Goal: Task Accomplishment & Management: Use online tool/utility

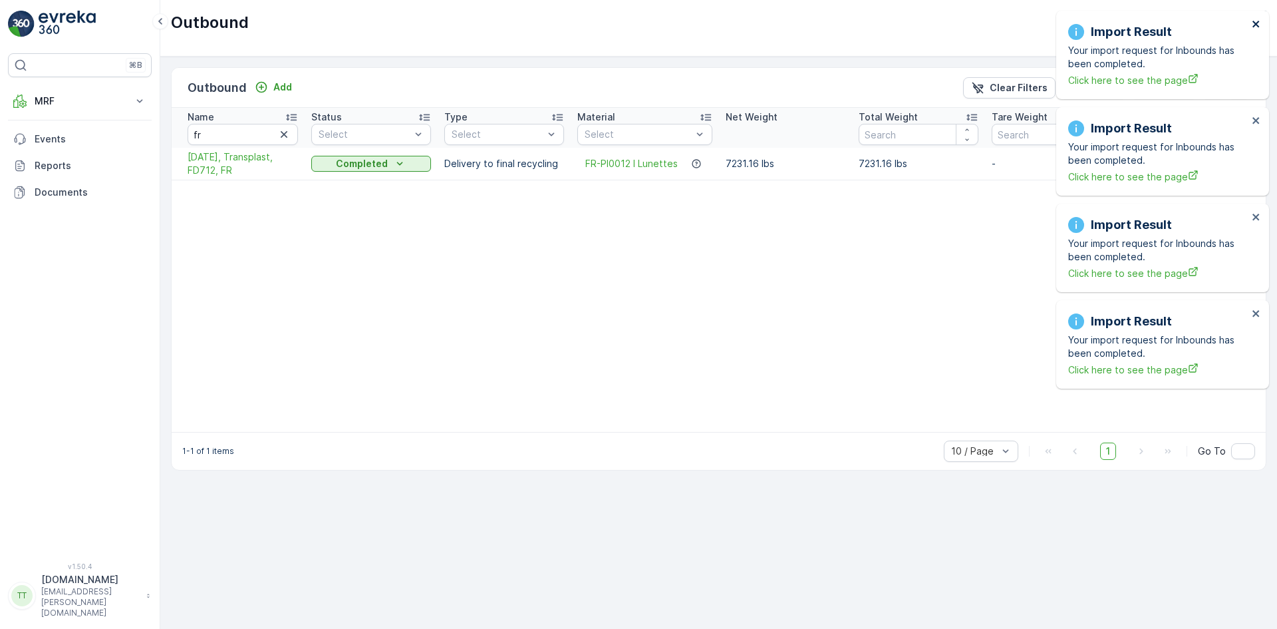
click at [1257, 23] on icon "close" at bounding box center [1256, 24] width 7 height 7
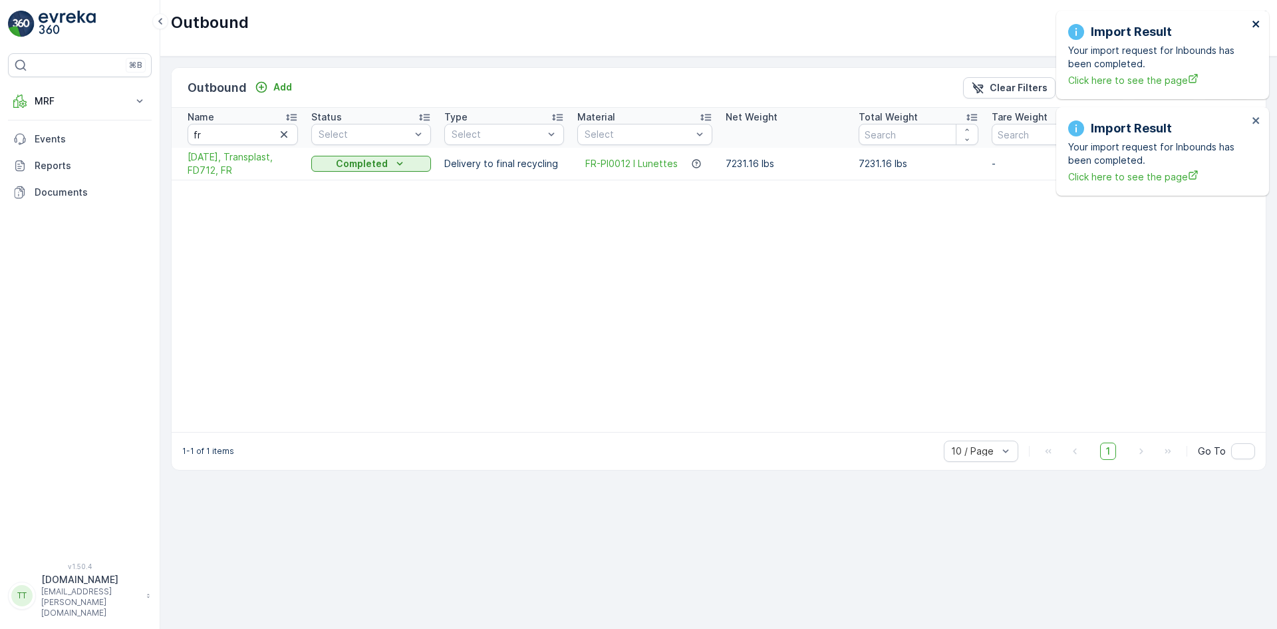
click at [1257, 23] on icon "close" at bounding box center [1256, 24] width 7 height 7
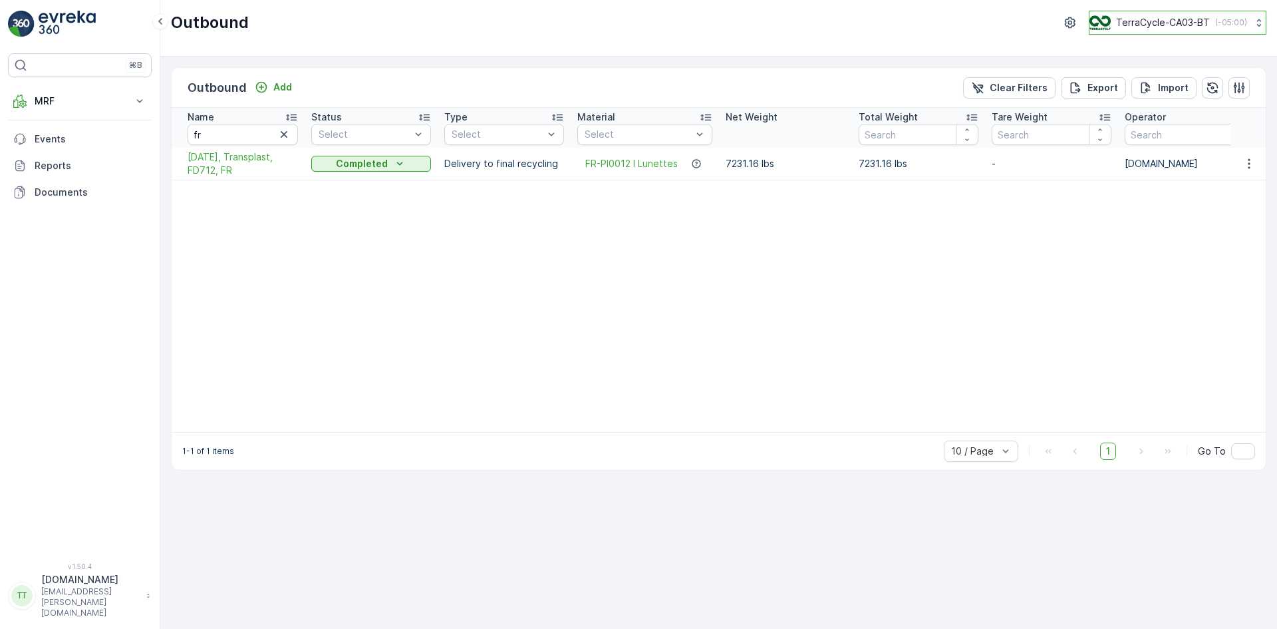
click at [1189, 19] on p "TerraCycle-CA03-BT" at bounding box center [1163, 22] width 94 height 13
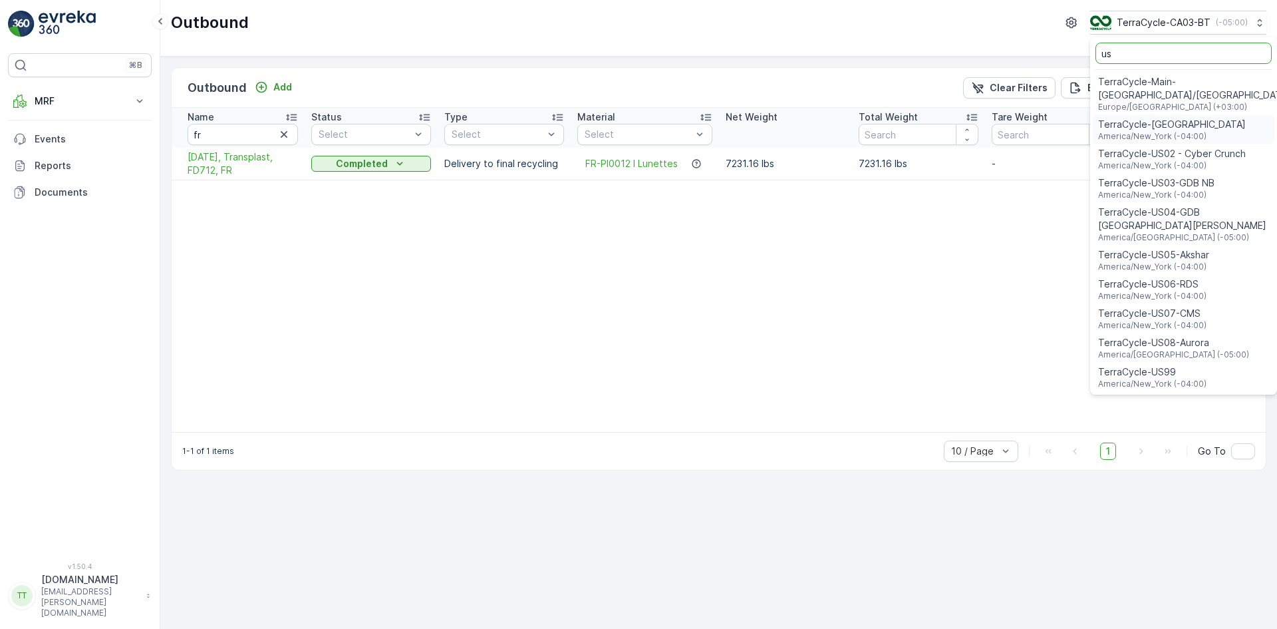
type input "us"
click at [1166, 336] on span "TerraCycle-US08-Aurora" at bounding box center [1173, 342] width 151 height 13
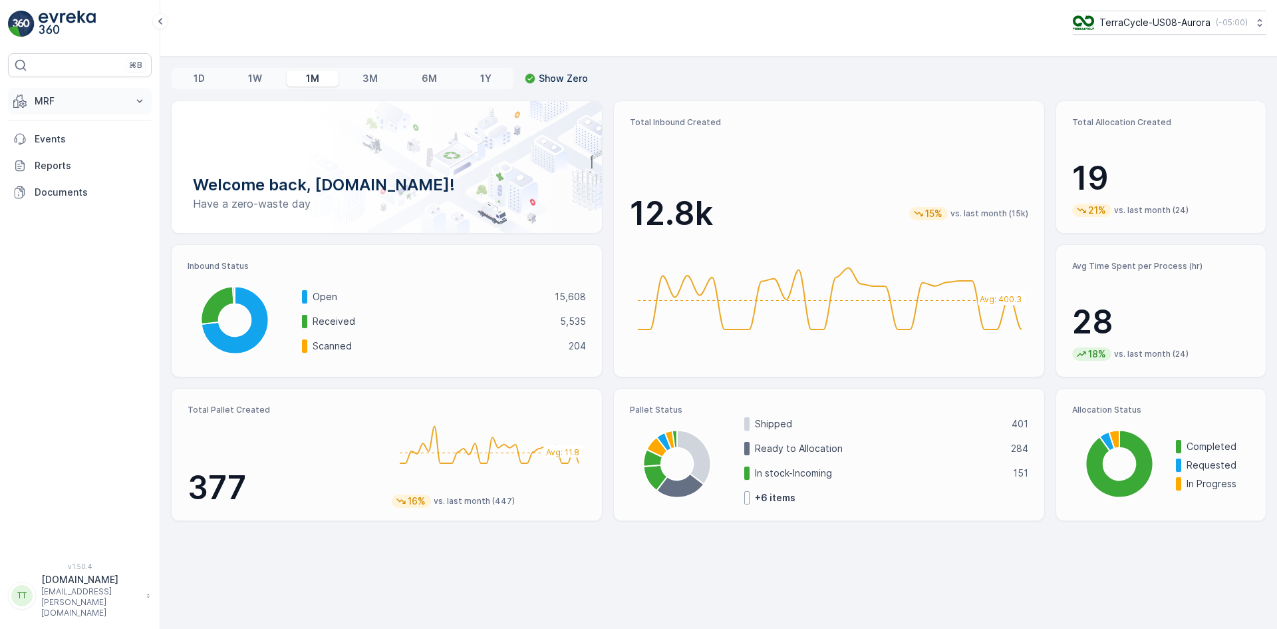
click at [102, 96] on p "MRF" at bounding box center [80, 100] width 90 height 13
click at [74, 138] on link "Inbound" at bounding box center [90, 142] width 123 height 19
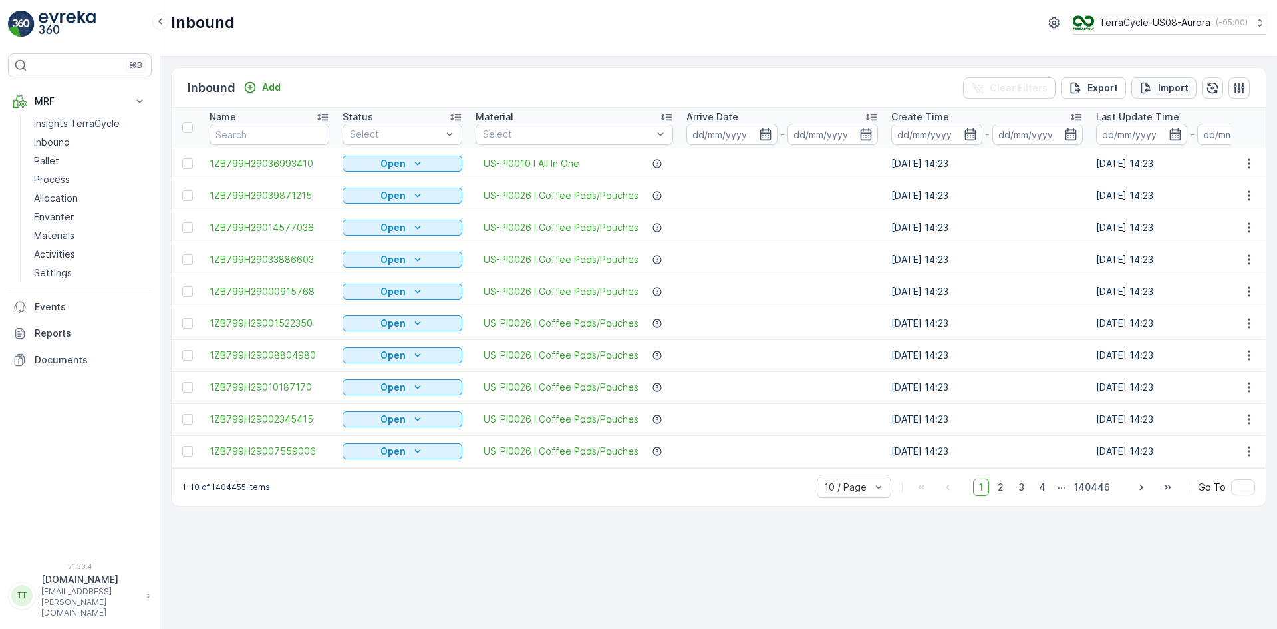
click at [1169, 84] on p "Import" at bounding box center [1173, 87] width 31 height 13
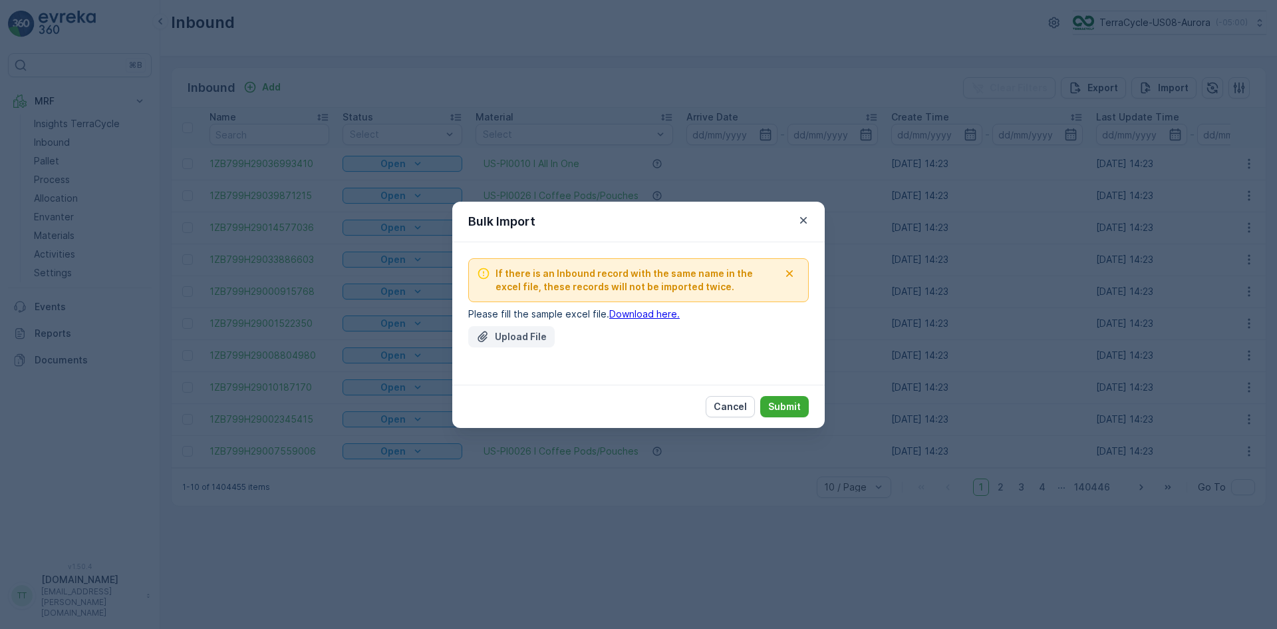
click at [486, 331] on icon "Upload File" at bounding box center [482, 336] width 13 height 13
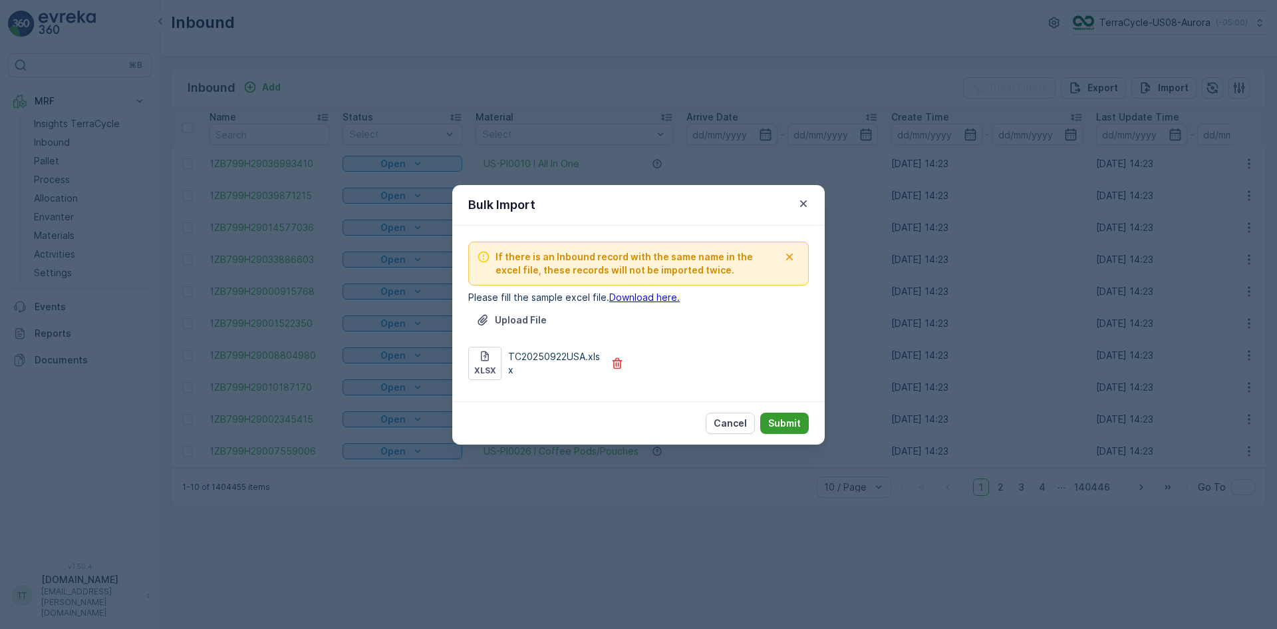
click at [780, 424] on p "Submit" at bounding box center [784, 422] width 33 height 13
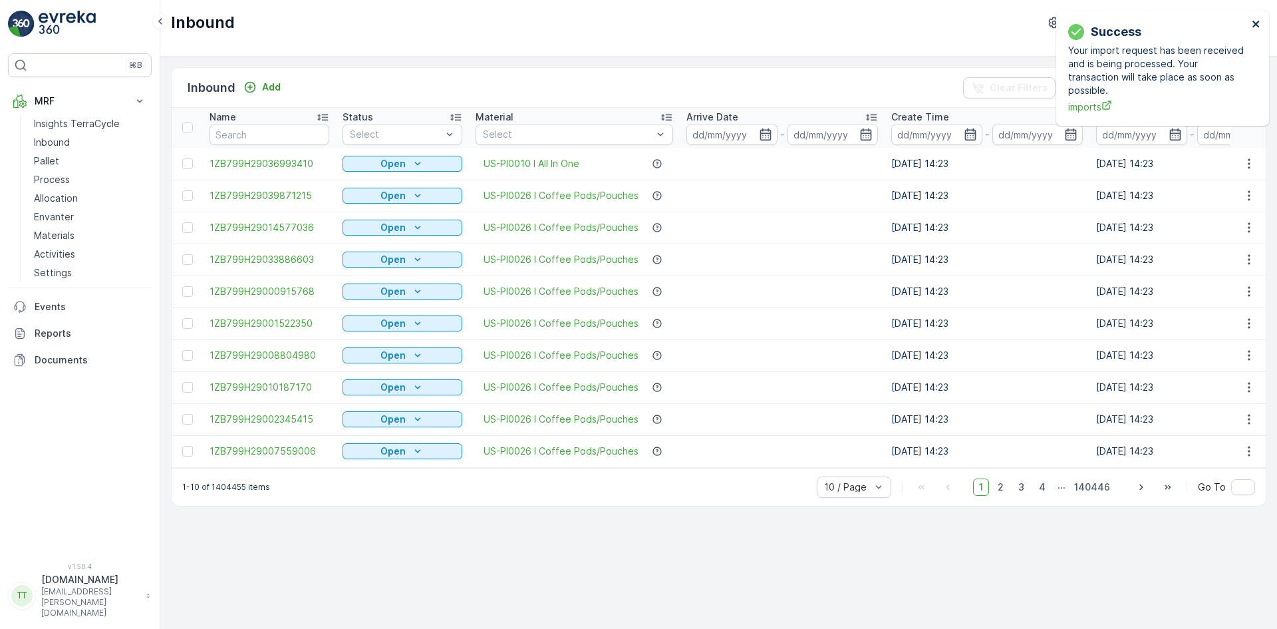
click at [1256, 22] on icon "close" at bounding box center [1256, 24] width 9 height 11
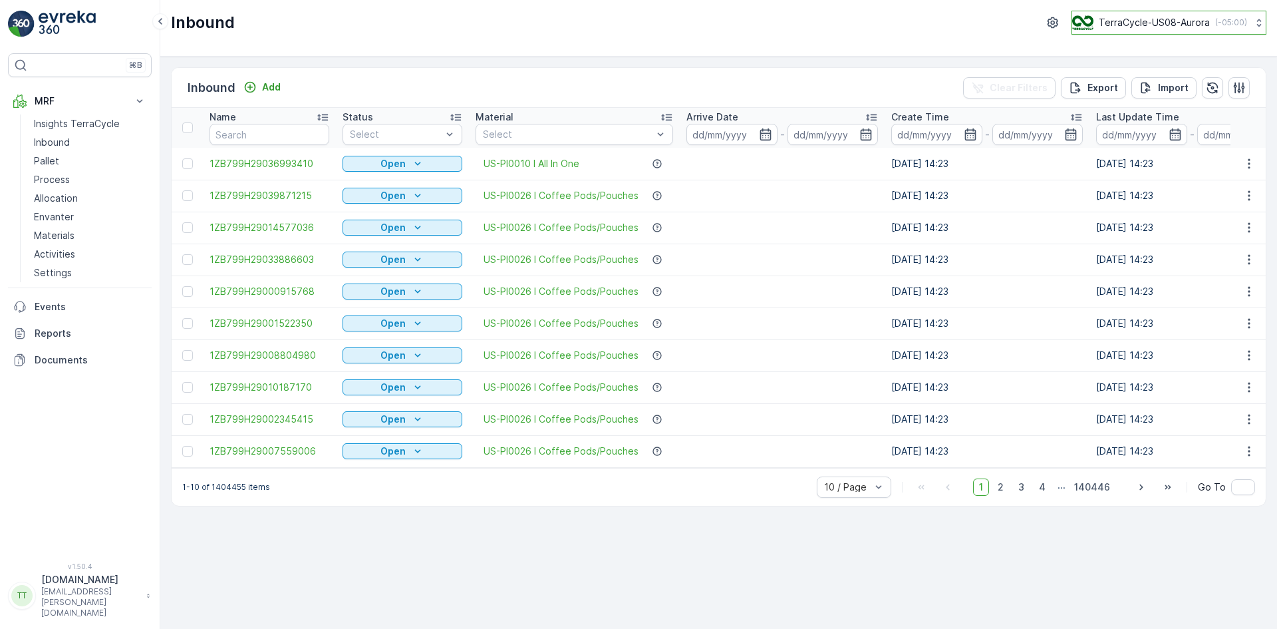
click at [1172, 22] on p "TerraCycle-US08-Aurora" at bounding box center [1154, 22] width 111 height 13
type input "uk"
click at [1152, 107] on span "TerraCycle-UK02-Econpro" at bounding box center [1155, 110] width 148 height 13
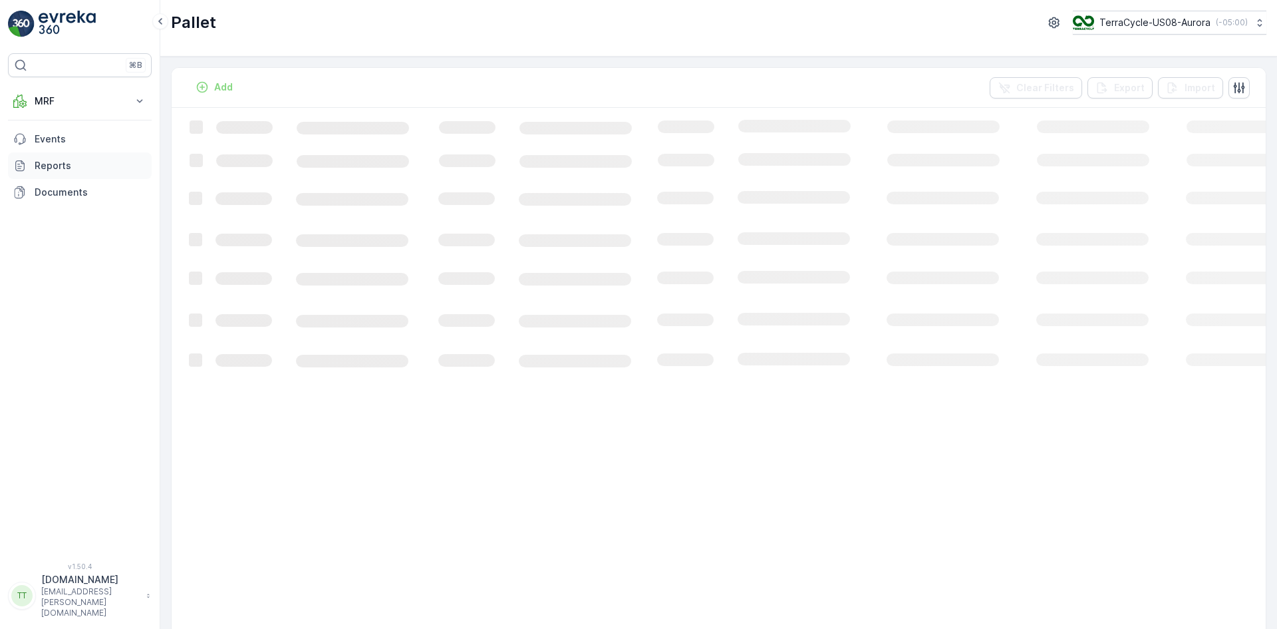
click at [69, 164] on p "Reports" at bounding box center [91, 165] width 112 height 13
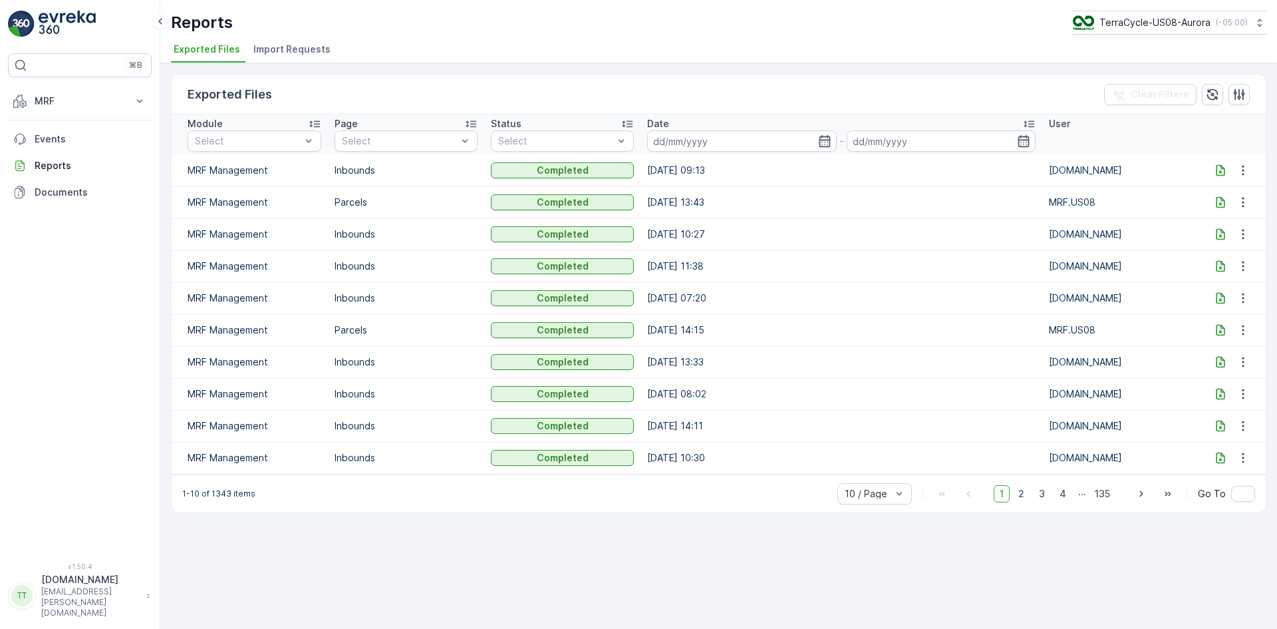
click at [299, 48] on span "Import Requests" at bounding box center [291, 49] width 77 height 13
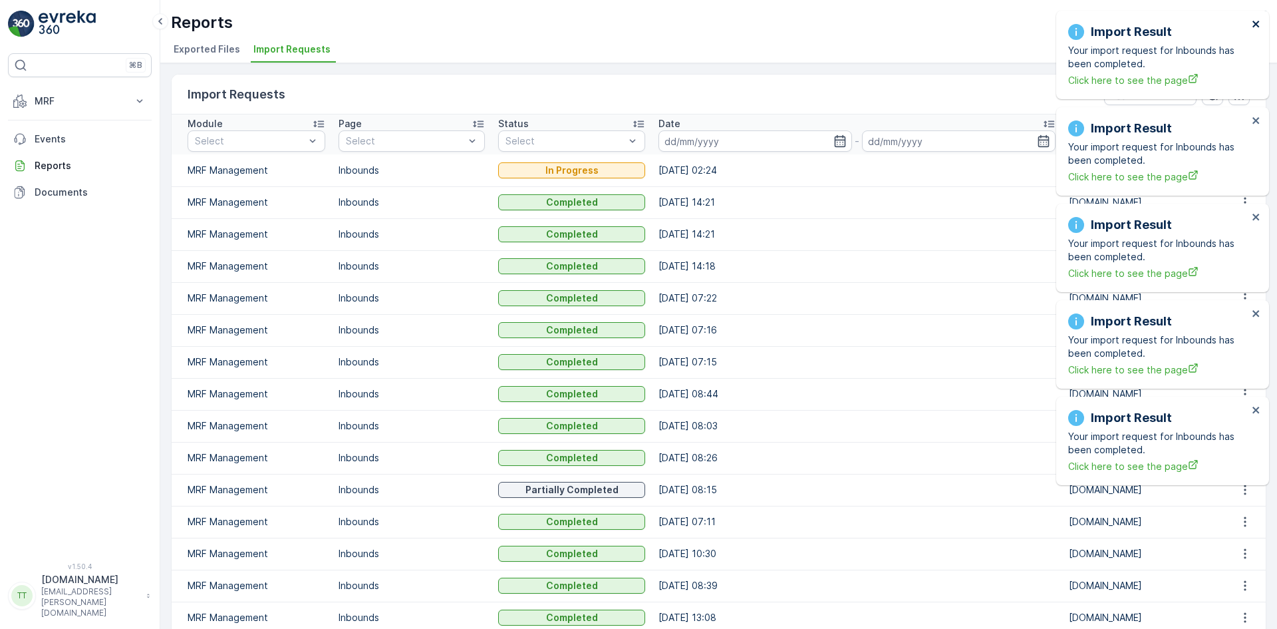
click at [1255, 21] on icon "close" at bounding box center [1256, 24] width 9 height 11
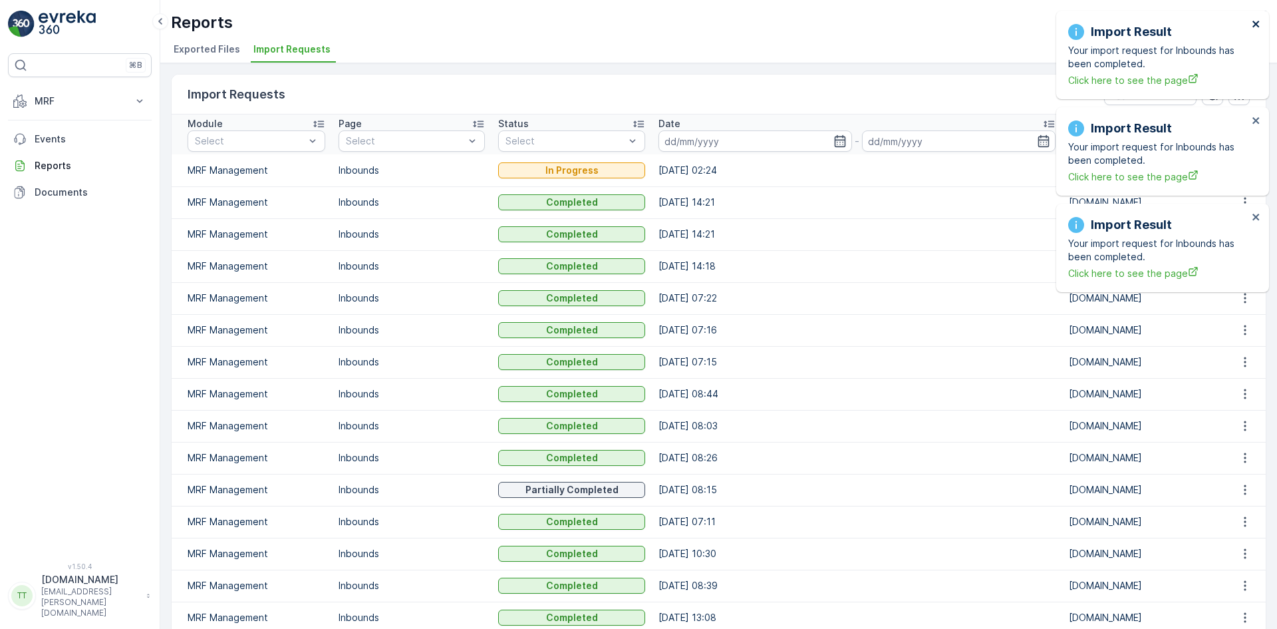
click at [1255, 21] on icon "close" at bounding box center [1256, 24] width 9 height 11
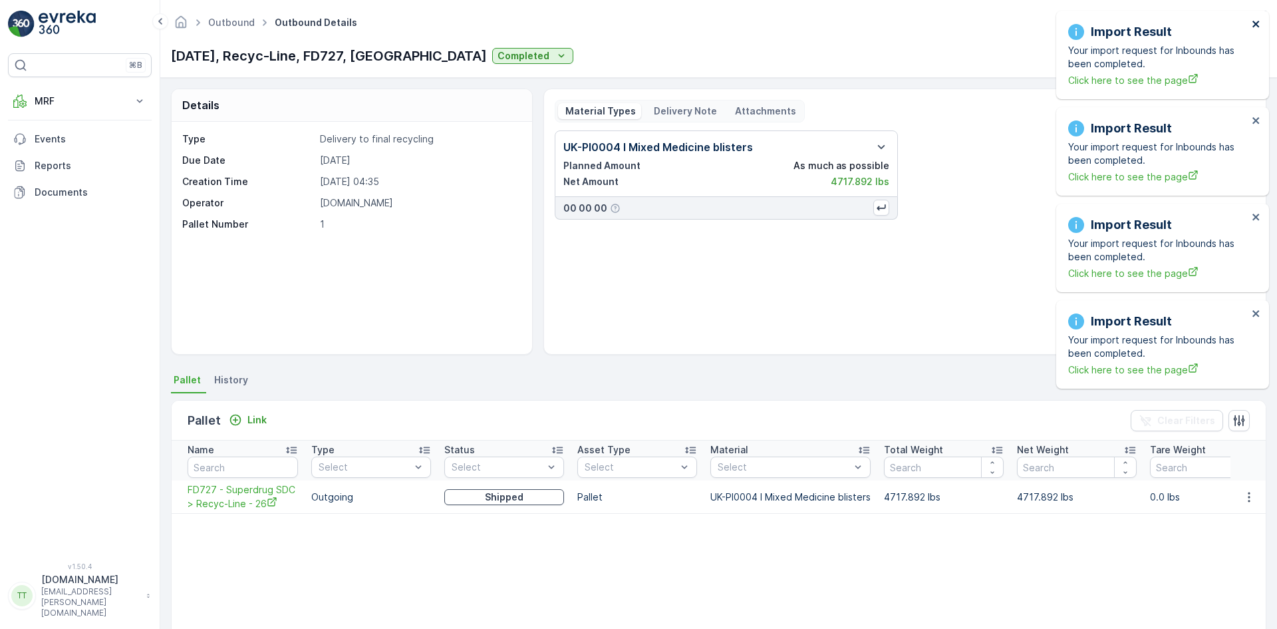
click at [1254, 24] on icon "close" at bounding box center [1256, 24] width 9 height 11
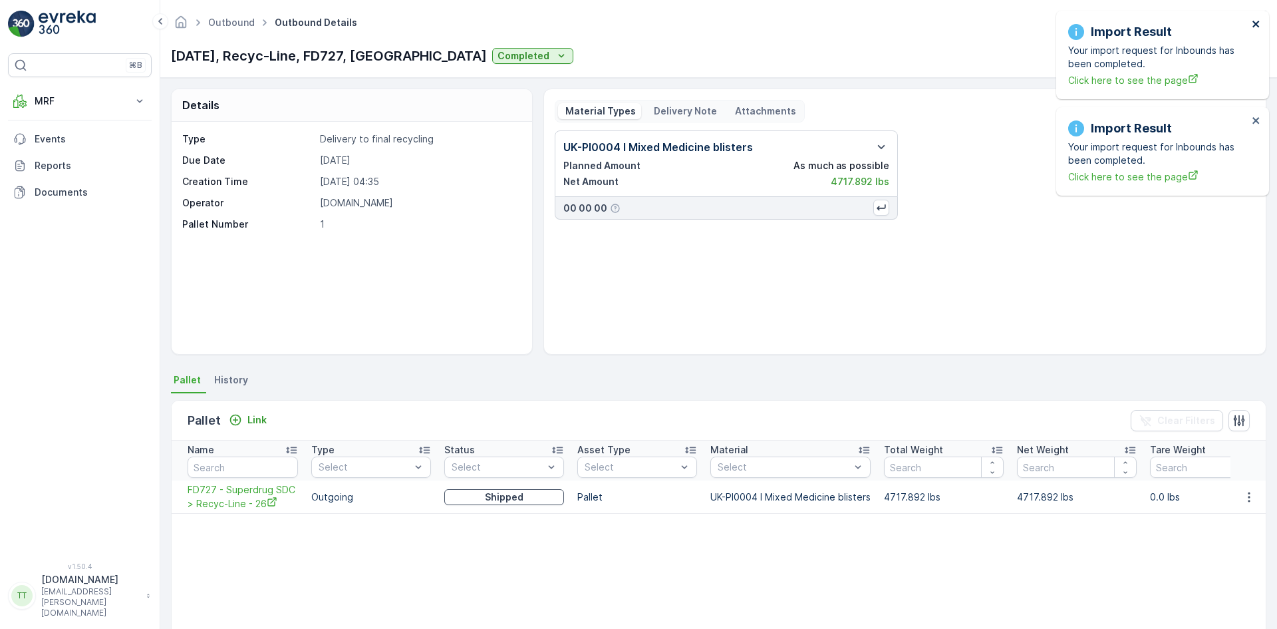
click at [1254, 24] on icon "close" at bounding box center [1256, 24] width 9 height 11
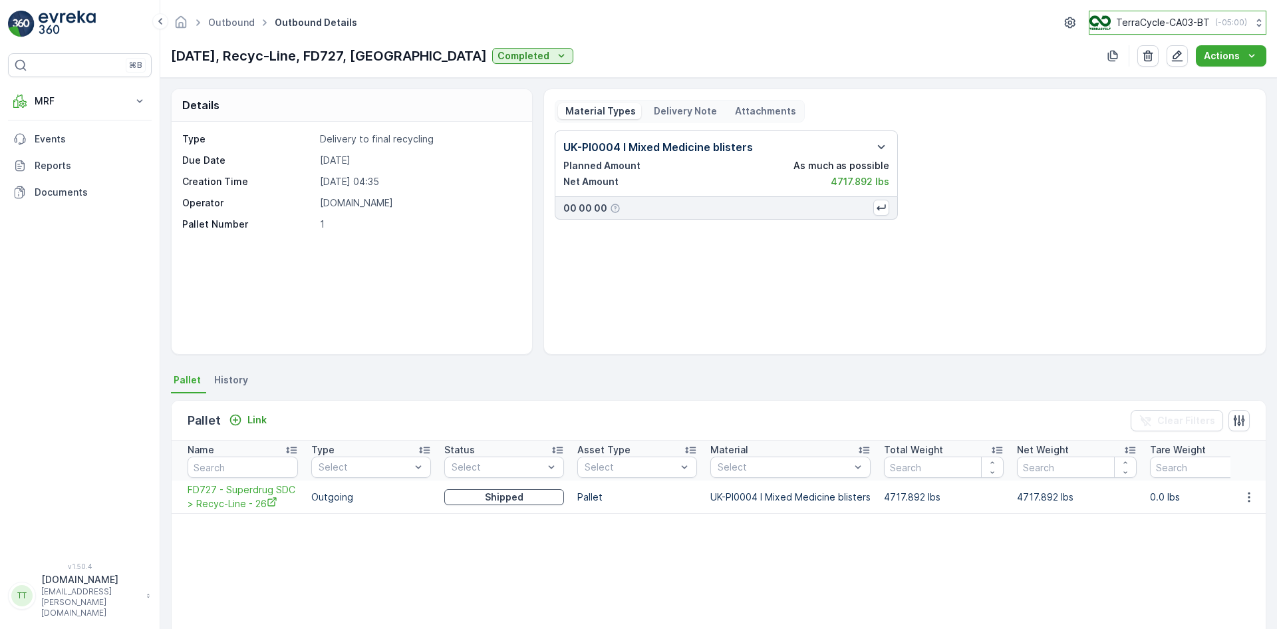
click at [1169, 19] on p "TerraCycle-CA03-BT" at bounding box center [1163, 22] width 94 height 13
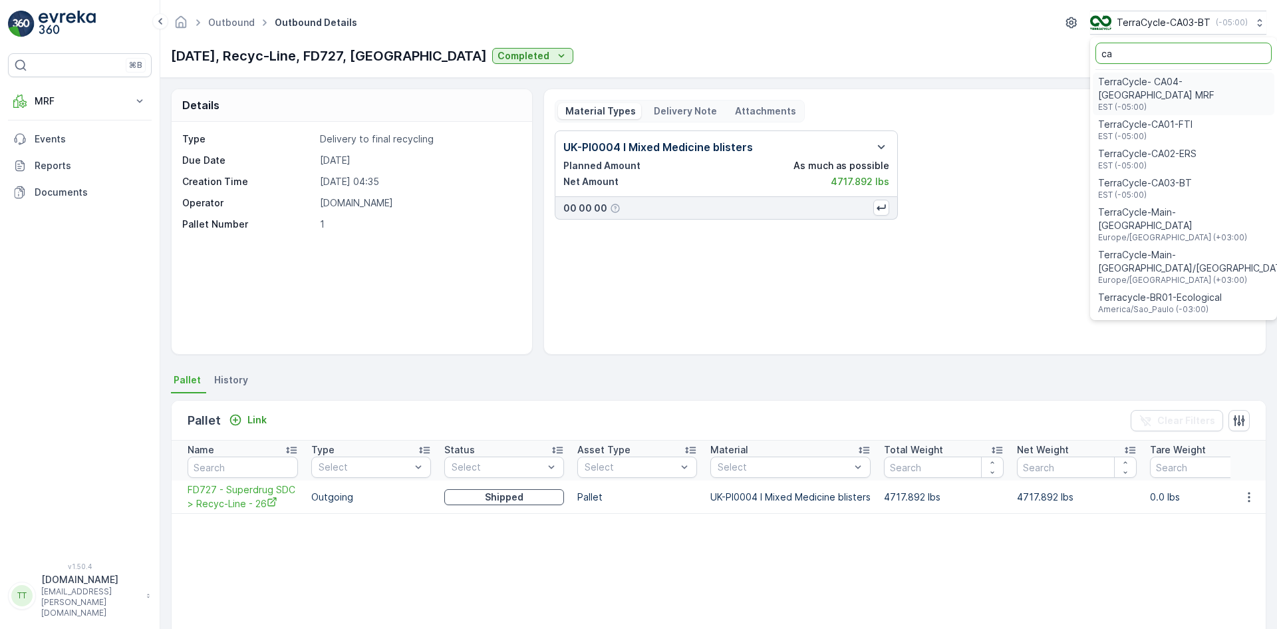
type input "ca"
click at [1154, 118] on span "TerraCycle-CA01-FTI" at bounding box center [1145, 124] width 94 height 13
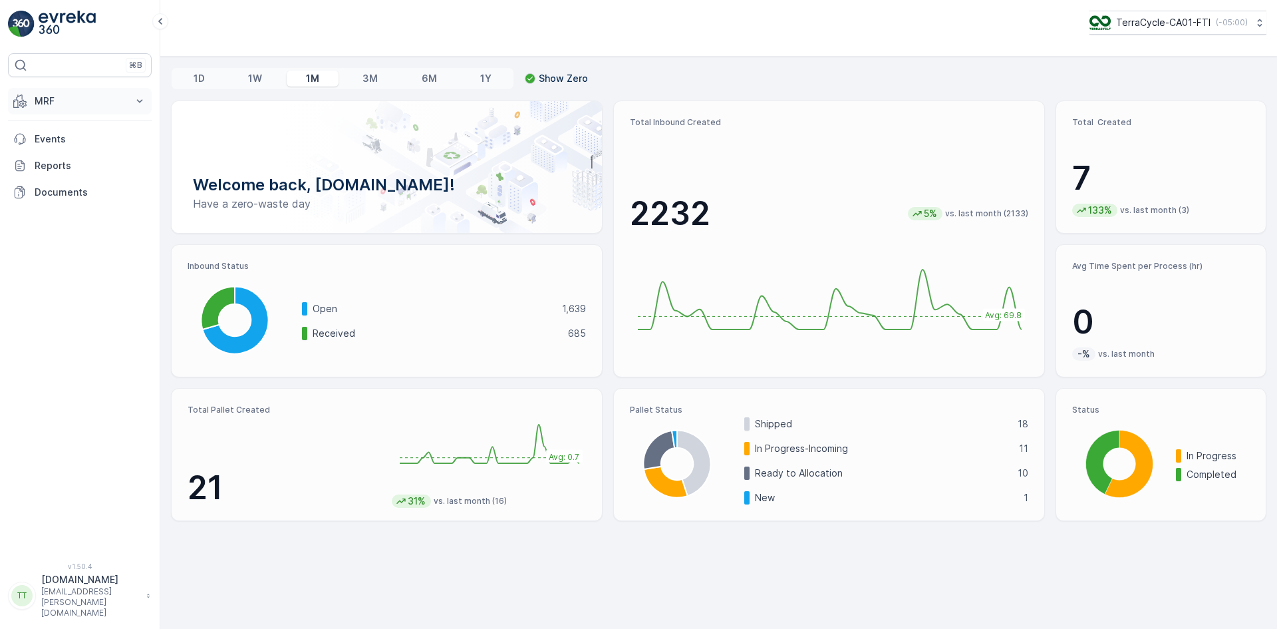
click at [52, 102] on p "MRF" at bounding box center [80, 100] width 90 height 13
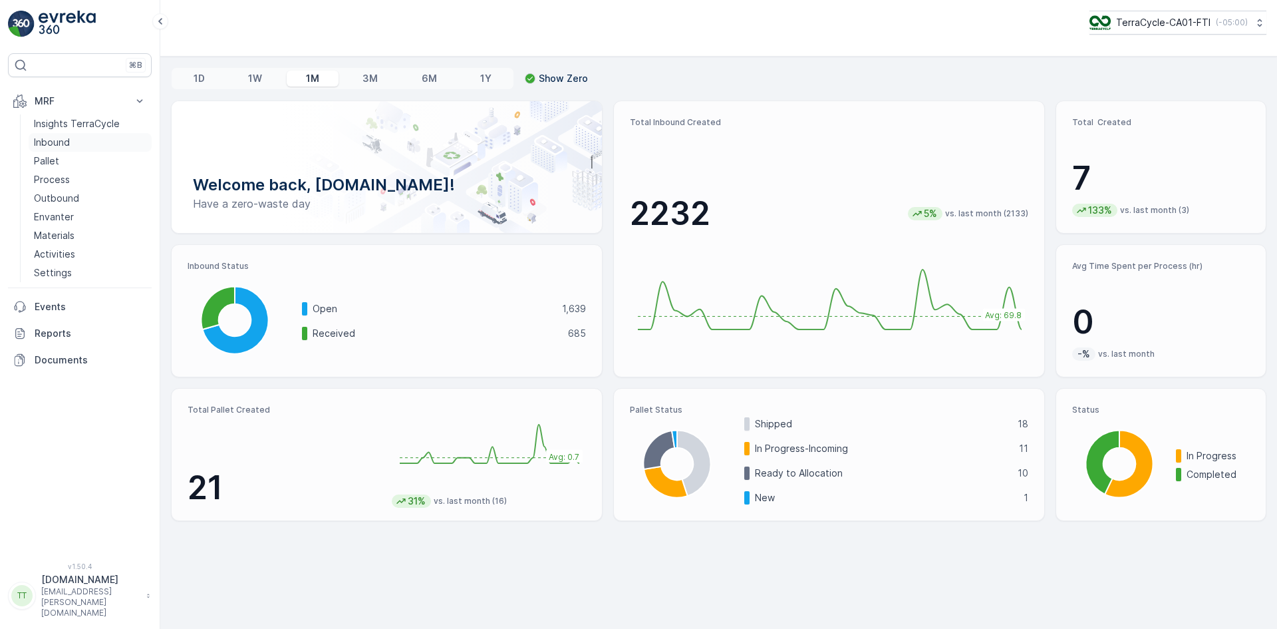
click at [69, 140] on p "Inbound" at bounding box center [52, 142] width 36 height 13
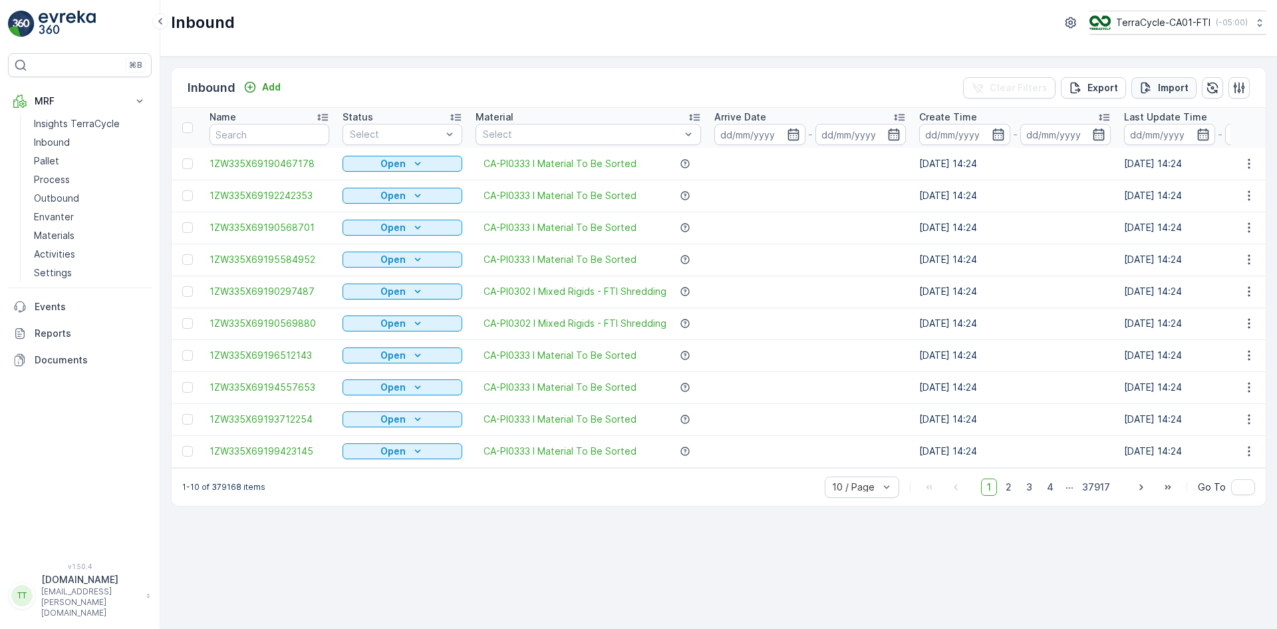
click at [1182, 87] on p "Import" at bounding box center [1173, 87] width 31 height 13
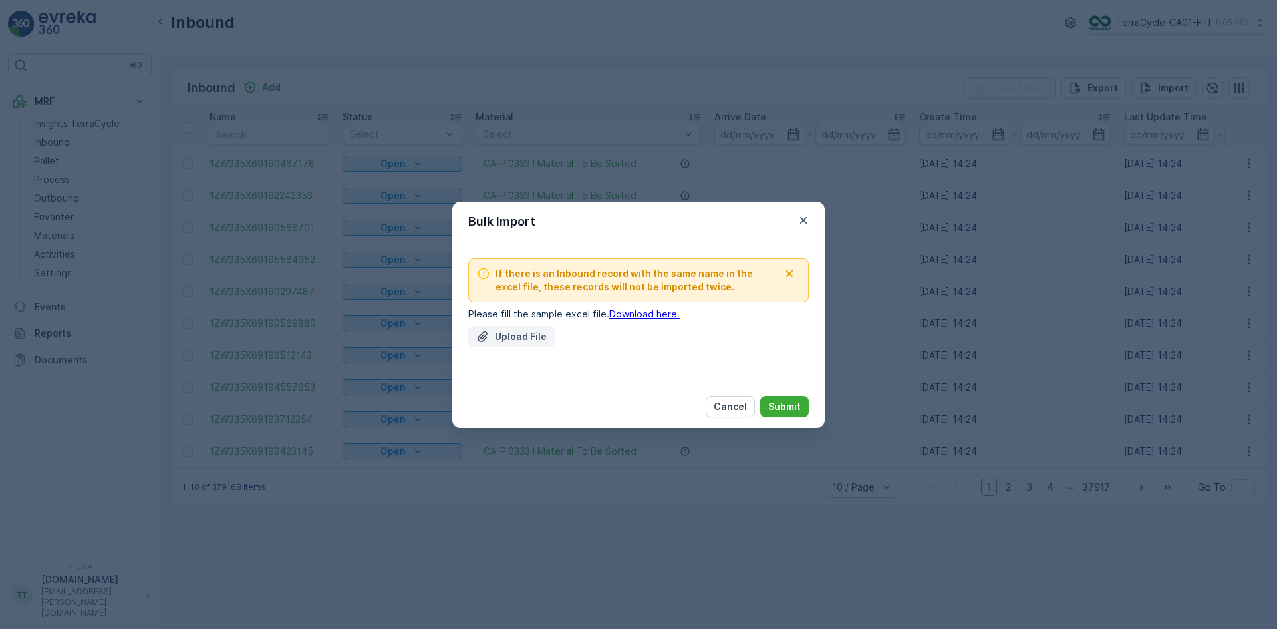
click at [522, 335] on p "Upload File" at bounding box center [521, 336] width 52 height 13
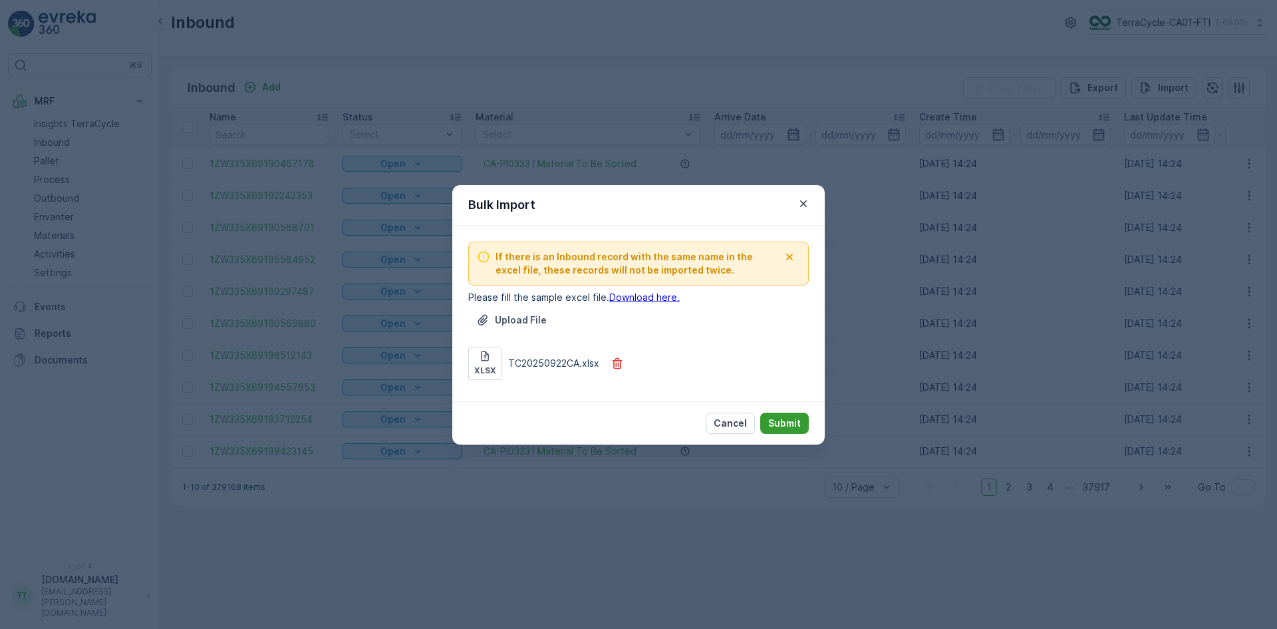
click at [782, 426] on p "Submit" at bounding box center [784, 422] width 33 height 13
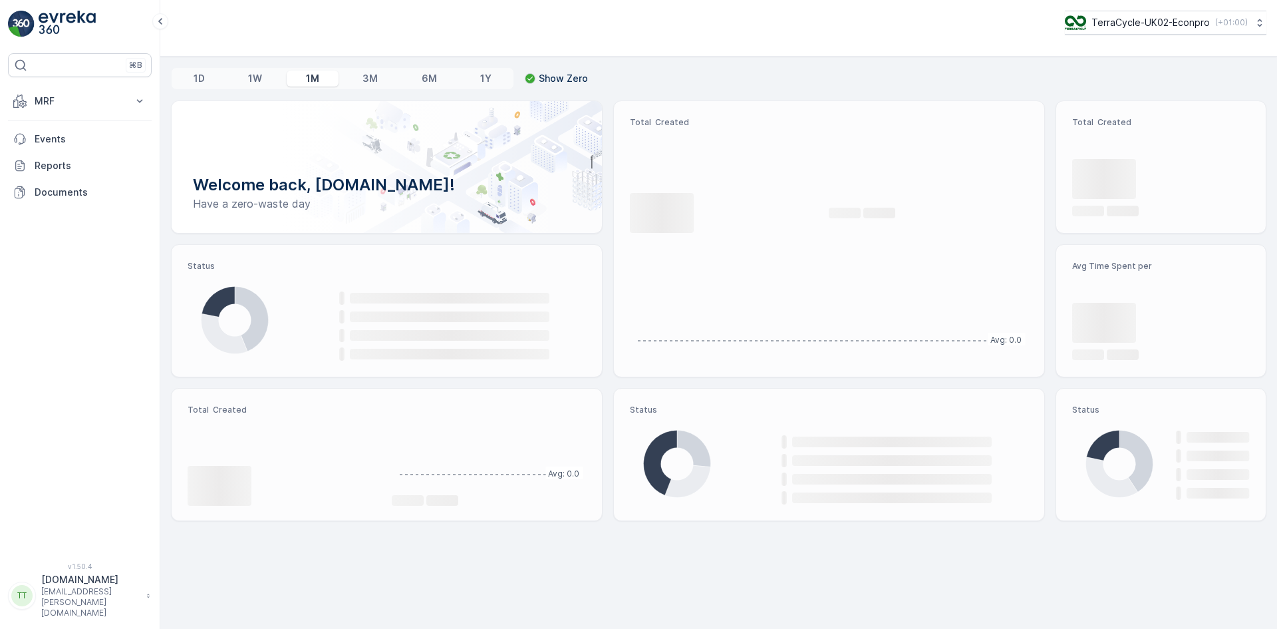
click at [69, 102] on p "MRF" at bounding box center [80, 100] width 90 height 13
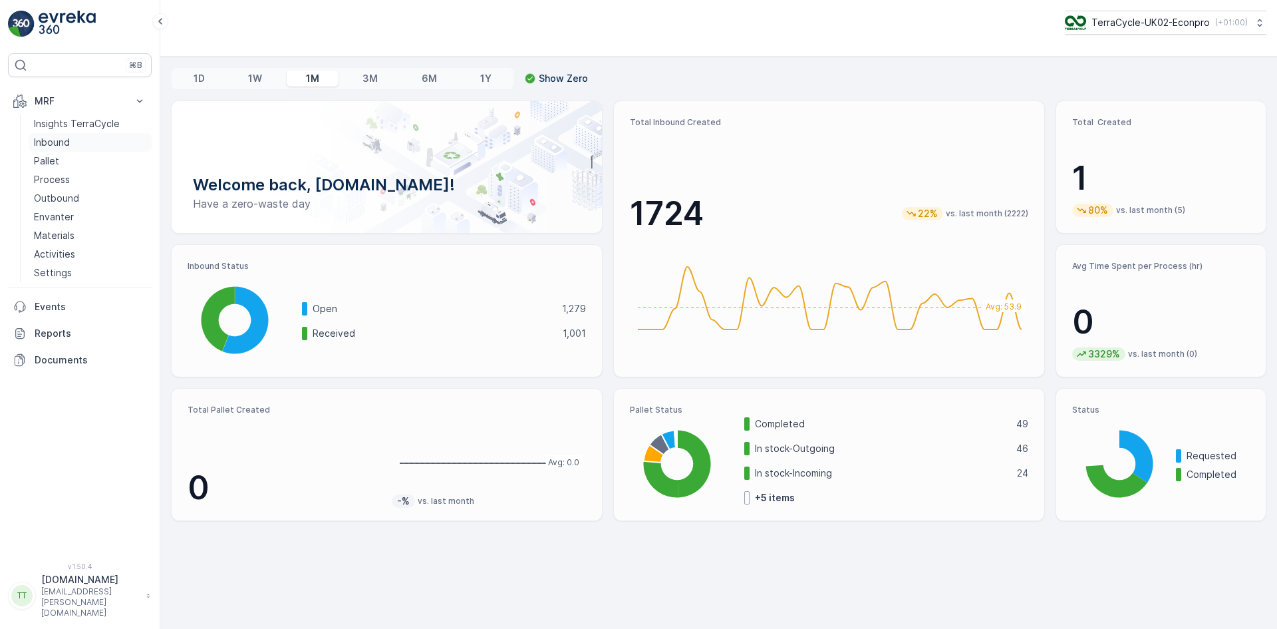
click at [65, 138] on p "Inbound" at bounding box center [52, 142] width 36 height 13
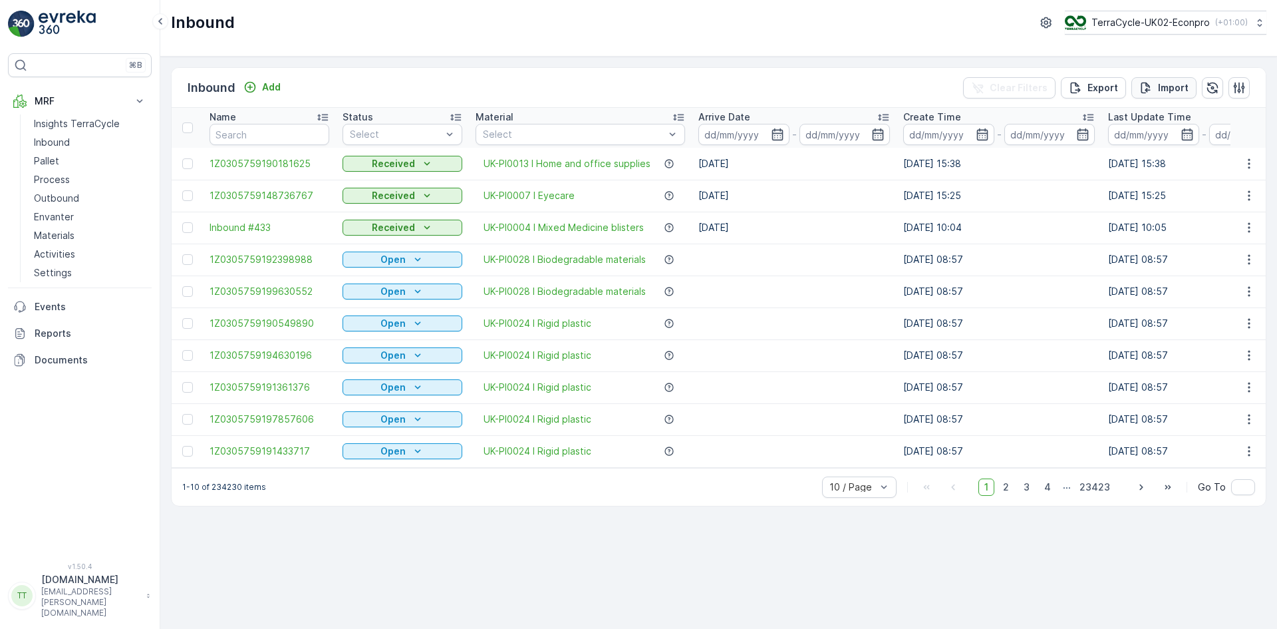
click at [1150, 90] on icon "Import" at bounding box center [1146, 87] width 13 height 13
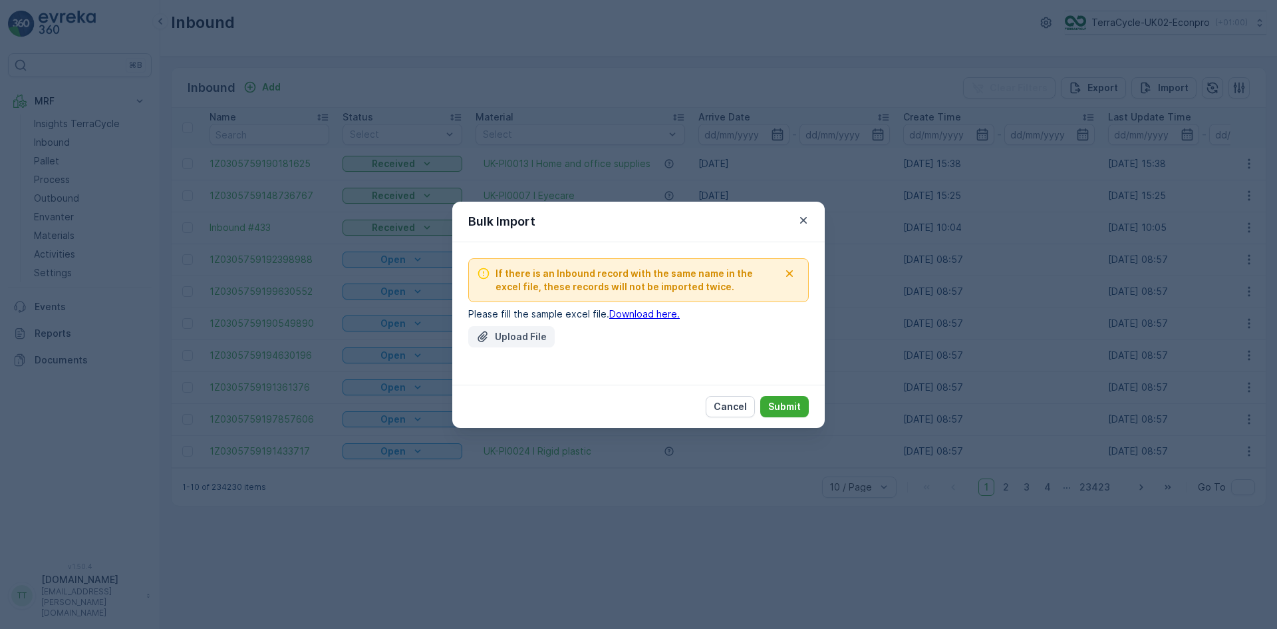
click at [511, 341] on p "Upload File" at bounding box center [521, 336] width 52 height 13
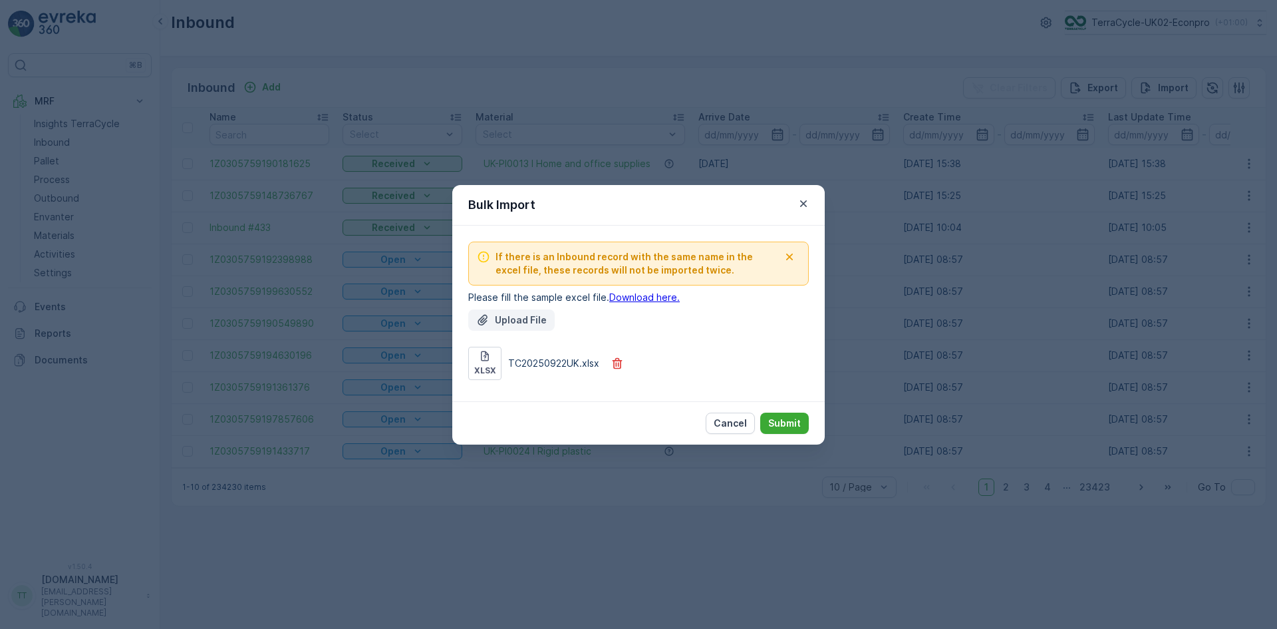
click at [794, 404] on div "Cancel Submit" at bounding box center [638, 422] width 373 height 43
click at [785, 424] on p "Submit" at bounding box center [784, 422] width 33 height 13
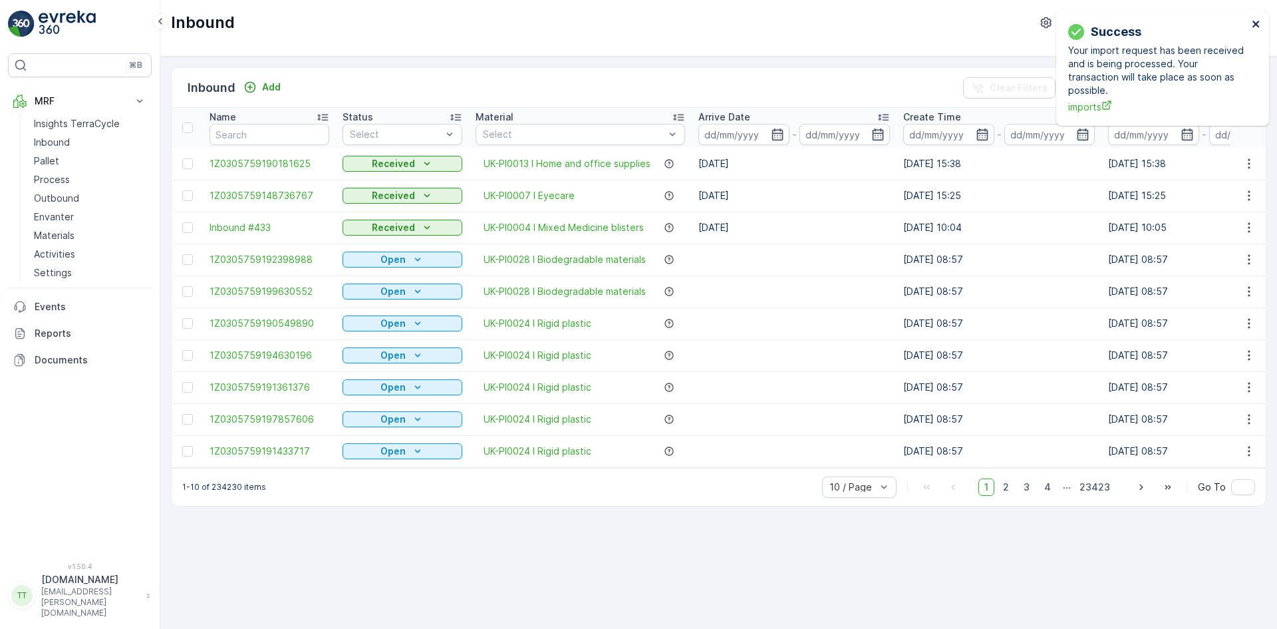
click at [1254, 23] on icon "close" at bounding box center [1256, 24] width 7 height 7
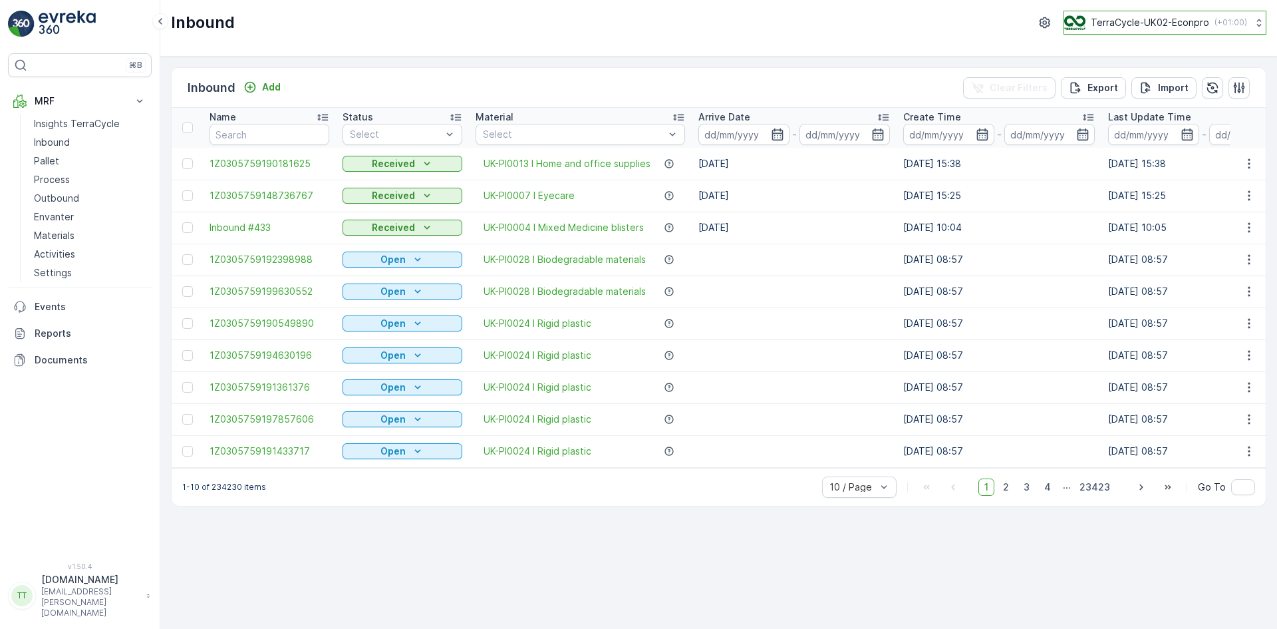
click at [1136, 21] on p "TerraCycle-UK02-Econpro" at bounding box center [1150, 22] width 118 height 13
type input "fr"
click at [1139, 80] on span "TerraCycle- FR02 -MRF" at bounding box center [1147, 81] width 148 height 13
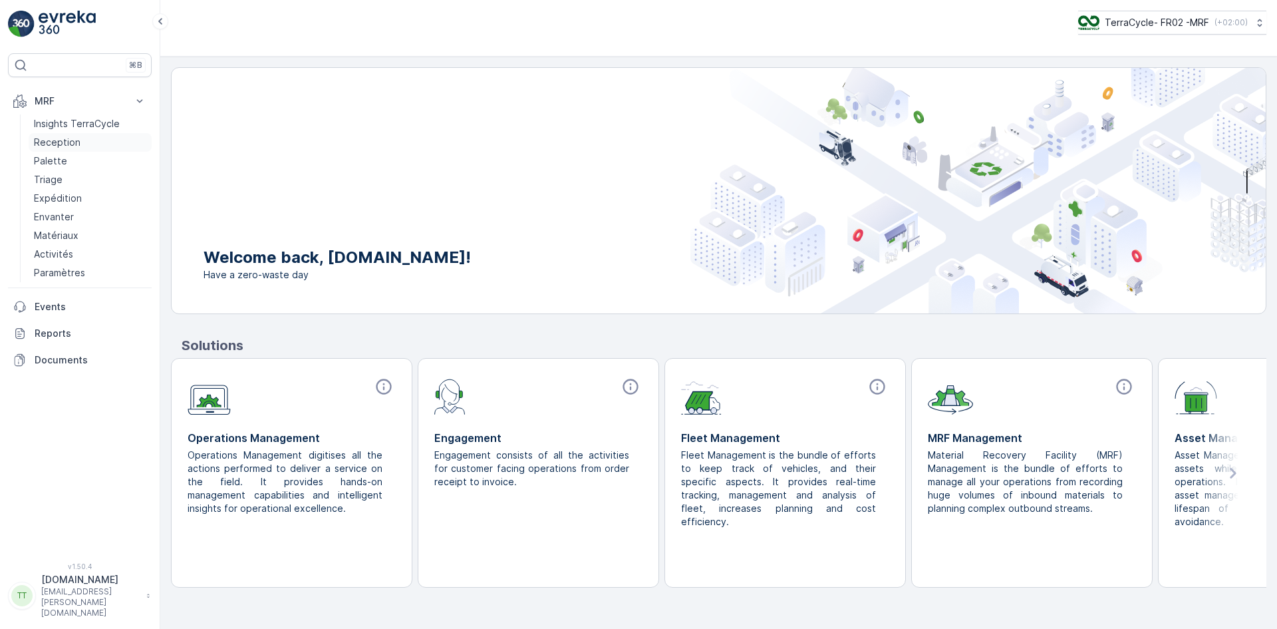
click at [67, 142] on p "Reception" at bounding box center [57, 142] width 47 height 13
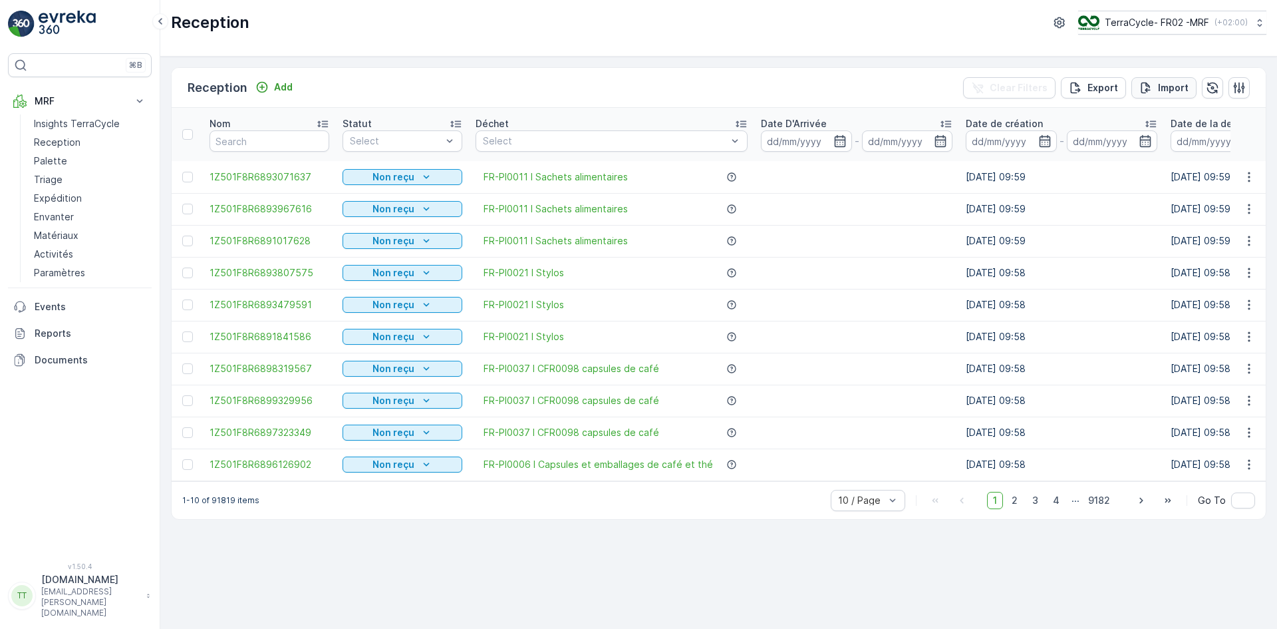
click at [1172, 86] on p "Import" at bounding box center [1173, 87] width 31 height 13
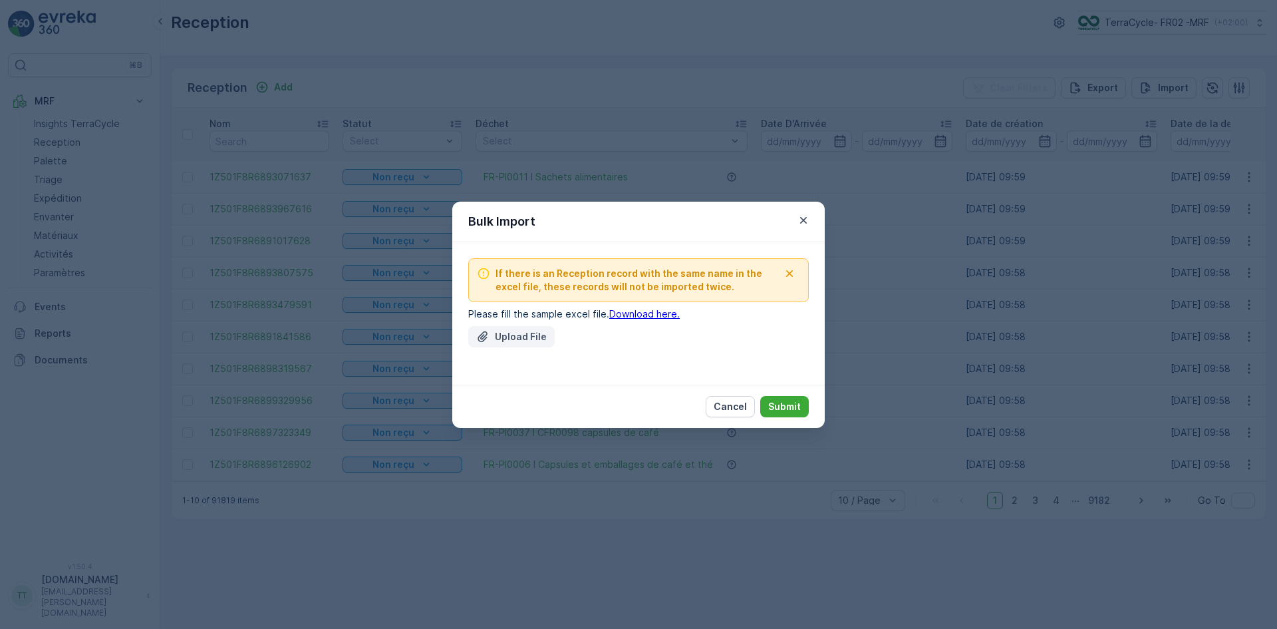
click at [530, 335] on p "Upload File" at bounding box center [521, 336] width 52 height 13
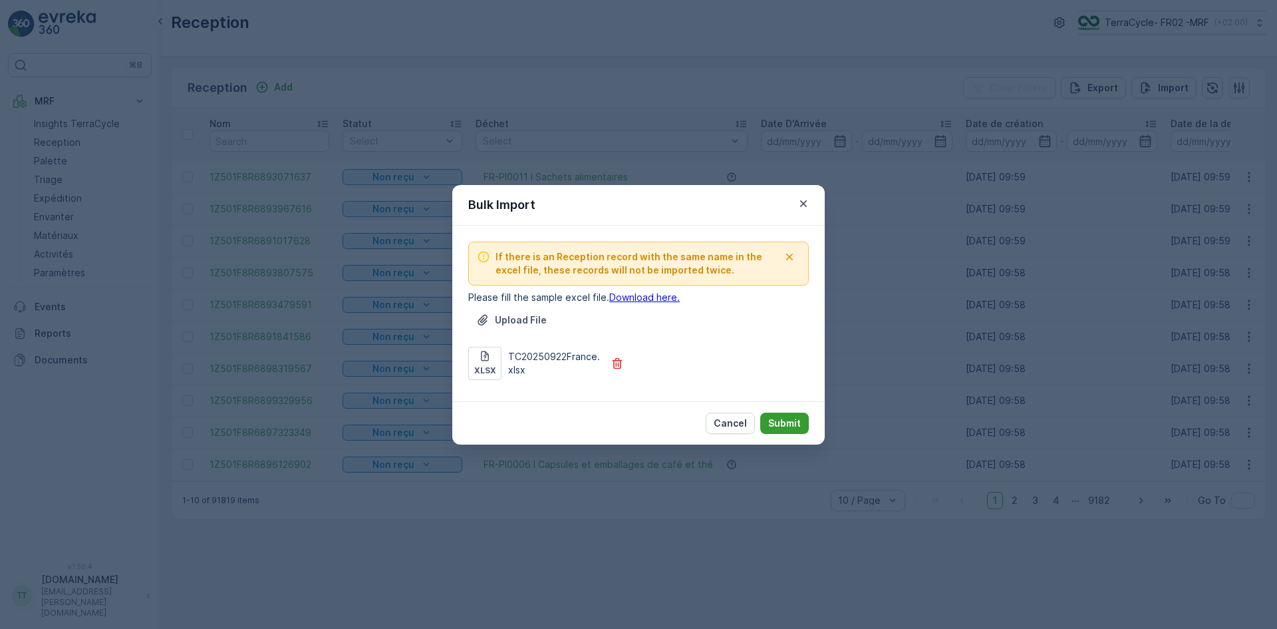
click at [791, 422] on p "Submit" at bounding box center [784, 422] width 33 height 13
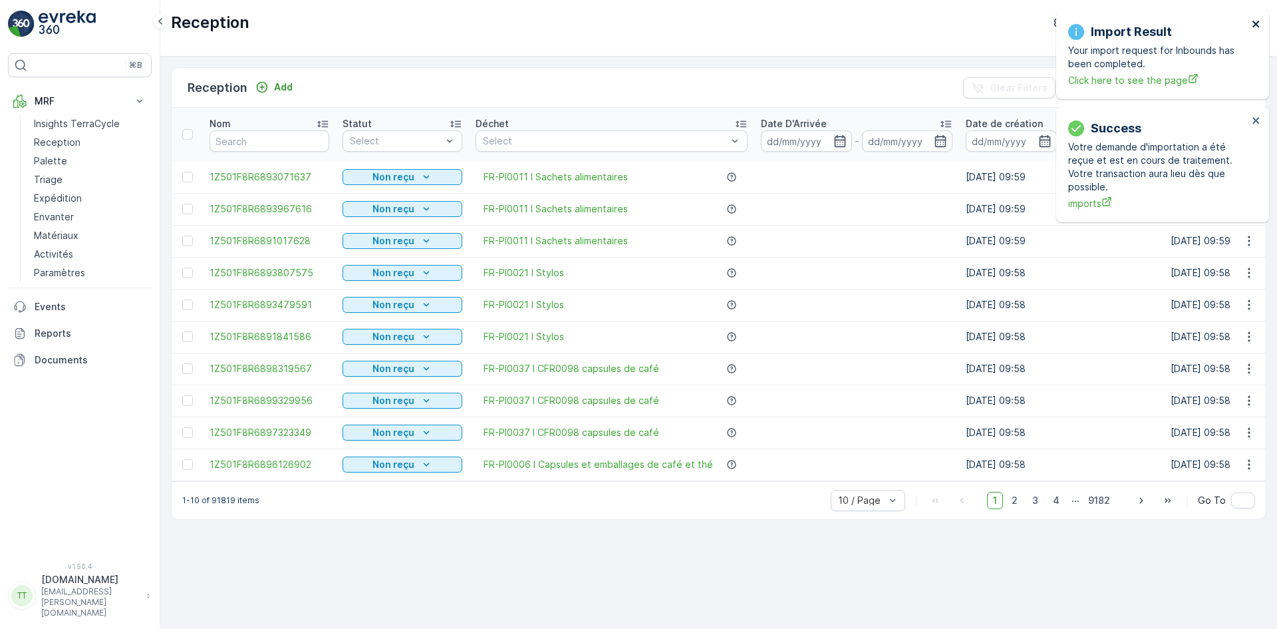
click at [1256, 21] on icon "close" at bounding box center [1256, 24] width 9 height 11
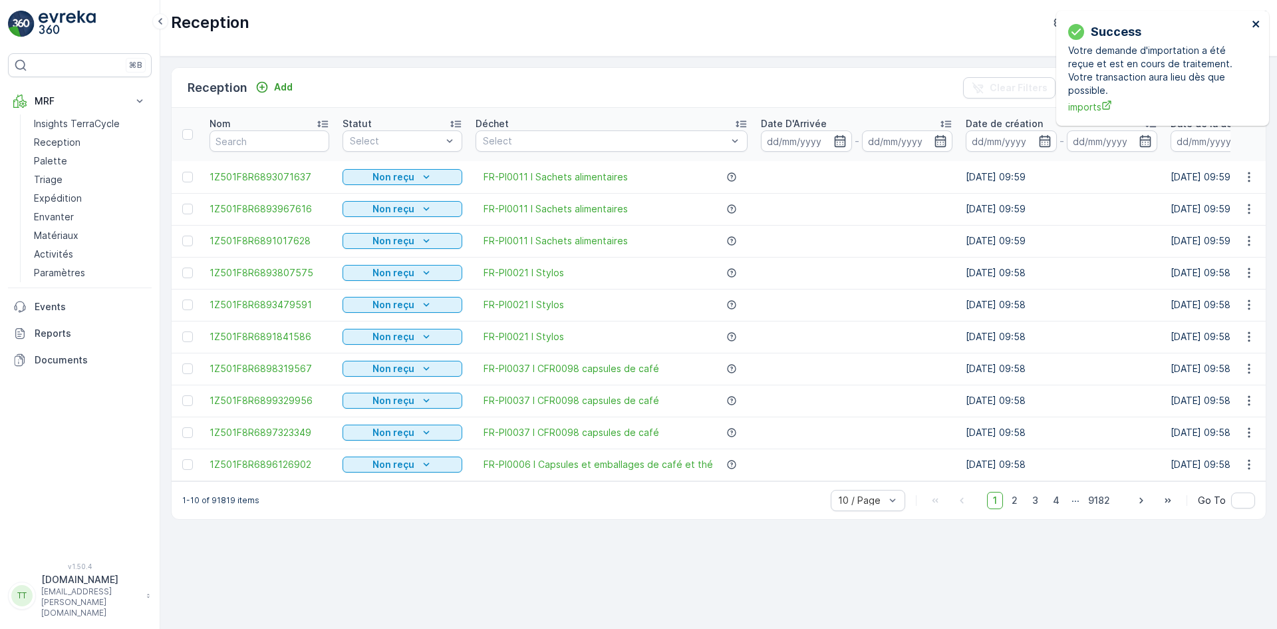
click at [1256, 21] on icon "close" at bounding box center [1256, 24] width 9 height 11
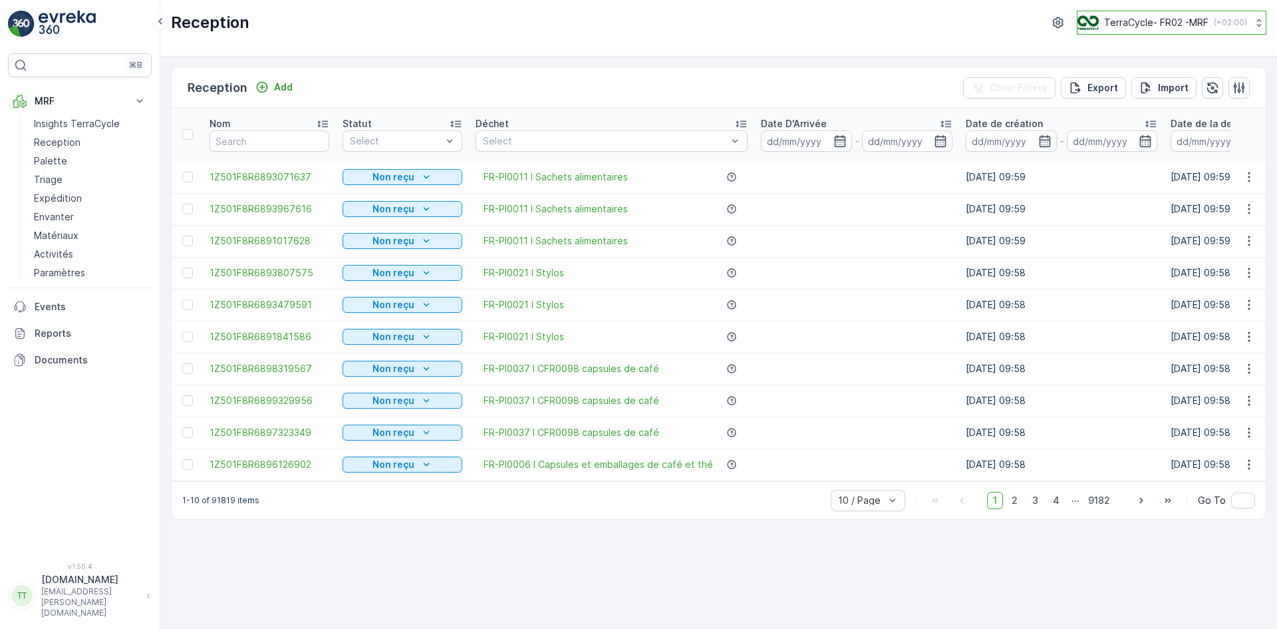
click at [1168, 25] on p "TerraCycle- FR02 -MRF" at bounding box center [1156, 22] width 104 height 13
type input "nz"
click at [1154, 79] on span "TerraCycle-NZ01-TripleP" at bounding box center [1141, 81] width 111 height 13
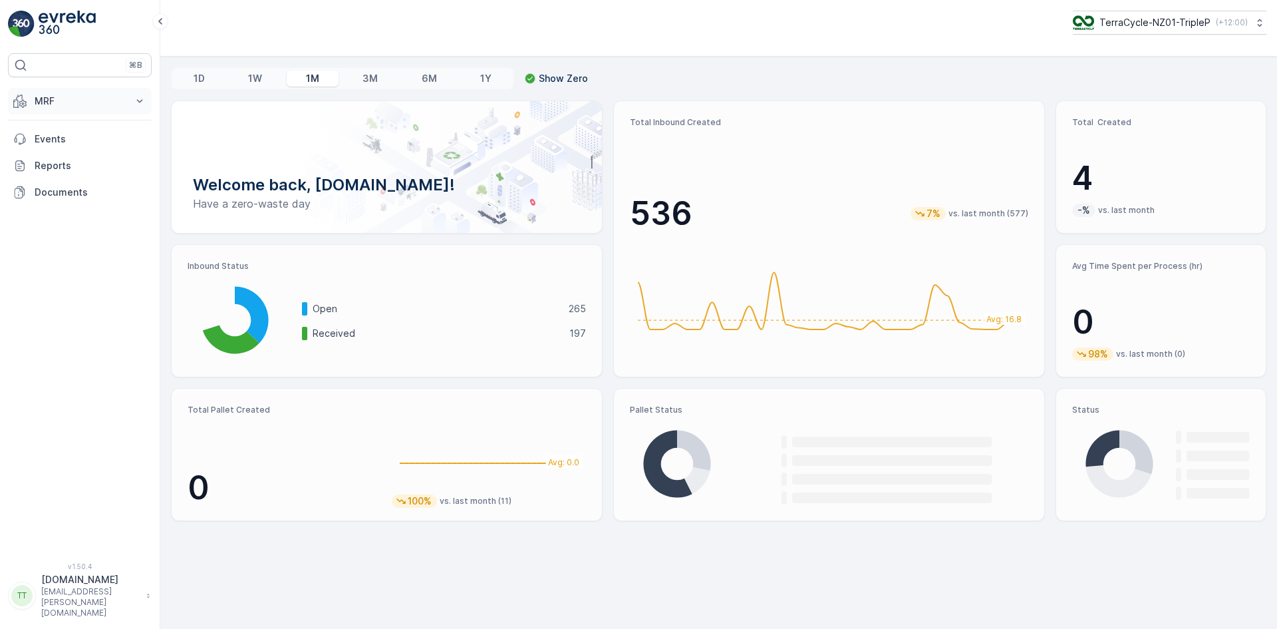
click at [67, 107] on p "MRF" at bounding box center [80, 100] width 90 height 13
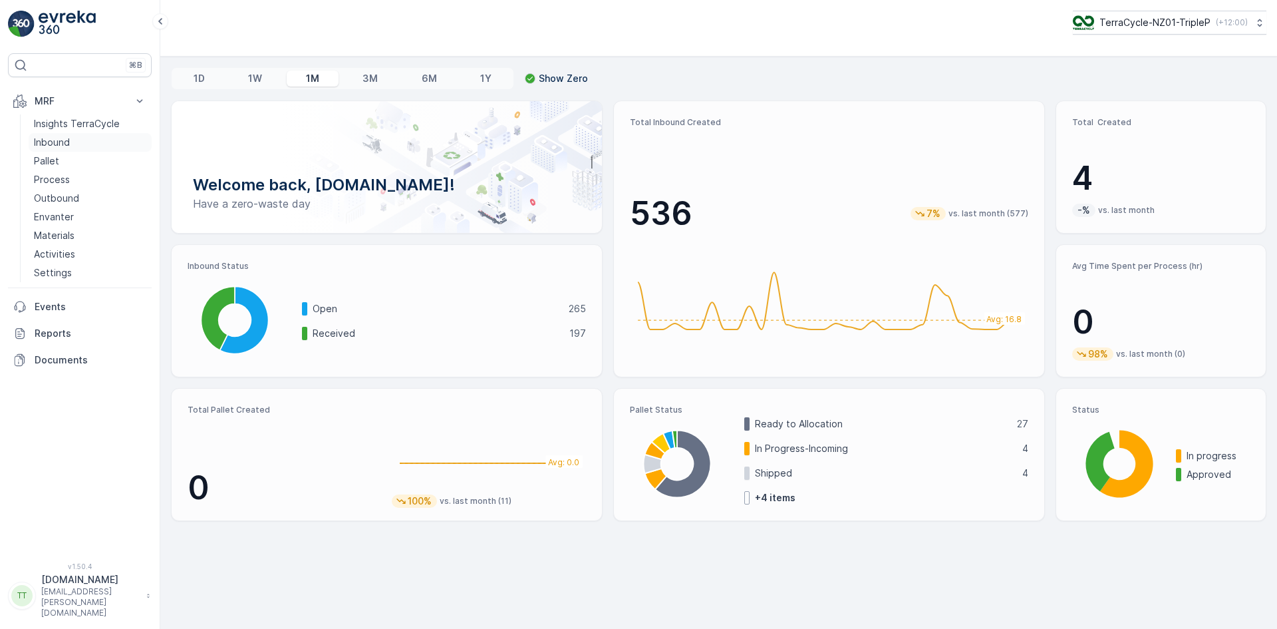
click at [64, 136] on p "Inbound" at bounding box center [52, 142] width 36 height 13
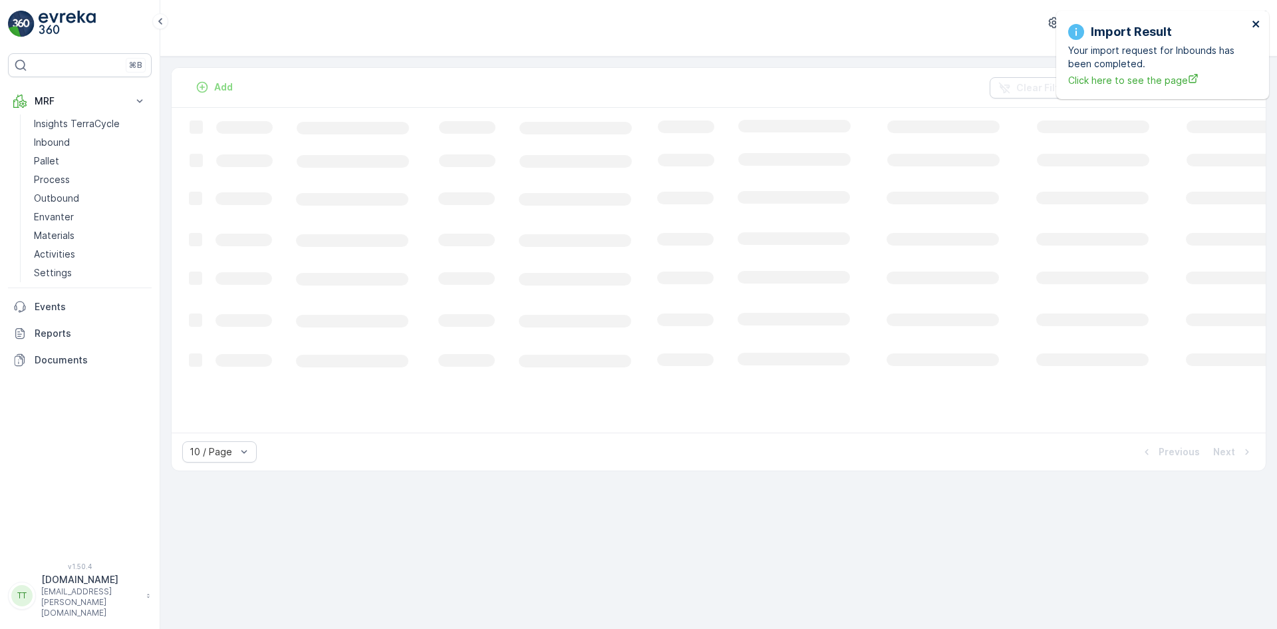
click at [1255, 21] on icon "close" at bounding box center [1256, 24] width 9 height 11
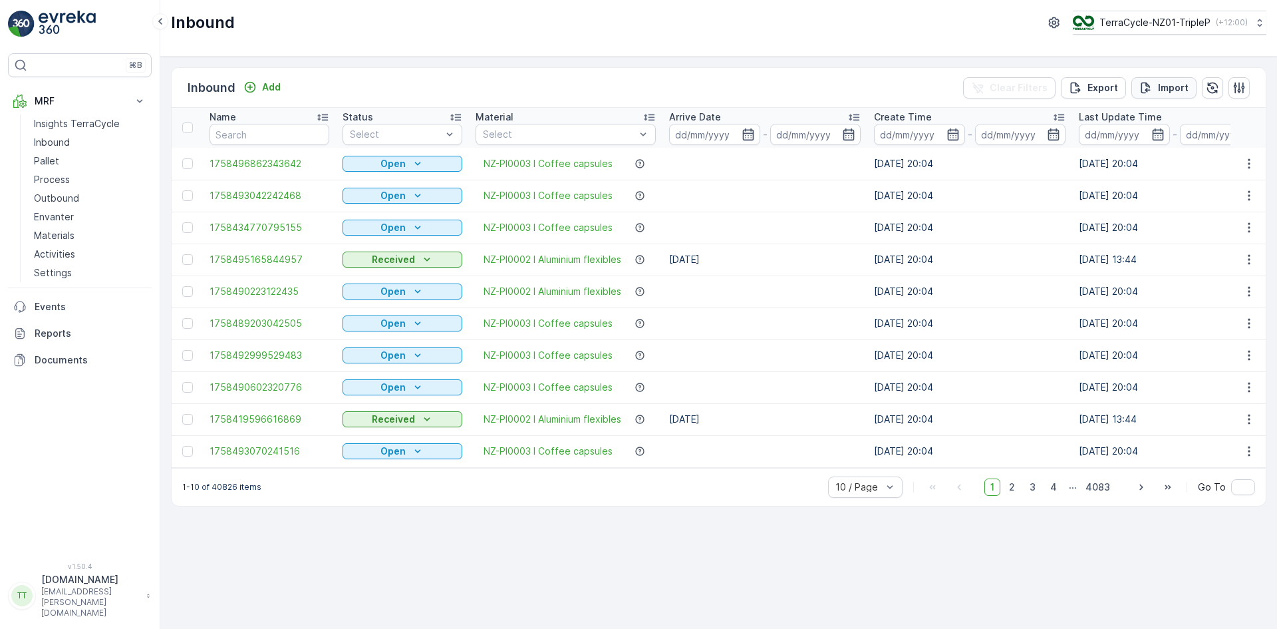
click at [1182, 86] on p "Import" at bounding box center [1173, 87] width 31 height 13
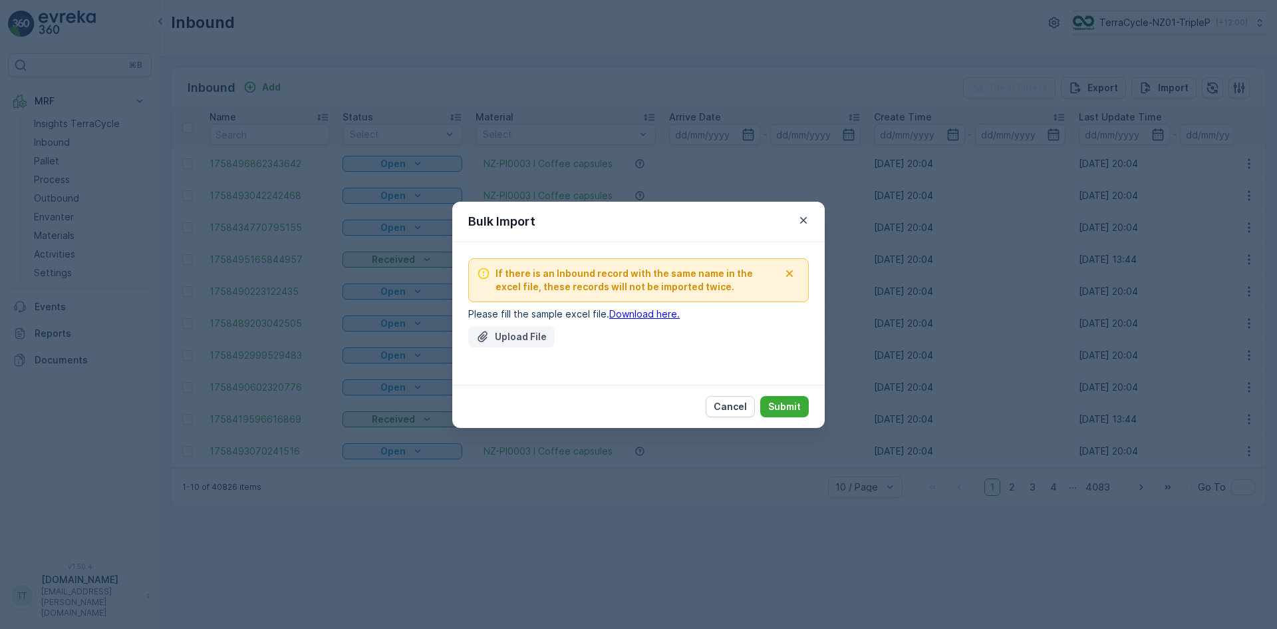
click at [514, 340] on p "Upload File" at bounding box center [521, 336] width 52 height 13
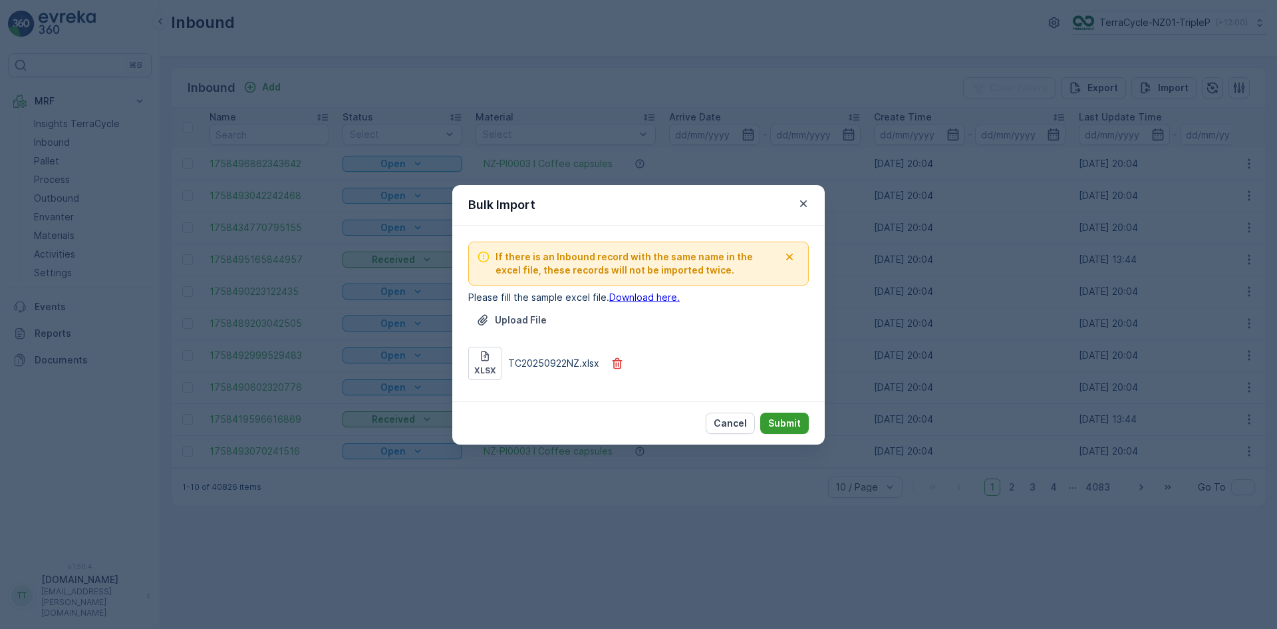
click at [797, 422] on p "Submit" at bounding box center [784, 422] width 33 height 13
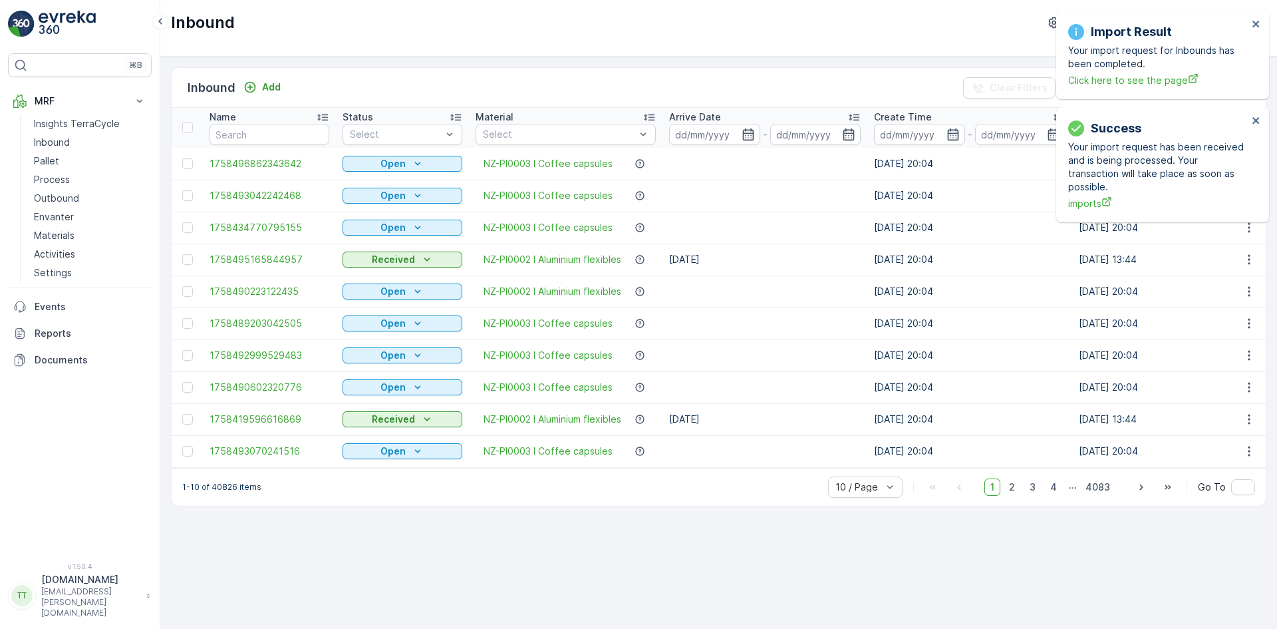
click at [1255, 16] on div "Success Your import request has been received and is being processed. Your tran…" at bounding box center [1160, 13] width 213 height 5
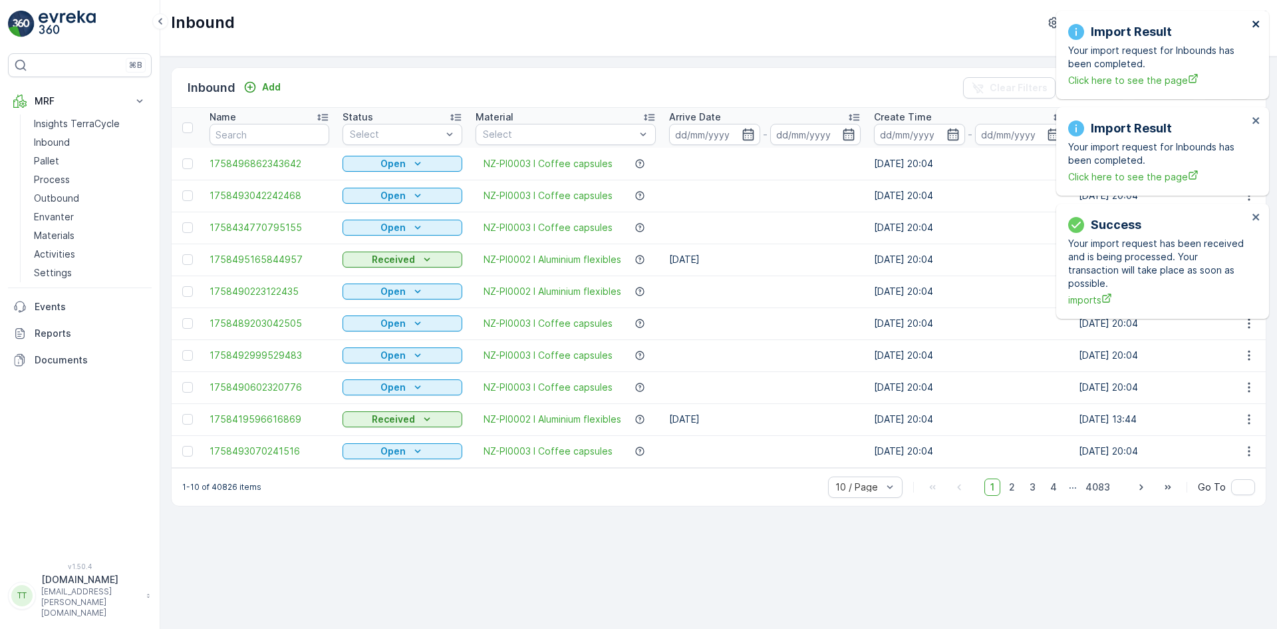
click at [1255, 24] on icon "close" at bounding box center [1256, 24] width 9 height 11
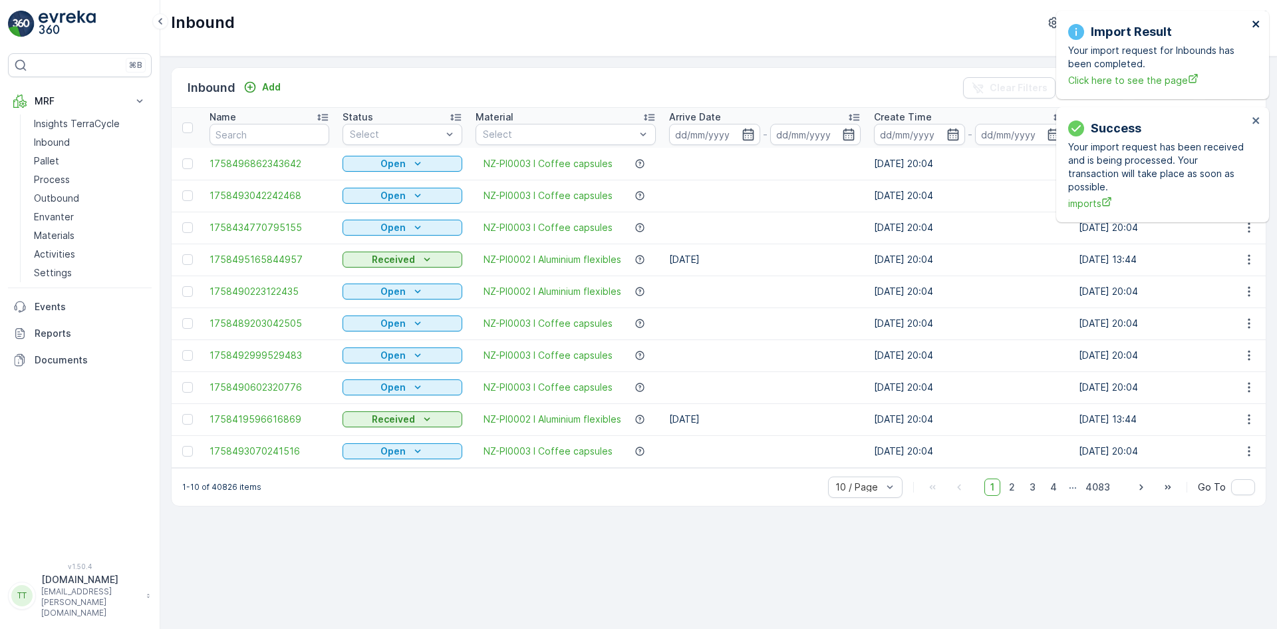
click at [1255, 24] on icon "close" at bounding box center [1256, 24] width 9 height 11
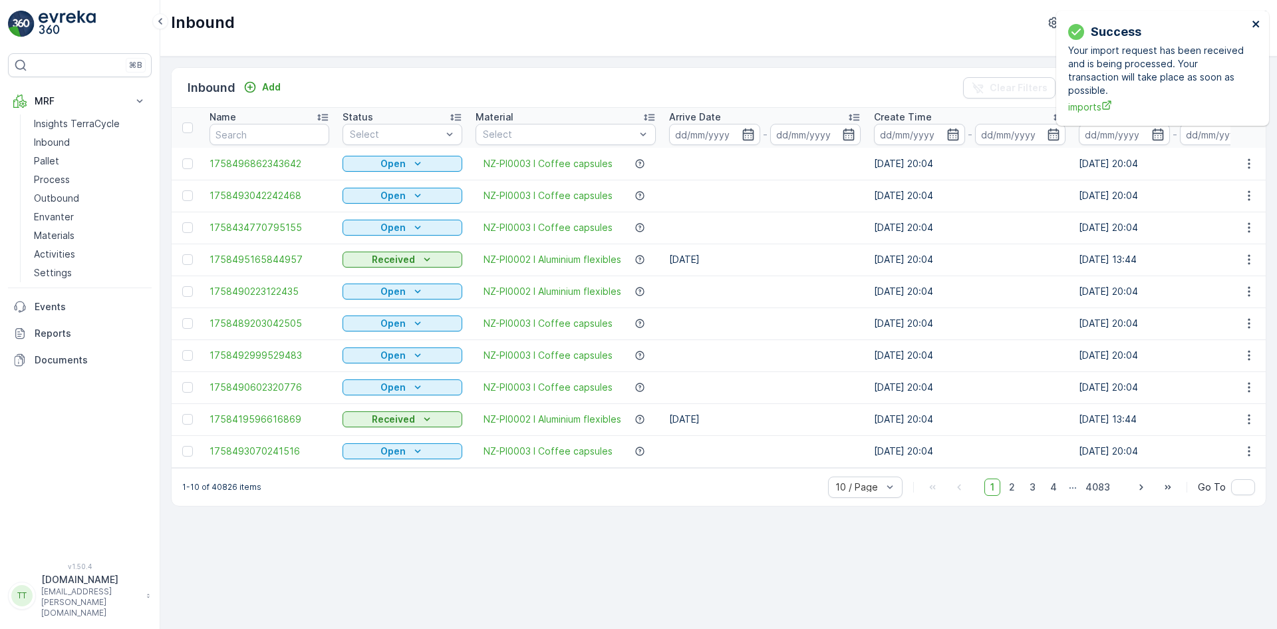
click at [1255, 24] on icon "close" at bounding box center [1256, 24] width 9 height 11
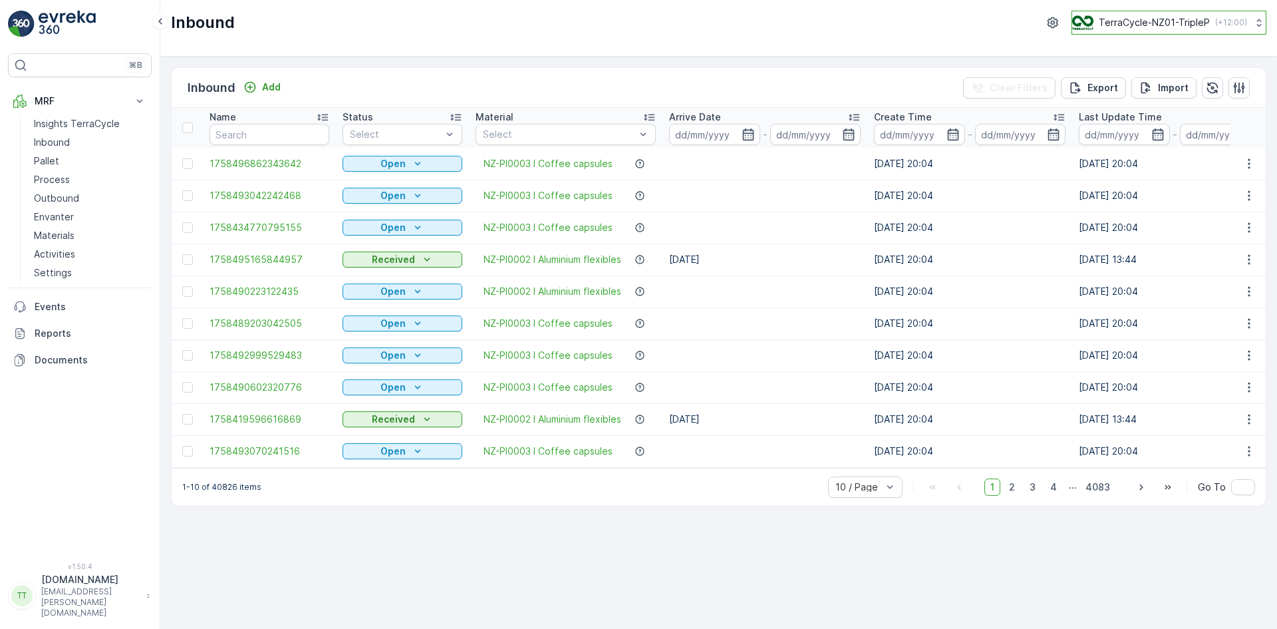
click at [1169, 19] on p "TerraCycle-NZ01-TripleP" at bounding box center [1154, 22] width 111 height 13
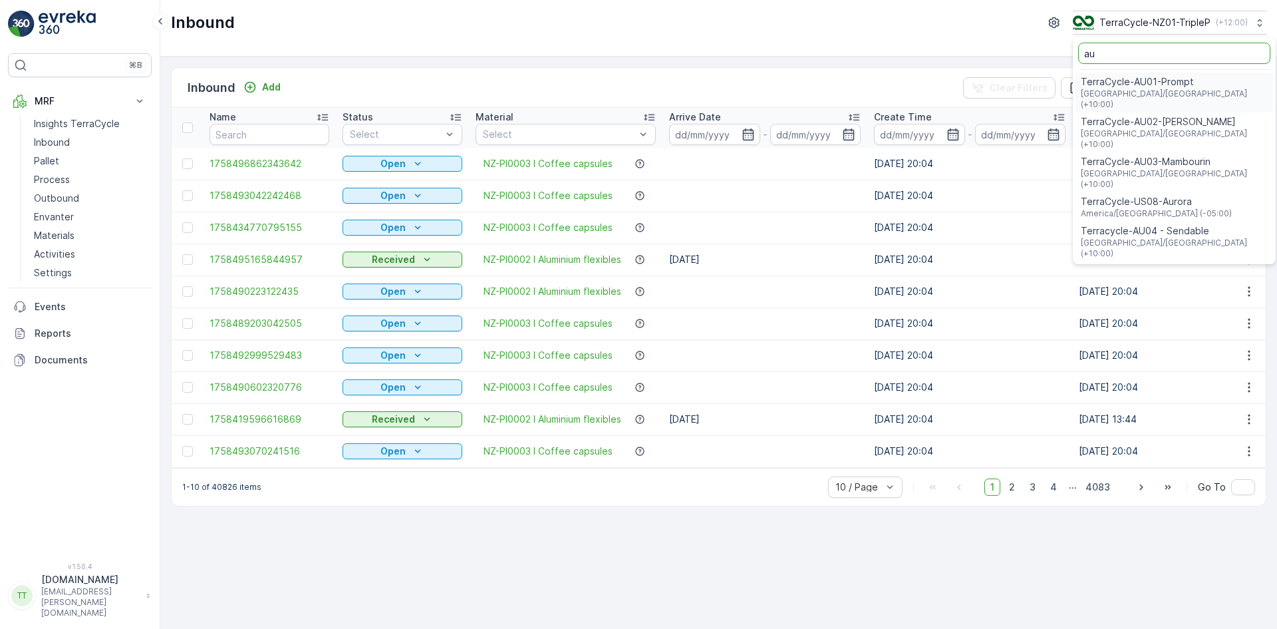
type input "au"
click at [1142, 82] on span "TerraCycle-AU01-Prompt" at bounding box center [1174, 81] width 187 height 13
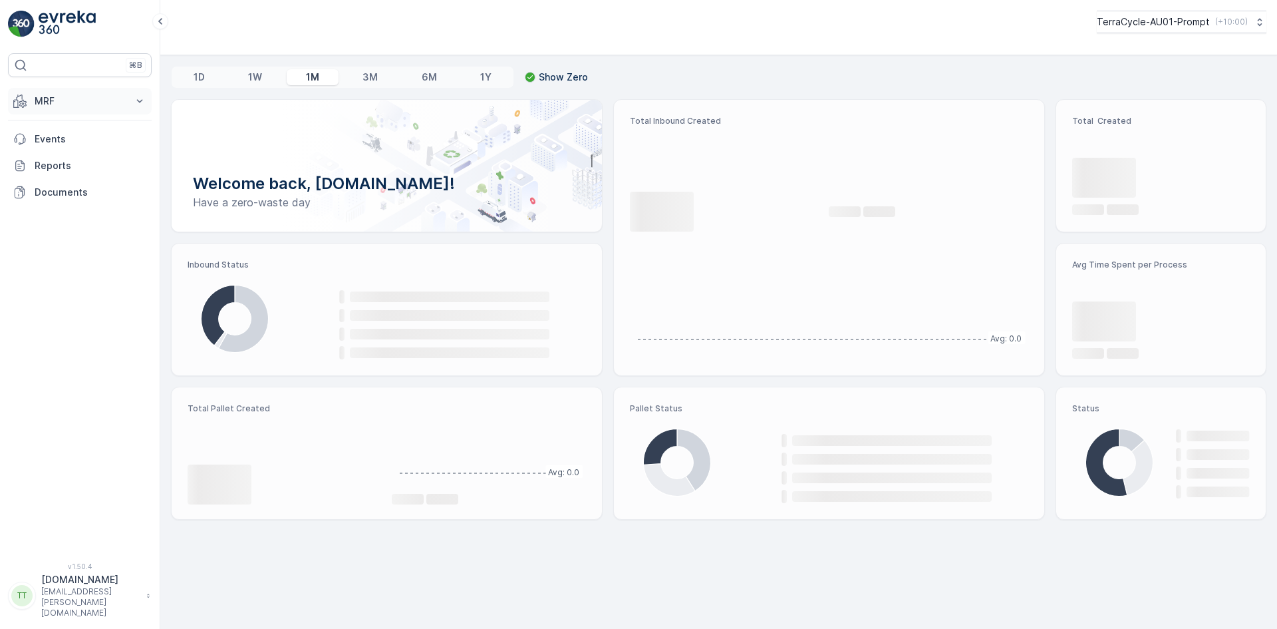
click at [48, 103] on p "MRF" at bounding box center [80, 100] width 90 height 13
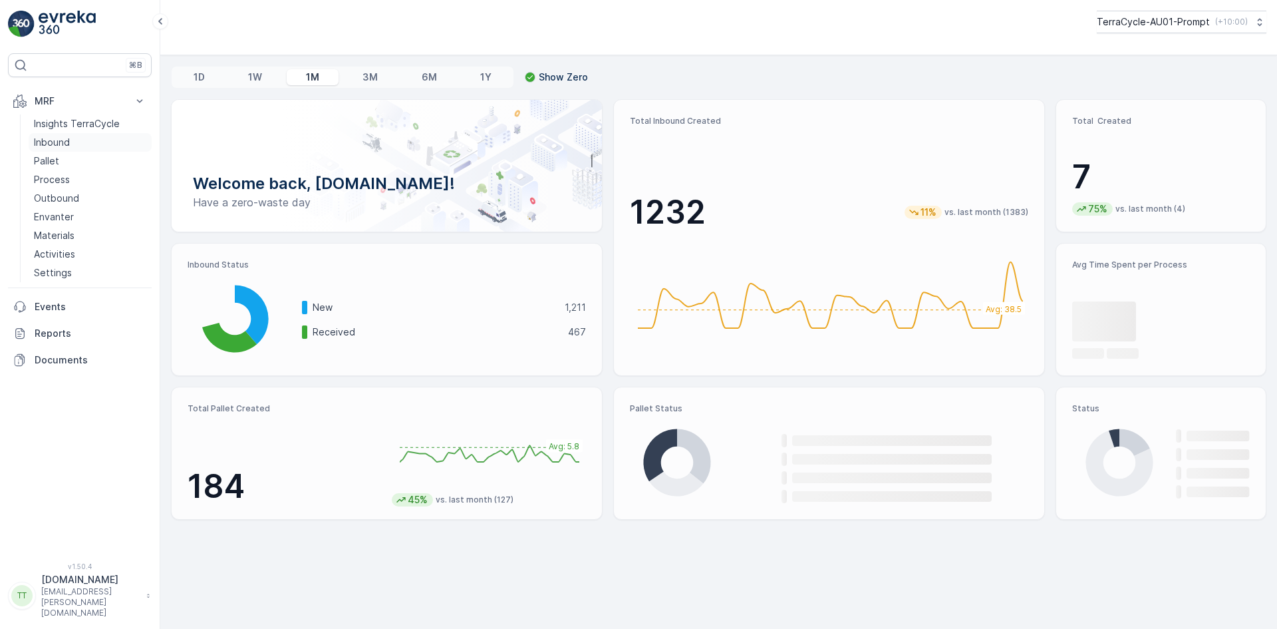
click at [53, 143] on p "Inbound" at bounding box center [52, 142] width 36 height 13
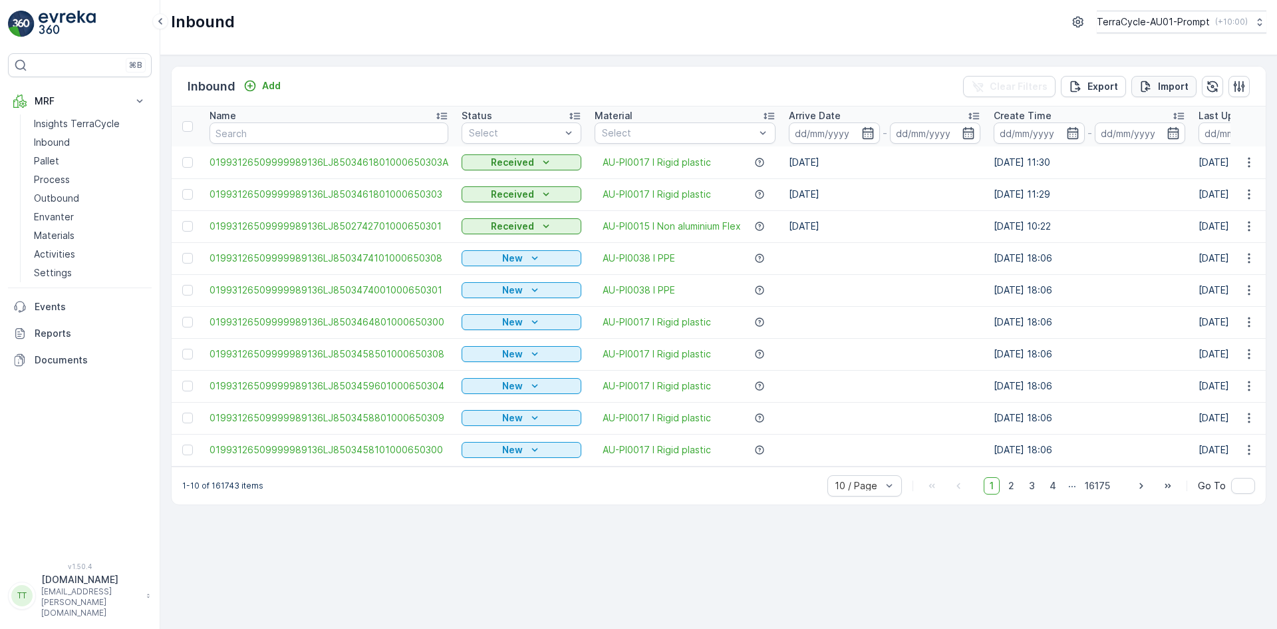
click at [1168, 80] on p "Import" at bounding box center [1173, 86] width 31 height 13
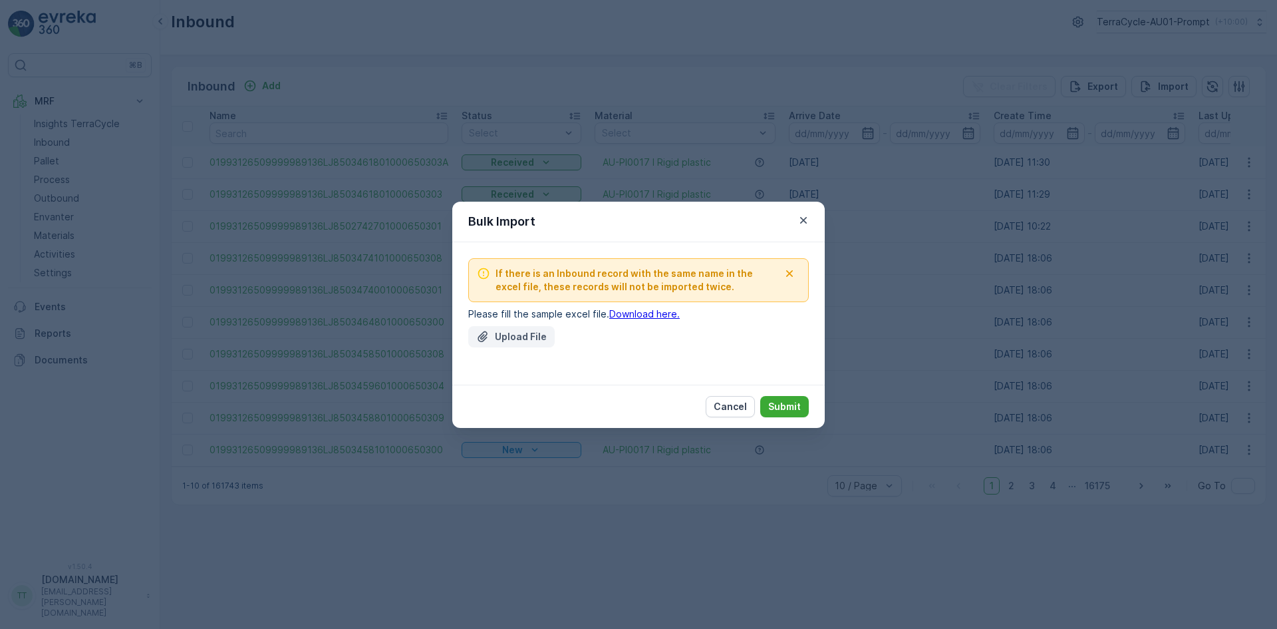
click at [490, 334] on div "Upload File" at bounding box center [511, 336] width 71 height 13
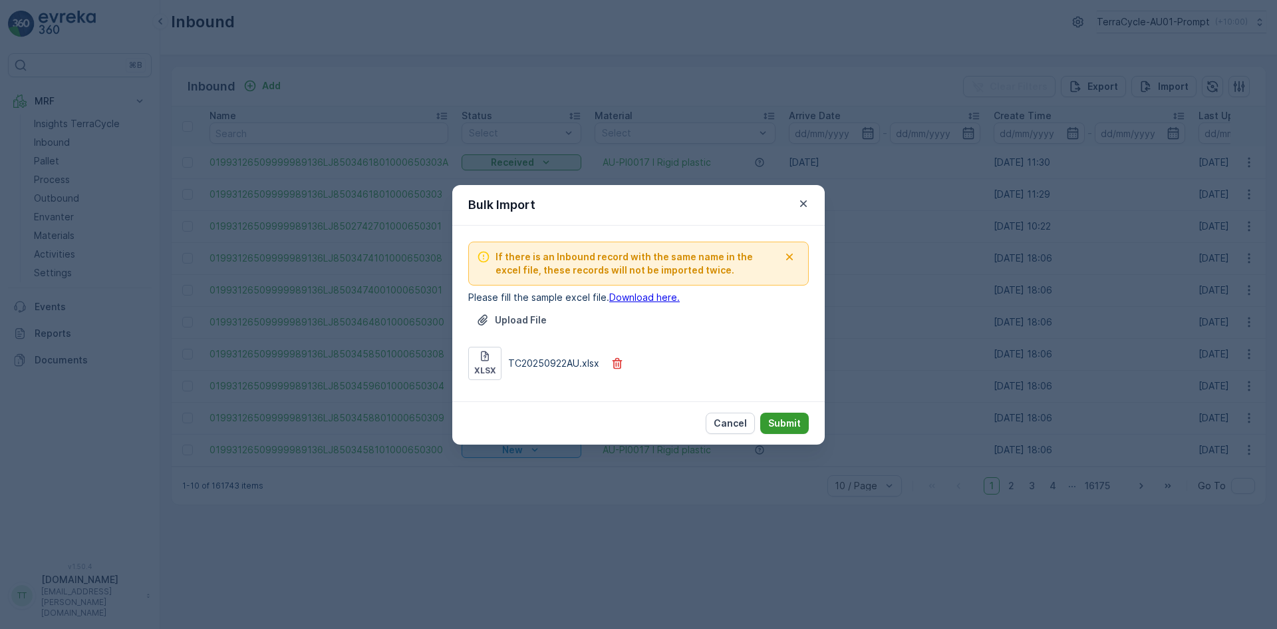
click at [791, 426] on p "Submit" at bounding box center [784, 422] width 33 height 13
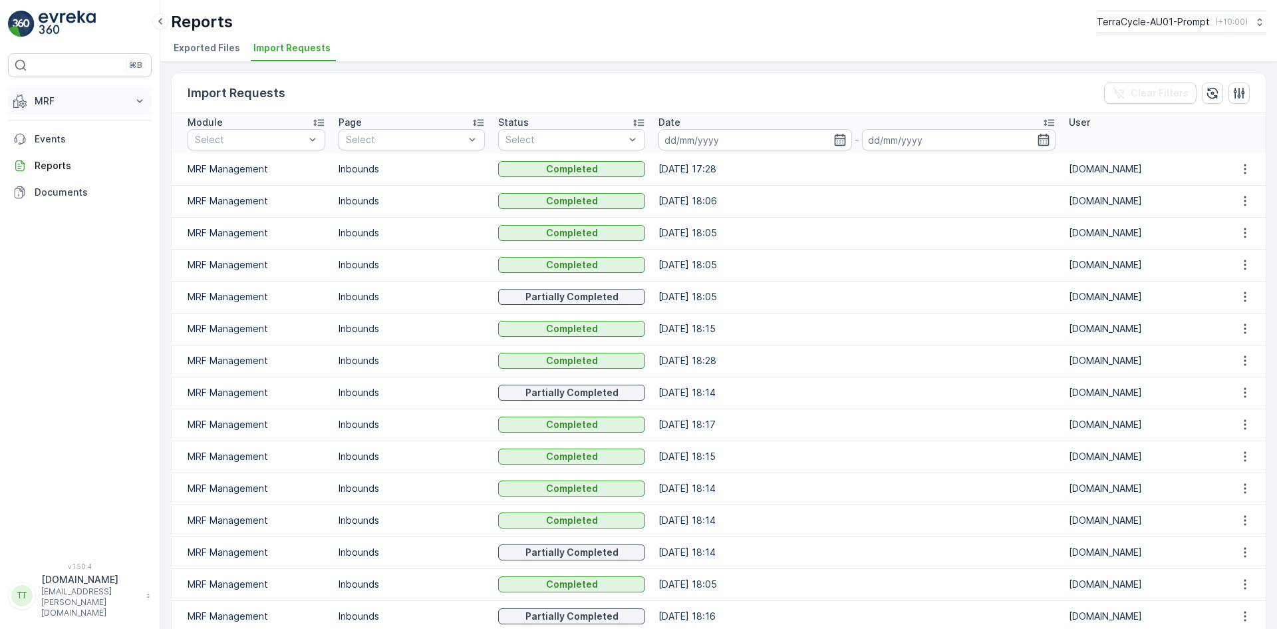
click at [52, 103] on p "MRF" at bounding box center [80, 100] width 90 height 13
click at [61, 136] on p "Inbound" at bounding box center [52, 142] width 36 height 13
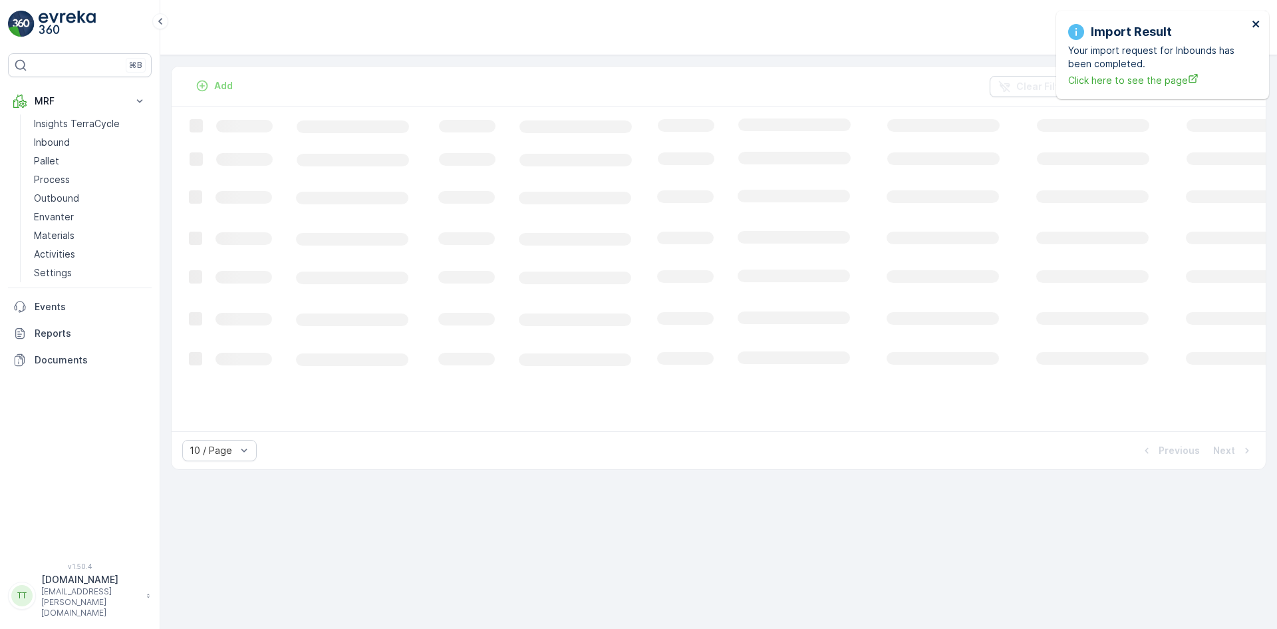
click at [1255, 23] on icon "close" at bounding box center [1256, 24] width 7 height 7
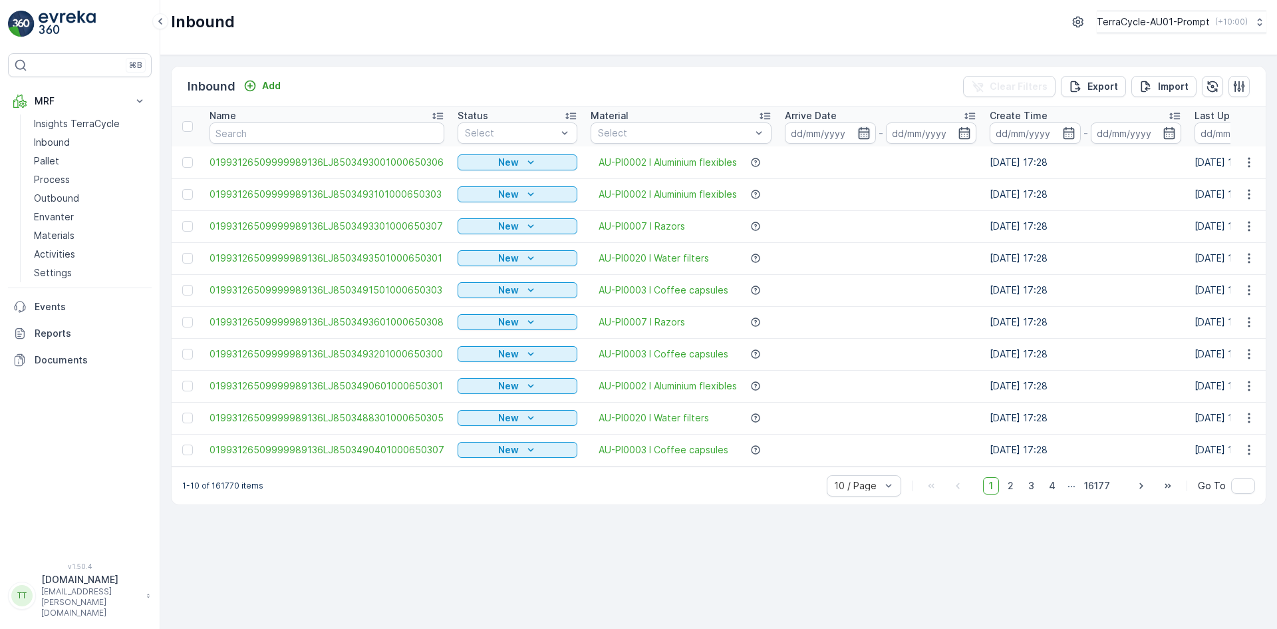
click at [860, 133] on icon "button" at bounding box center [864, 132] width 13 height 13
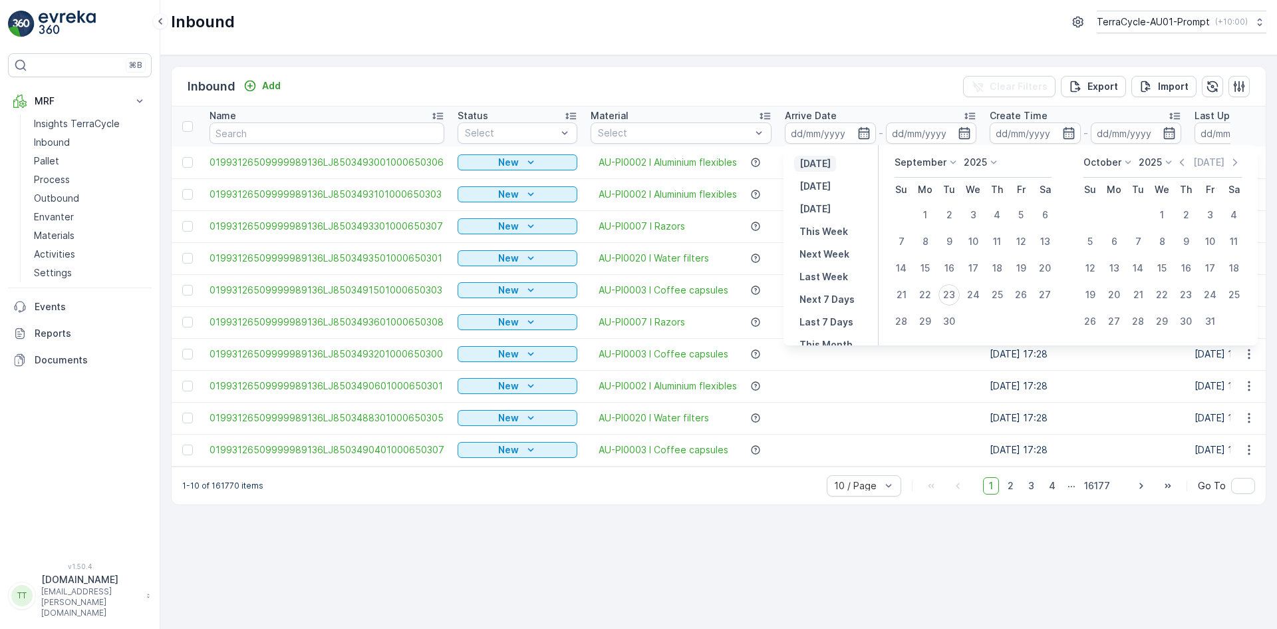
click at [822, 165] on p "[DATE]" at bounding box center [815, 163] width 31 height 13
type input "[DATE]"
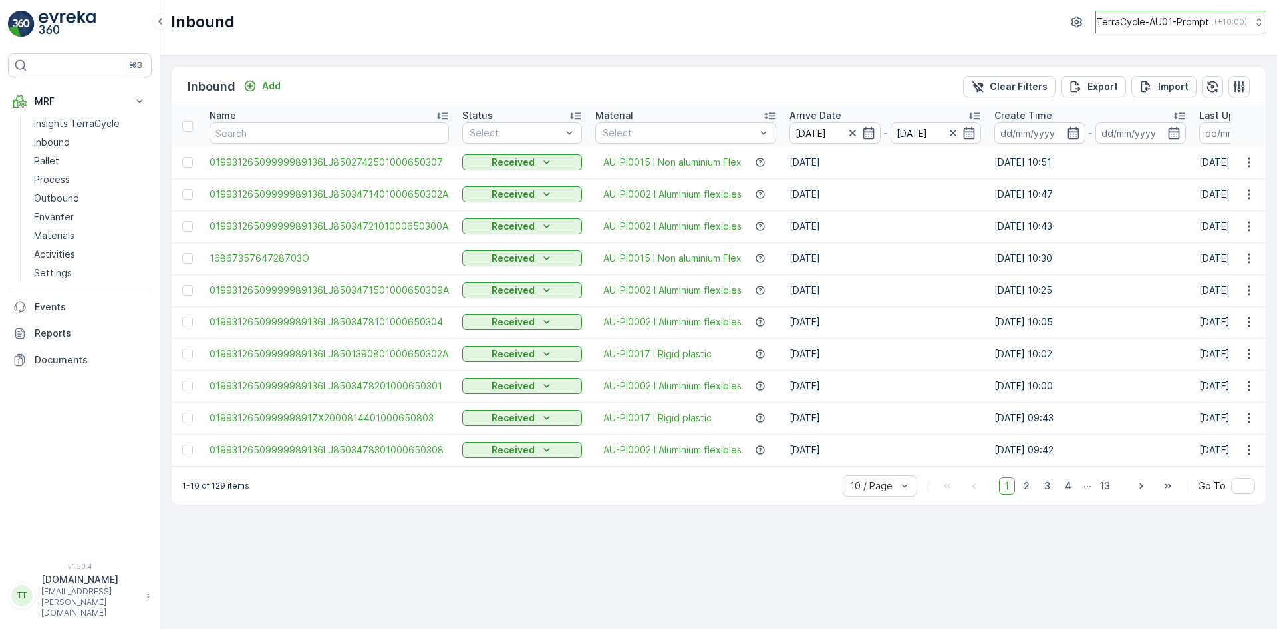
click at [1150, 25] on p "TerraCycle-AU01-Prompt" at bounding box center [1152, 21] width 113 height 13
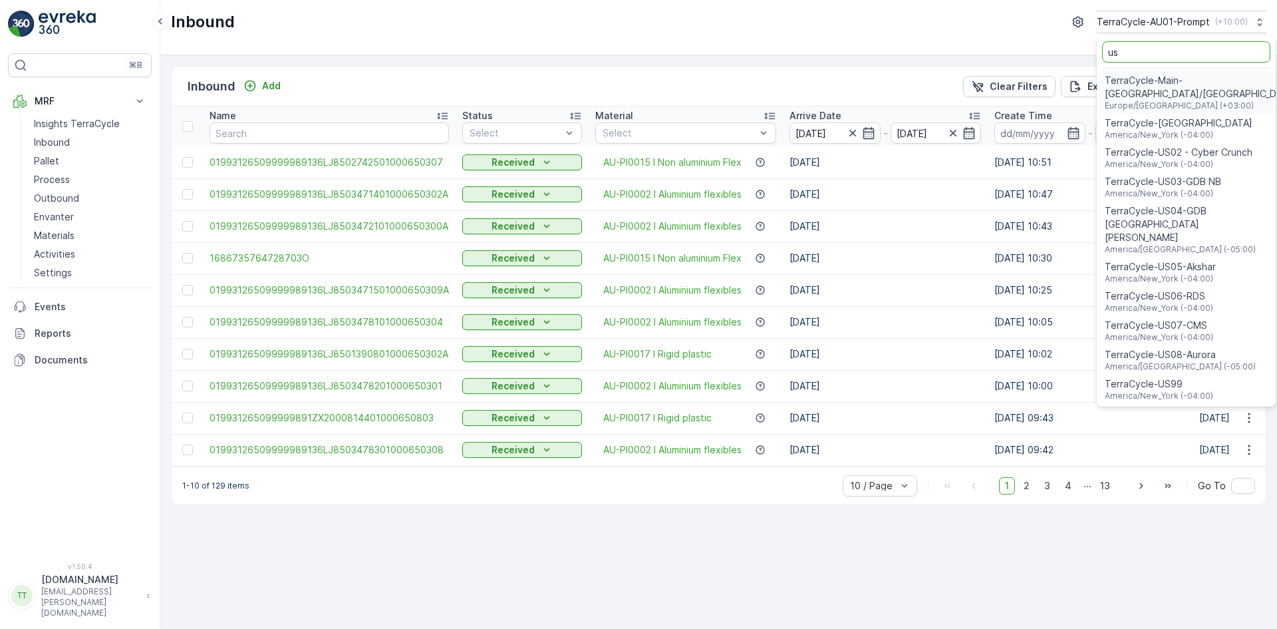
type input "us"
click at [1169, 348] on span "TerraCycle-US08-Aurora" at bounding box center [1180, 354] width 151 height 13
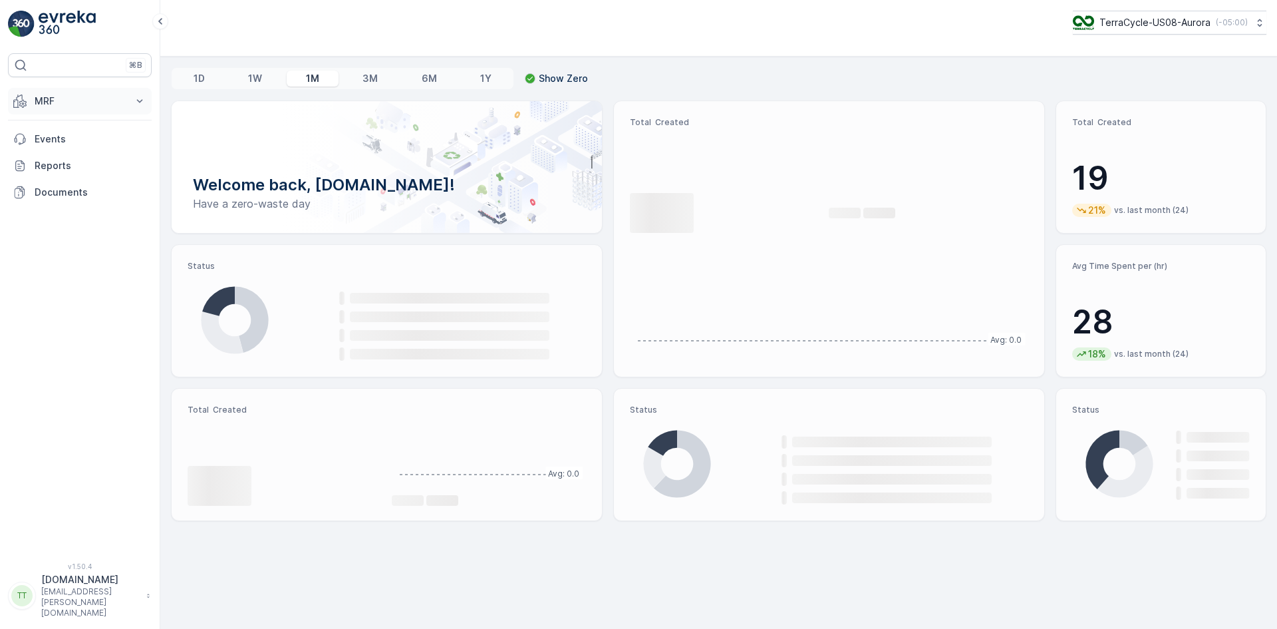
click at [73, 88] on button "MRF" at bounding box center [80, 101] width 144 height 27
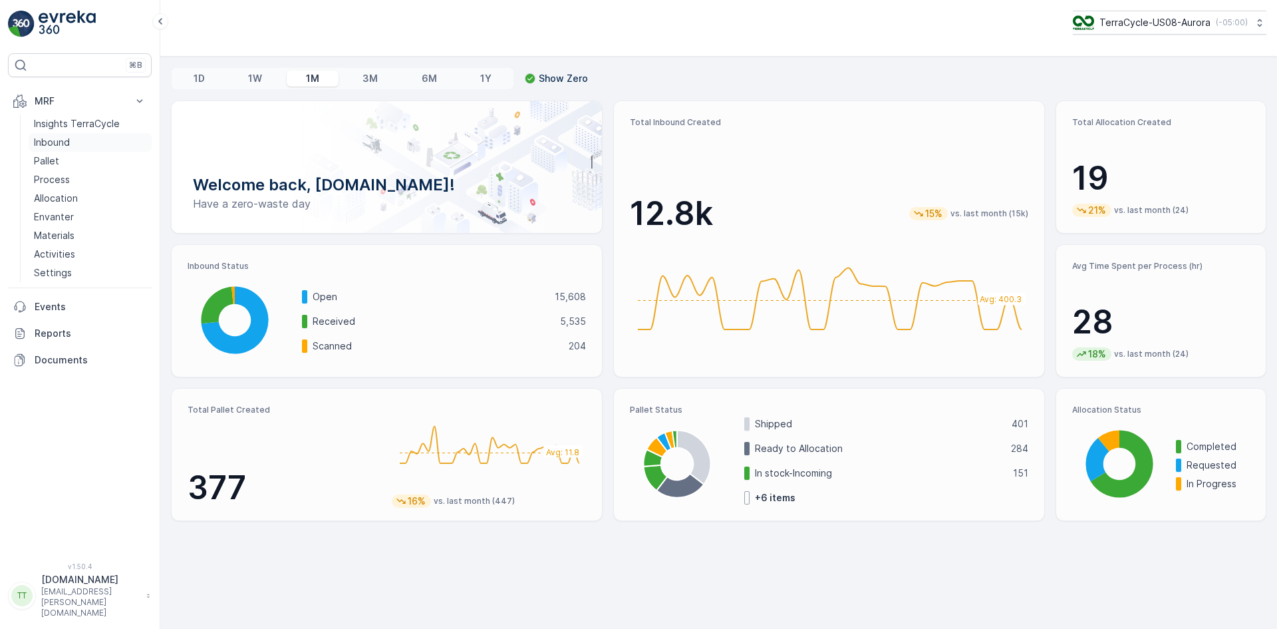
click at [53, 142] on p "Inbound" at bounding box center [52, 142] width 36 height 13
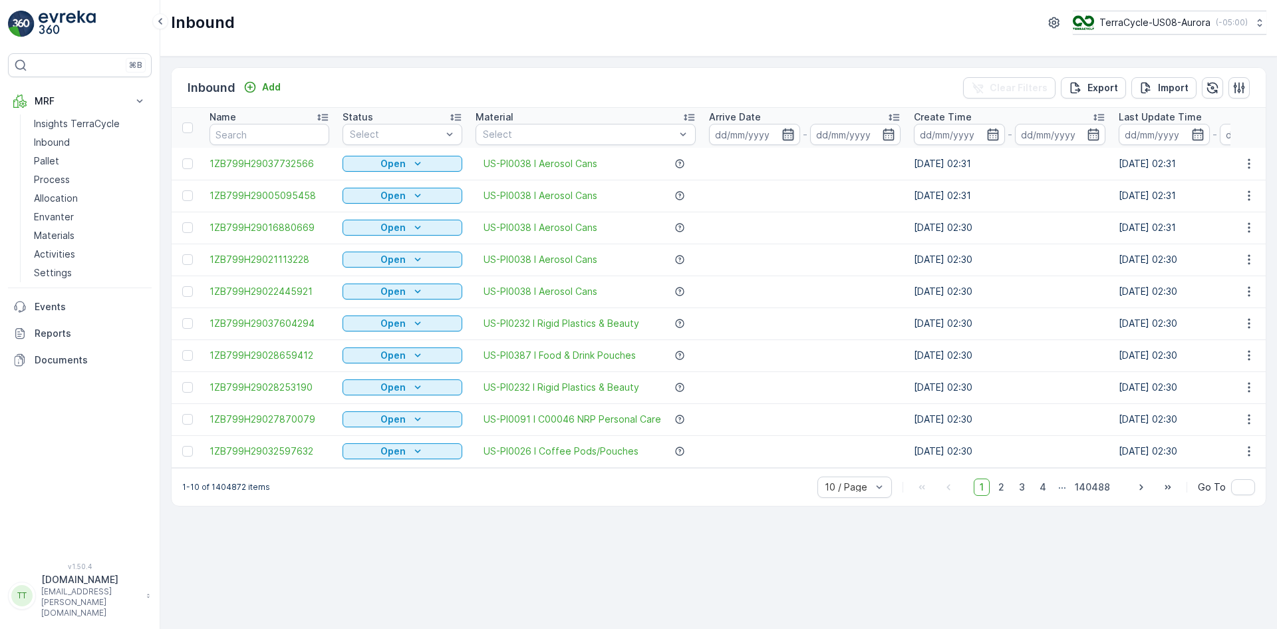
click at [782, 136] on icon "button" at bounding box center [787, 134] width 11 height 12
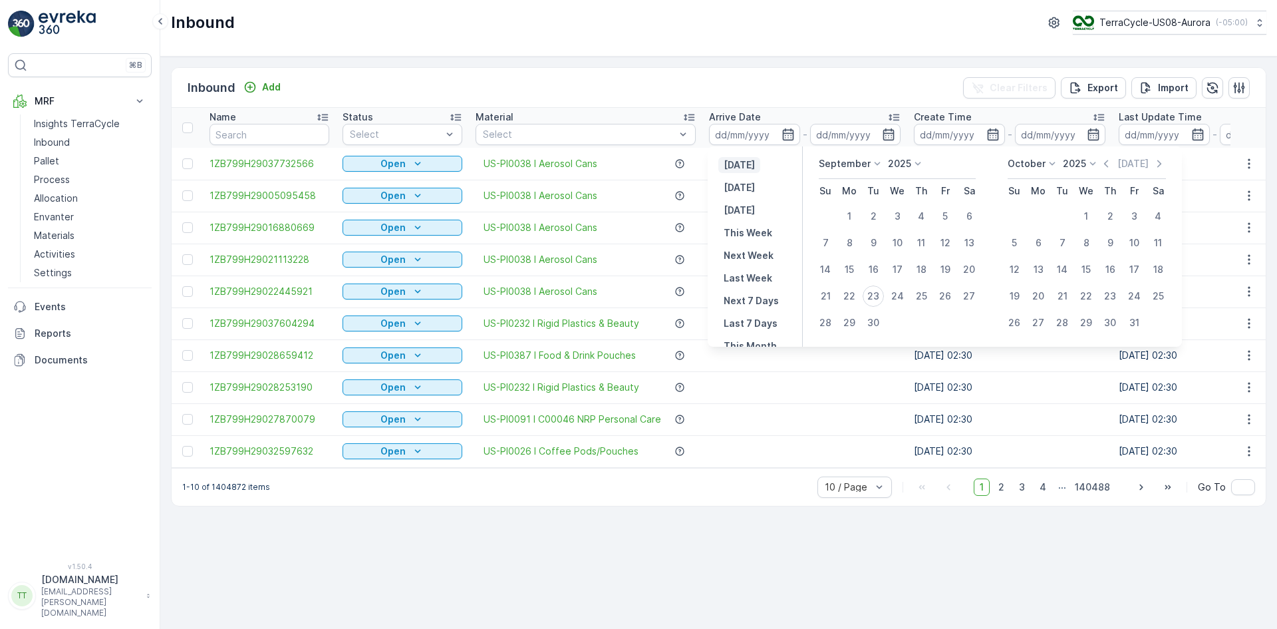
click at [755, 168] on p "[DATE]" at bounding box center [739, 164] width 31 height 13
type input "[DATE]"
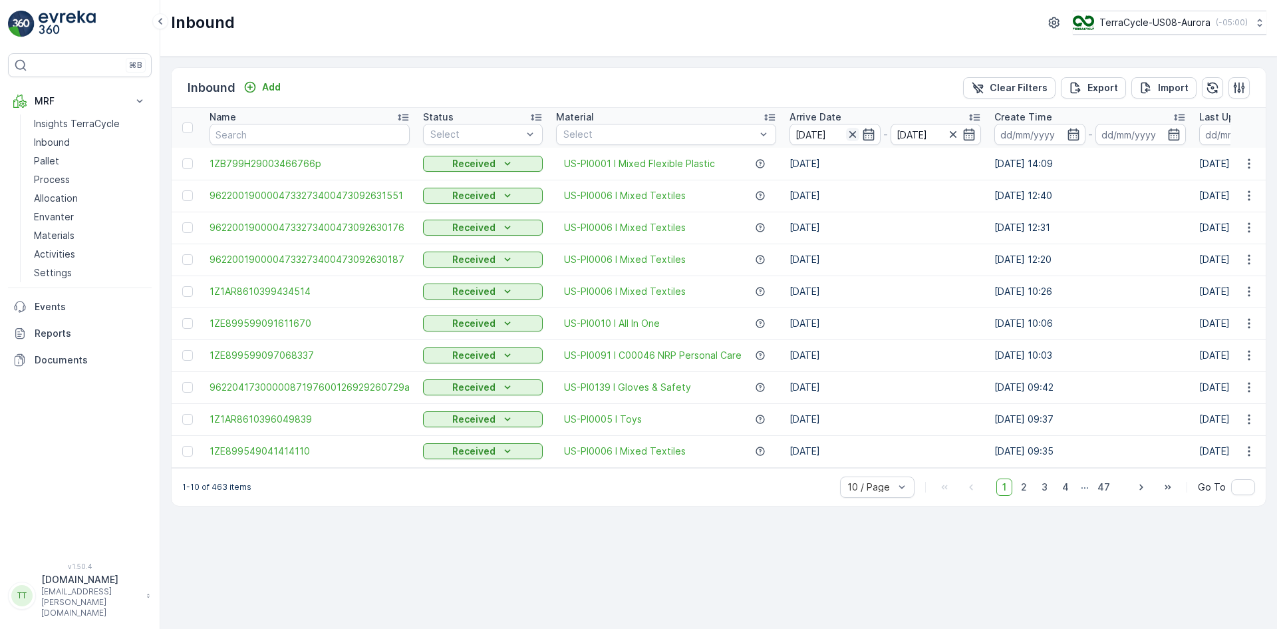
click at [849, 135] on icon "button" at bounding box center [852, 134] width 7 height 7
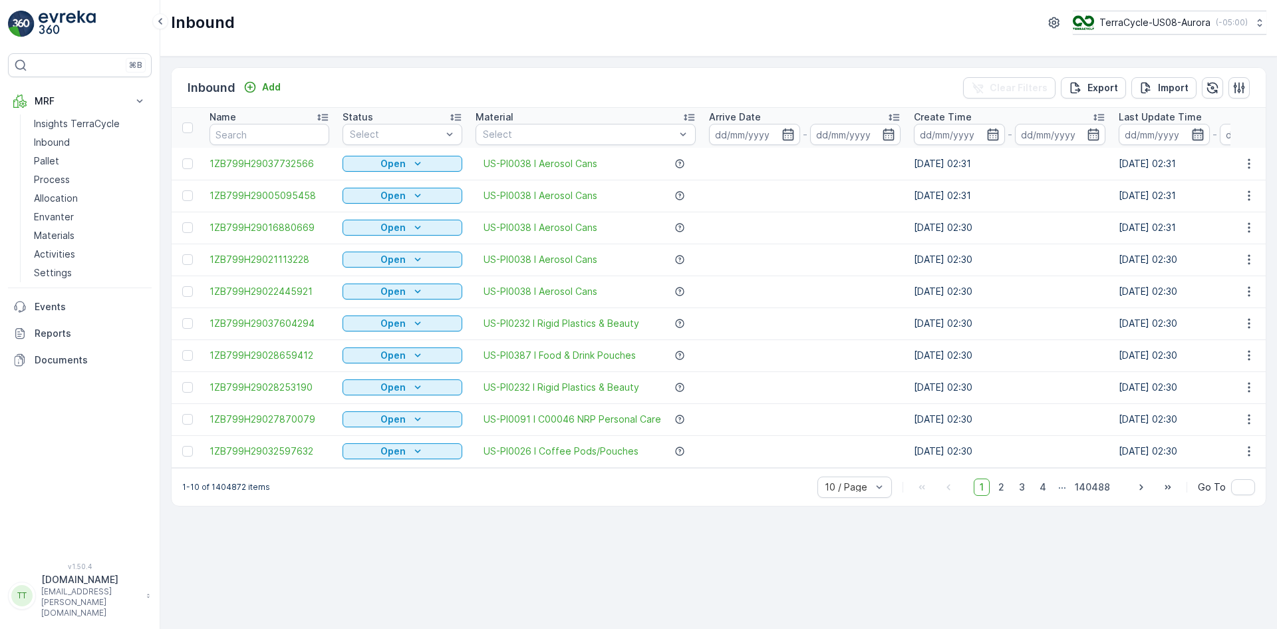
click at [1198, 135] on icon "button" at bounding box center [1198, 134] width 13 height 13
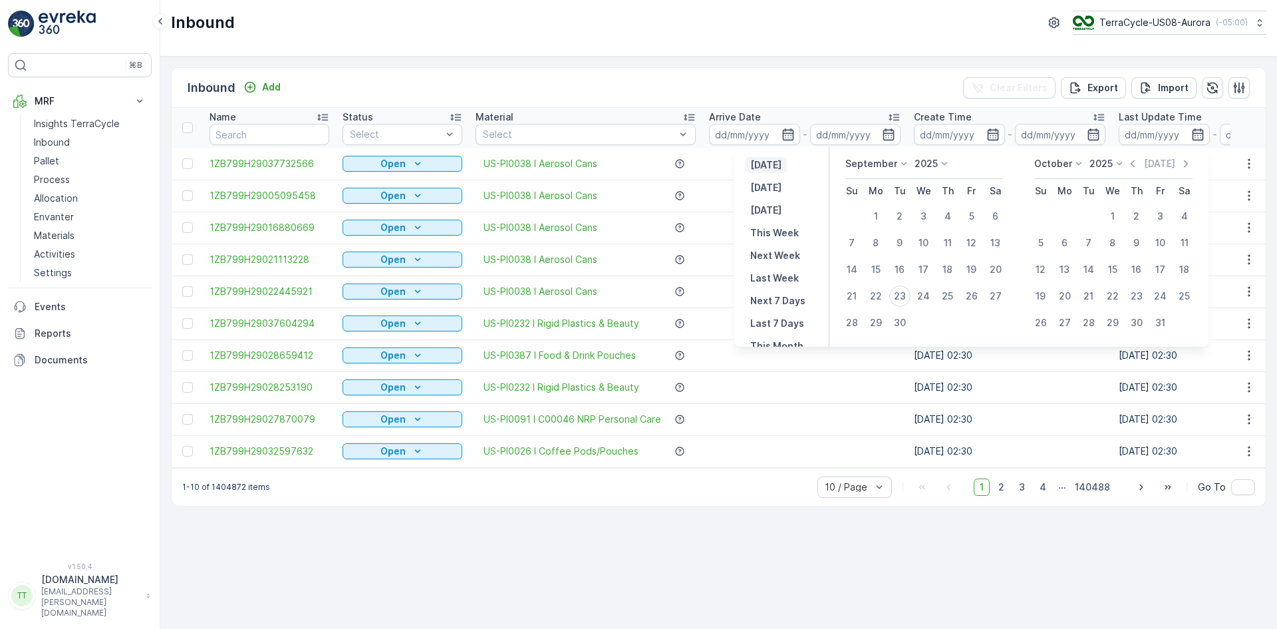
click at [763, 160] on p "[DATE]" at bounding box center [765, 164] width 31 height 13
type input "[DATE]"
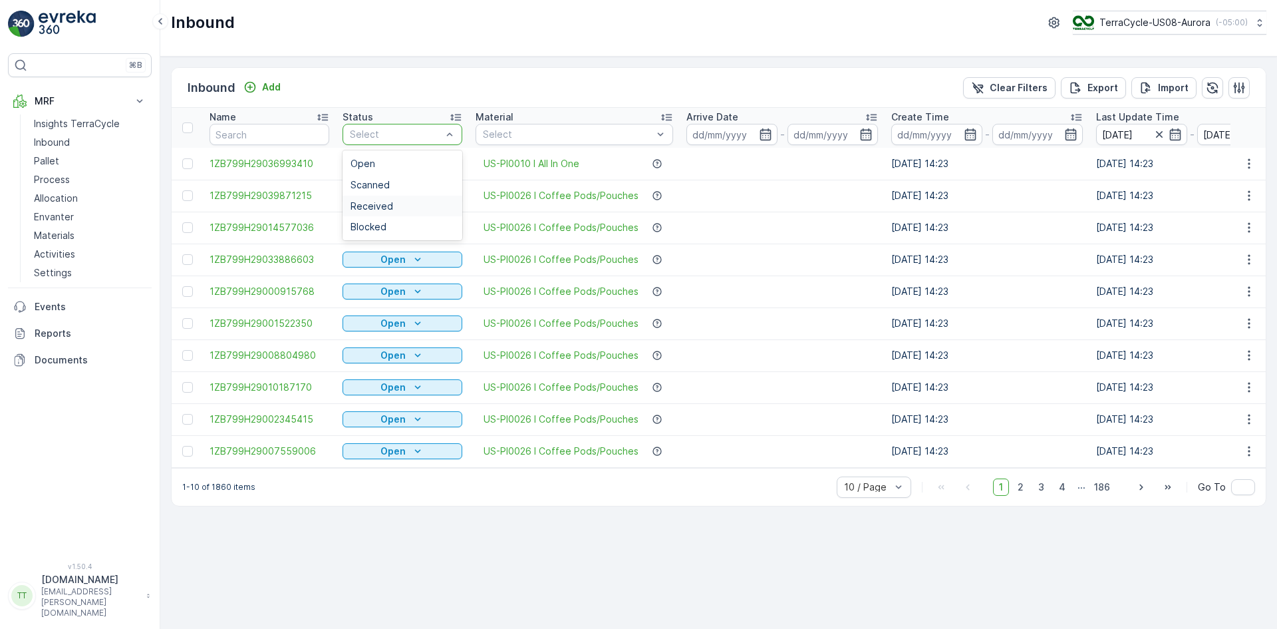
click at [375, 208] on span "Received" at bounding box center [372, 206] width 43 height 11
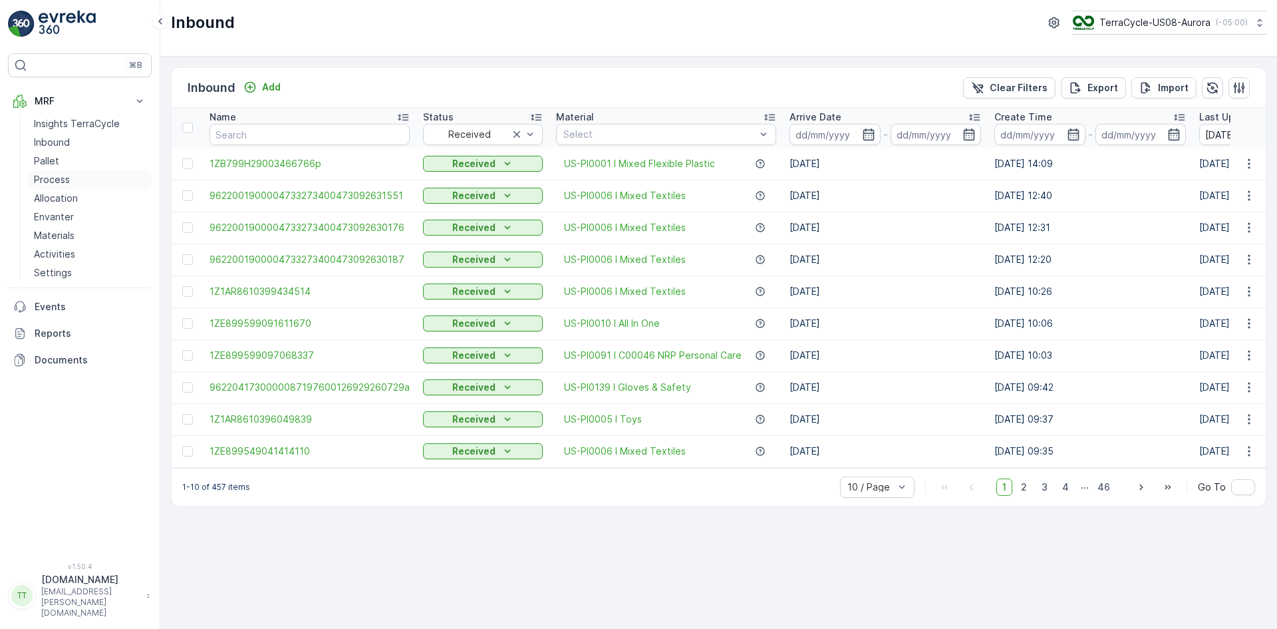
click at [57, 182] on p "Process" at bounding box center [52, 179] width 36 height 13
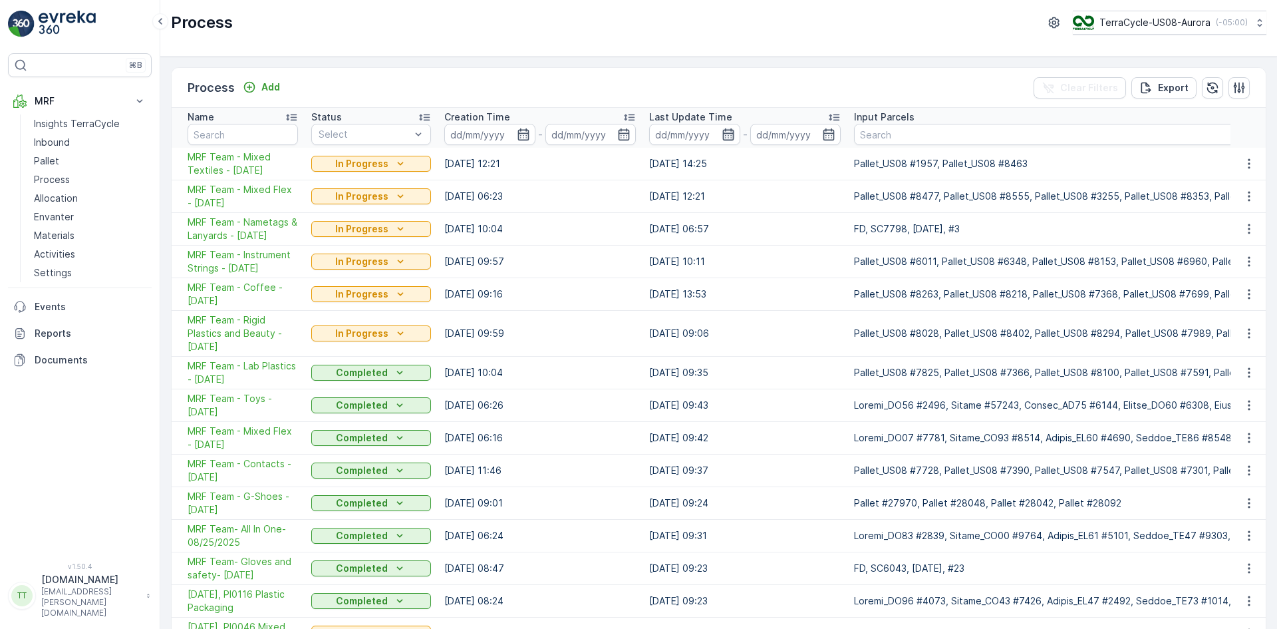
click at [726, 131] on icon "button" at bounding box center [728, 134] width 13 height 13
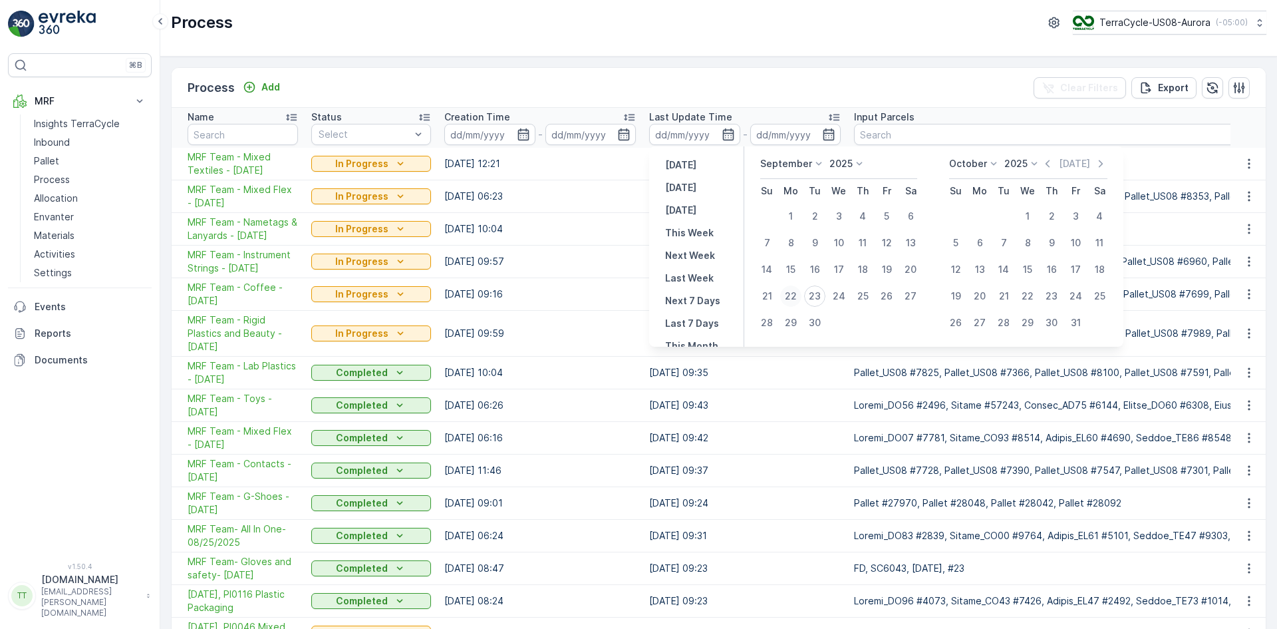
click at [790, 296] on div "22" at bounding box center [790, 295] width 21 height 21
type input "[DATE]"
click at [814, 295] on div "23" at bounding box center [814, 295] width 21 height 21
type input "23.09.2025"
click at [795, 297] on div "22" at bounding box center [790, 295] width 21 height 21
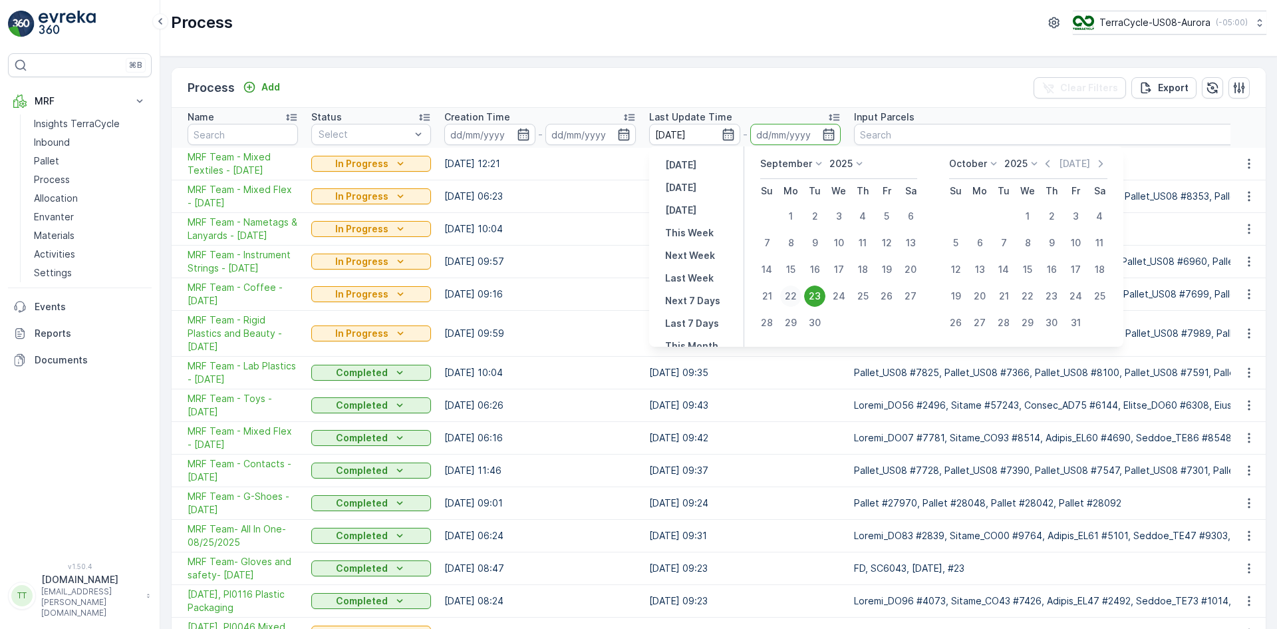
type input "[DATE]"
click at [818, 298] on div "23" at bounding box center [814, 295] width 21 height 21
type input "23.09.2025"
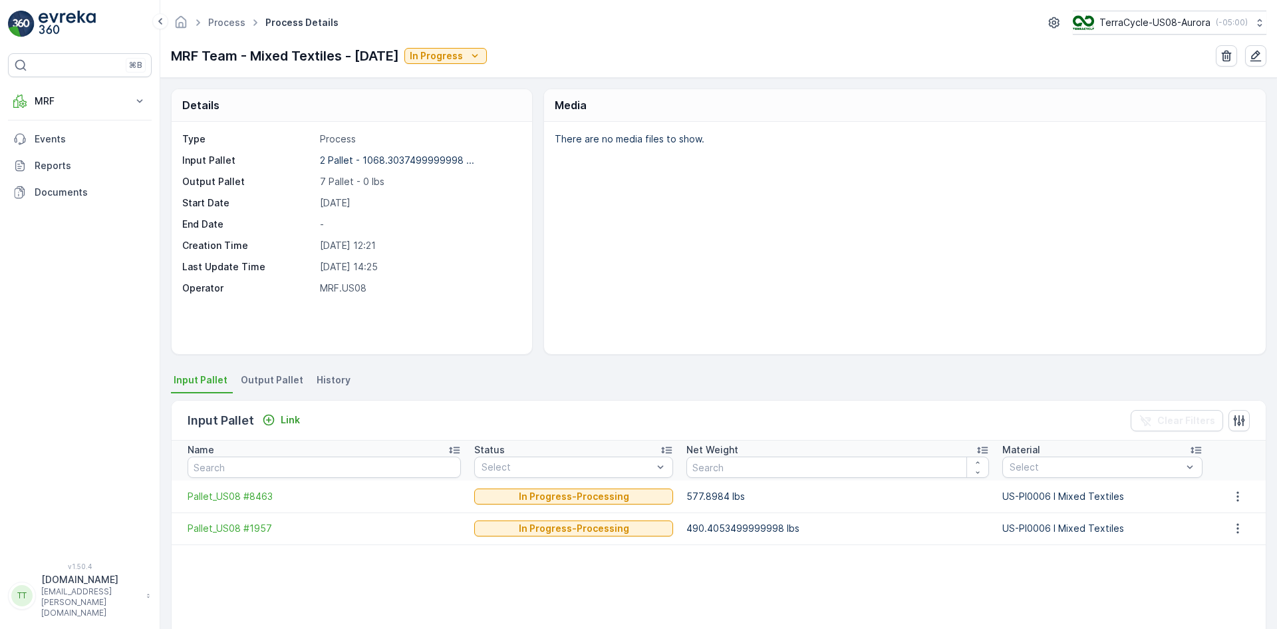
click at [323, 375] on span "History" at bounding box center [334, 379] width 34 height 13
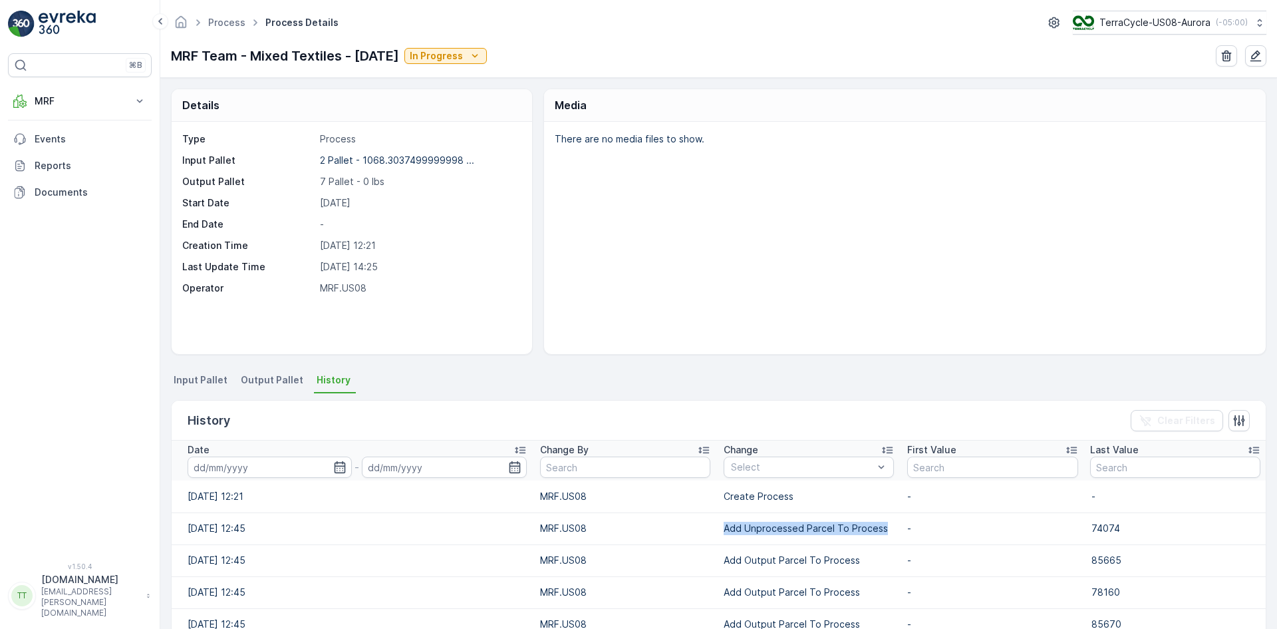
drag, startPoint x: 717, startPoint y: 532, endPoint x: 878, endPoint y: 535, distance: 161.0
click at [878, 535] on td "Add Unprocessed Parcel To Process" at bounding box center [809, 528] width 184 height 32
copy p "Add Unprocessed Parcel To Process"
type input "Add Unprocessed Parcel To Process"
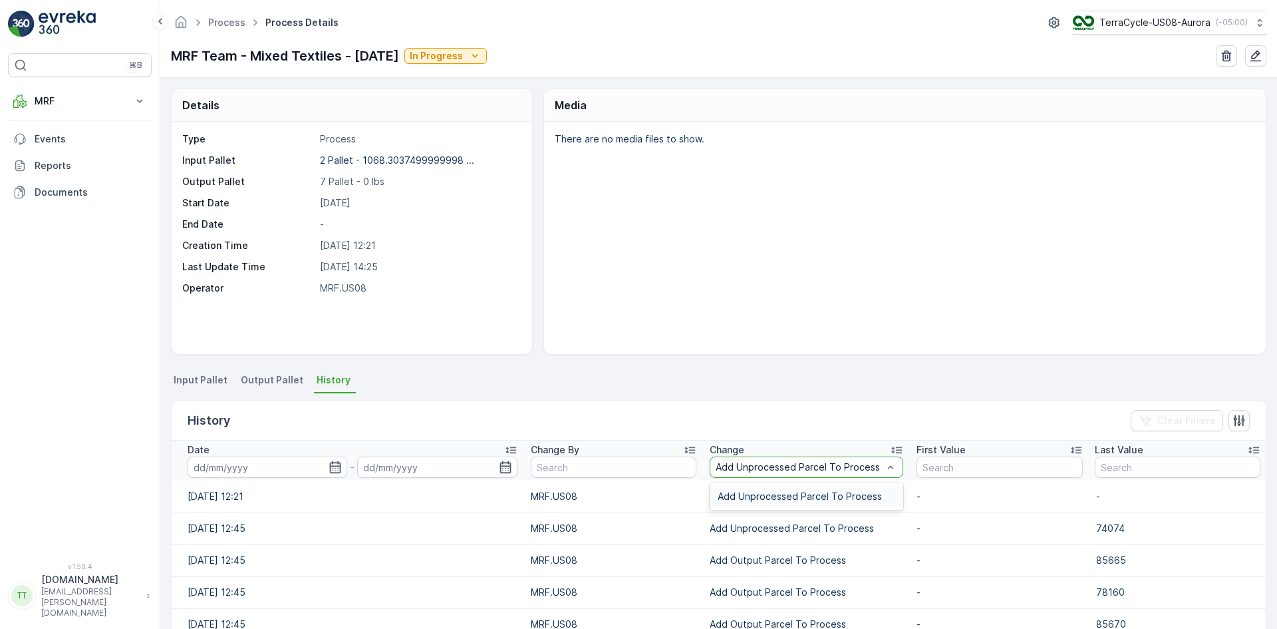
click at [777, 494] on span "Add Unprocessed Parcel To Process" at bounding box center [800, 496] width 164 height 11
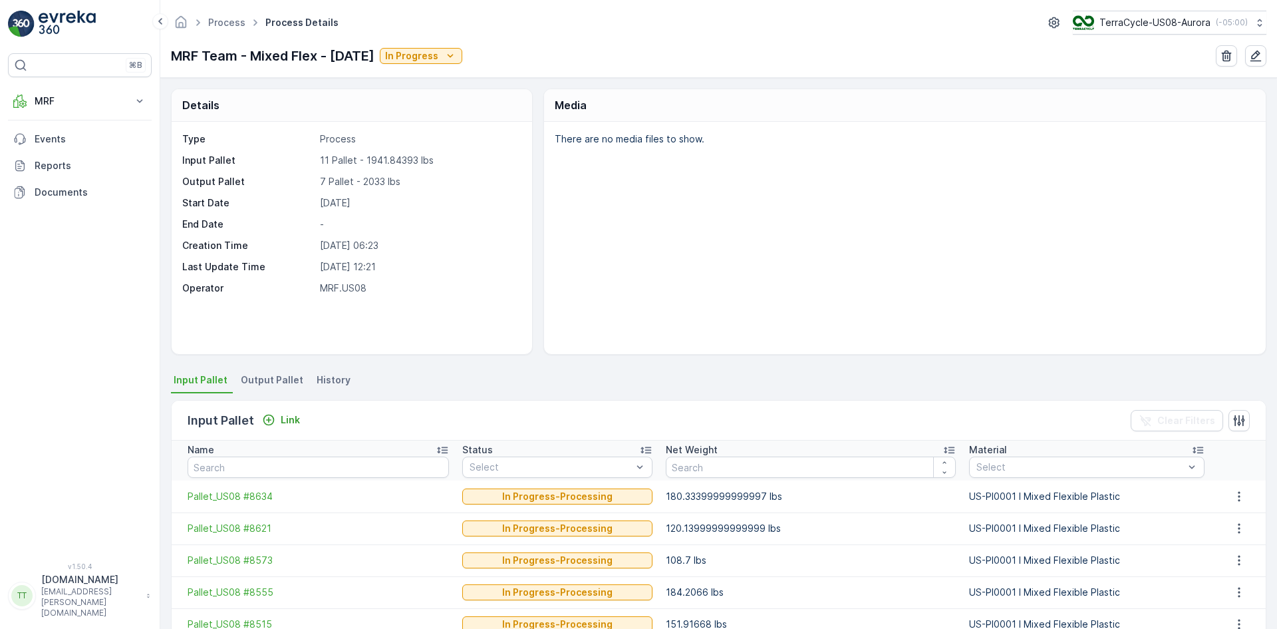
click at [320, 381] on span "History" at bounding box center [334, 379] width 34 height 13
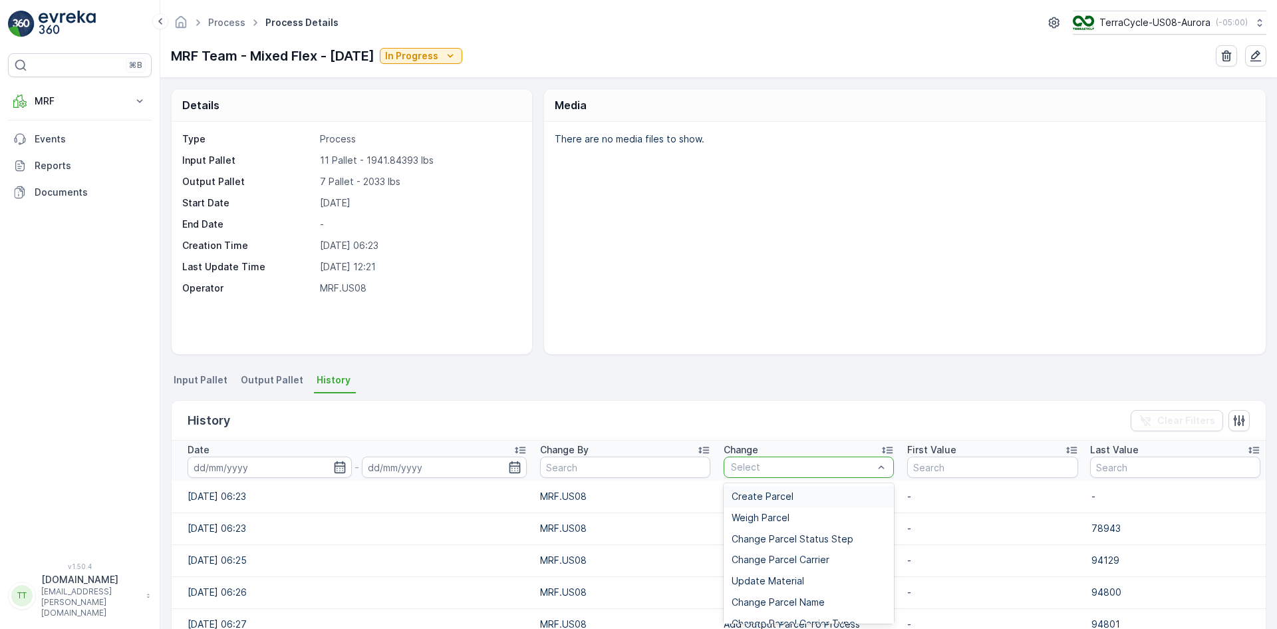
type input "Add Unprocessed Parcel To Process"
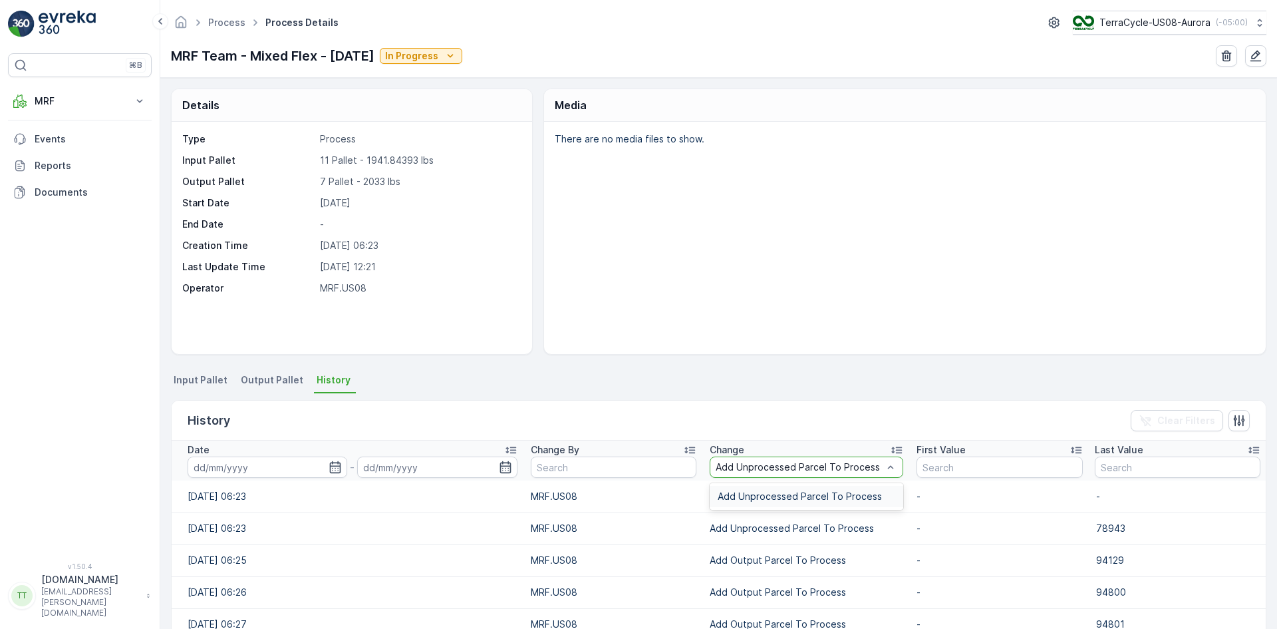
click at [778, 502] on div "Add Unprocessed Parcel To Process" at bounding box center [807, 496] width 194 height 21
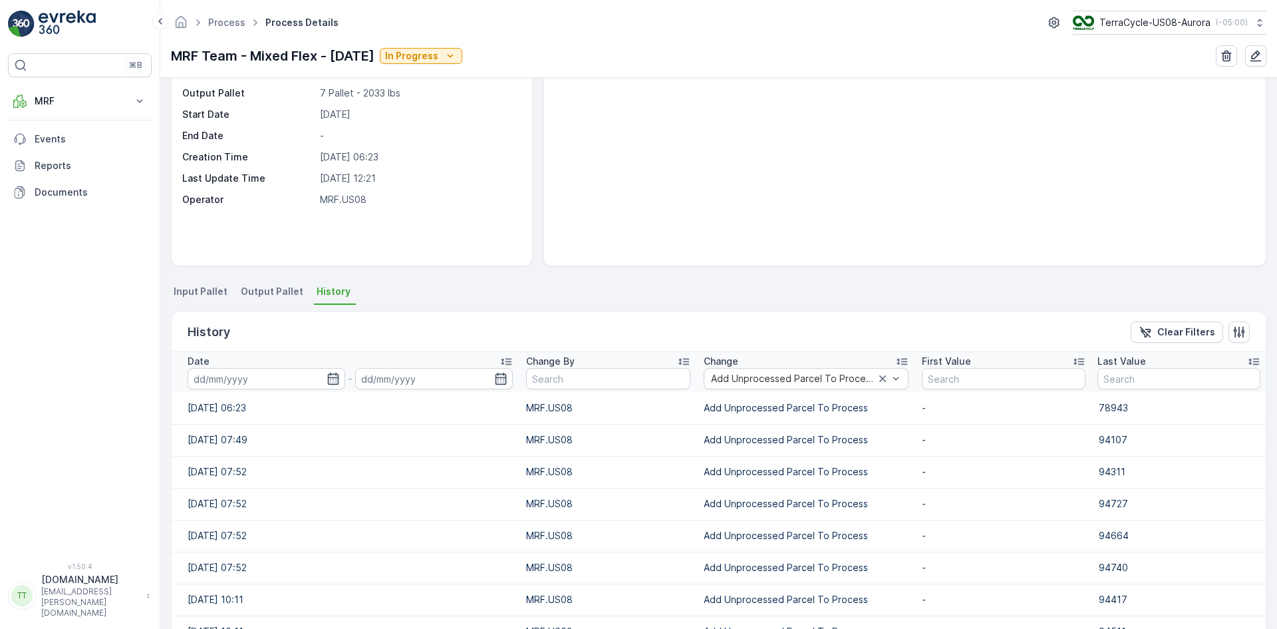
scroll to position [228, 0]
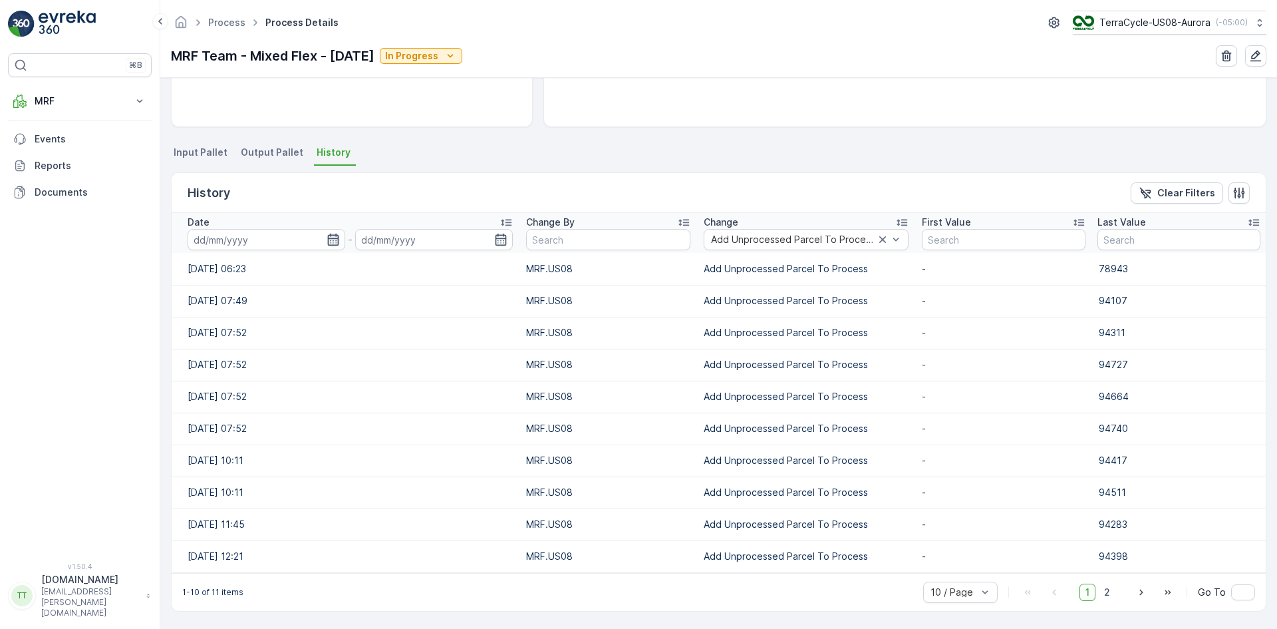
click at [327, 244] on icon "button" at bounding box center [333, 239] width 13 height 13
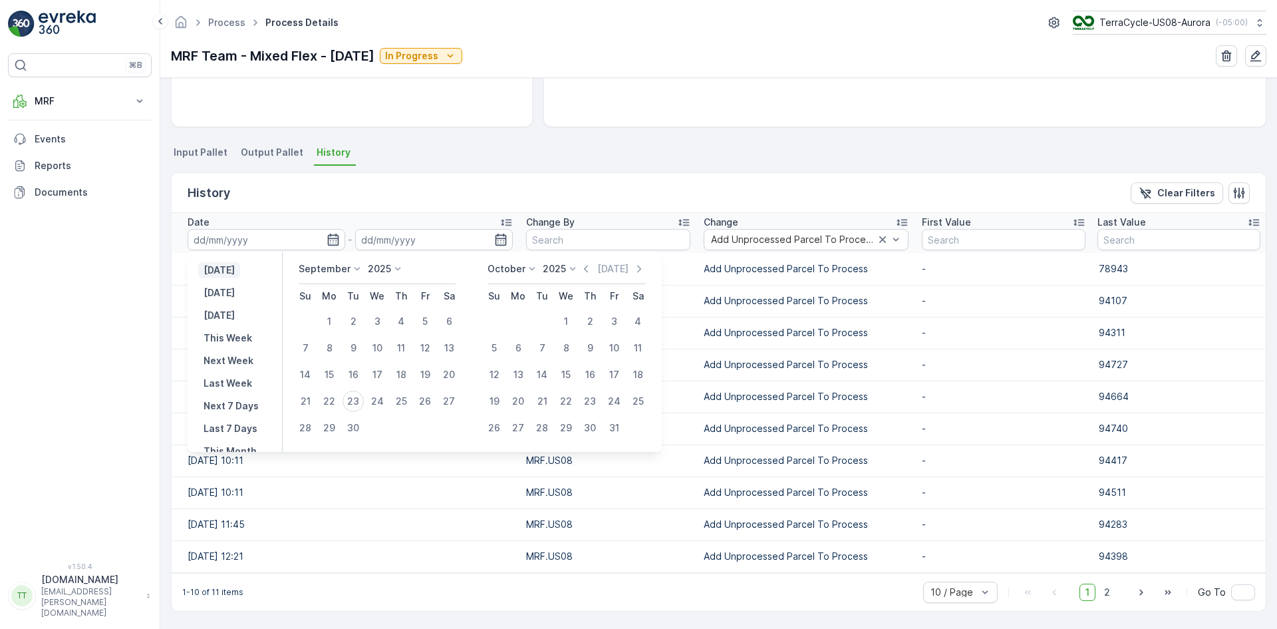
click at [228, 271] on p "[DATE]" at bounding box center [219, 269] width 31 height 13
type input "[DATE]"
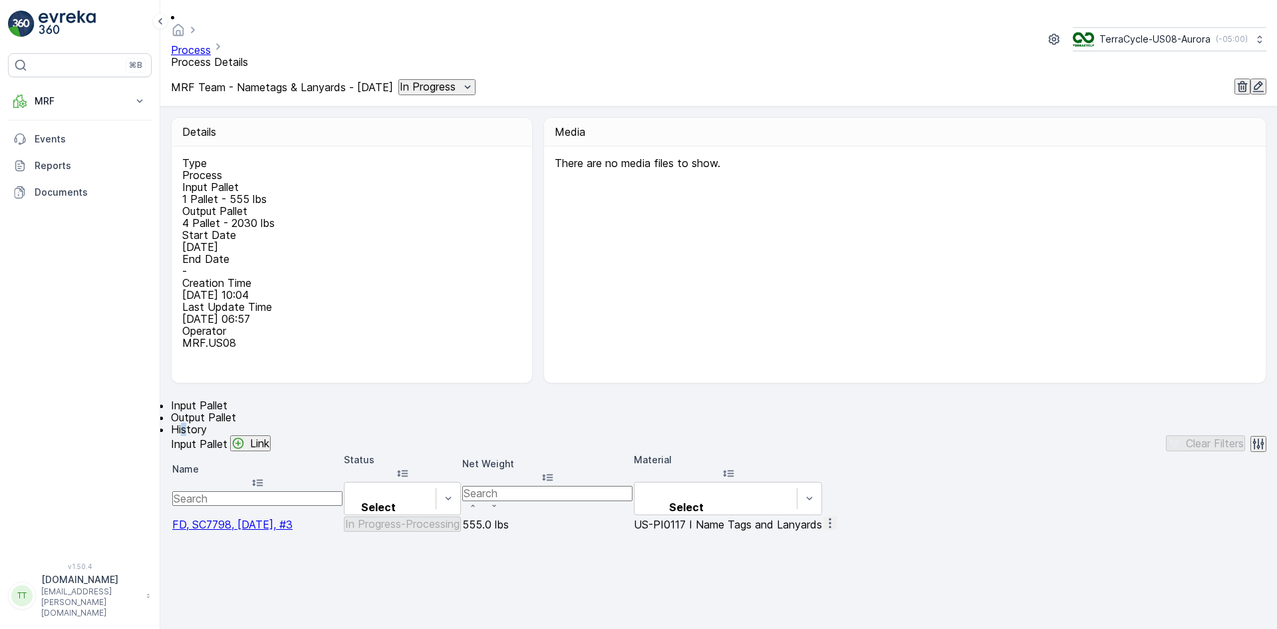
click at [207, 422] on span "History" at bounding box center [189, 428] width 36 height 13
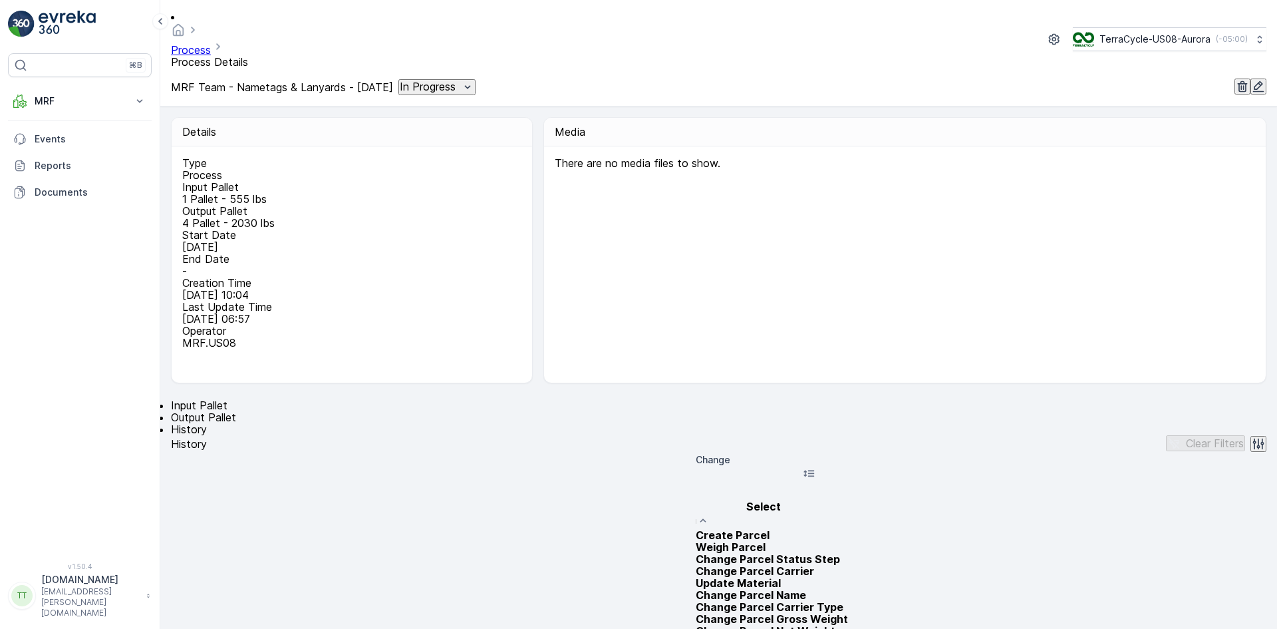
type input "Add Unprocessed Parcel To Process"
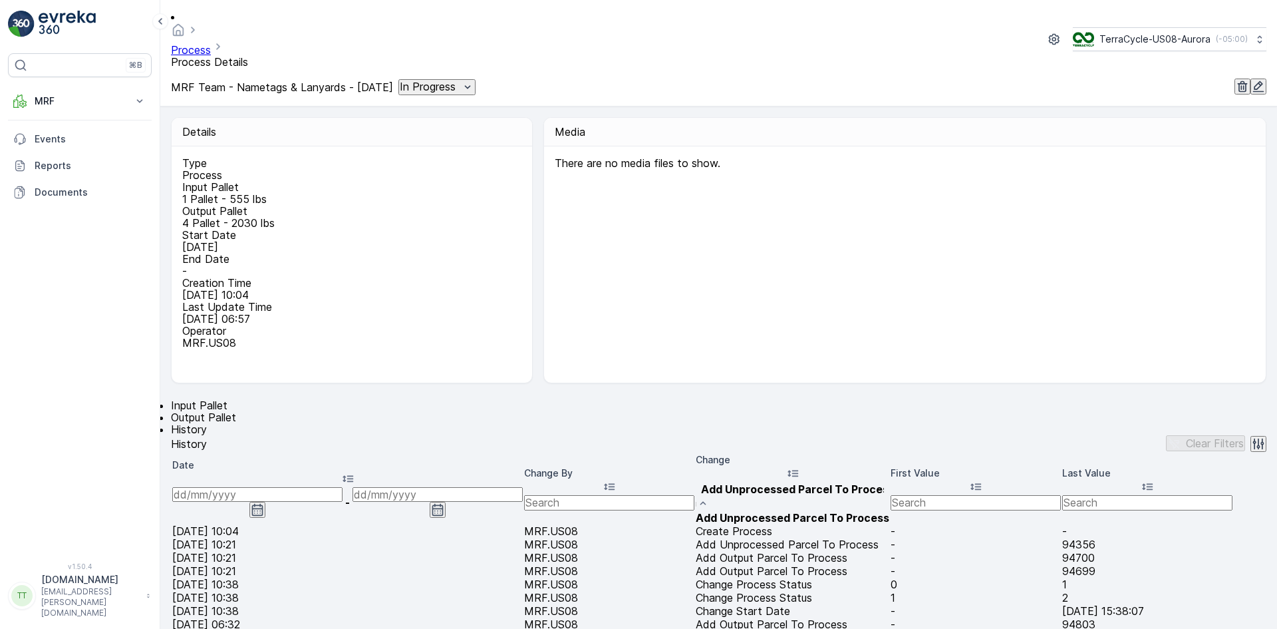
click at [778, 511] on span "Add Unprocessed Parcel To Process" at bounding box center [793, 517] width 194 height 13
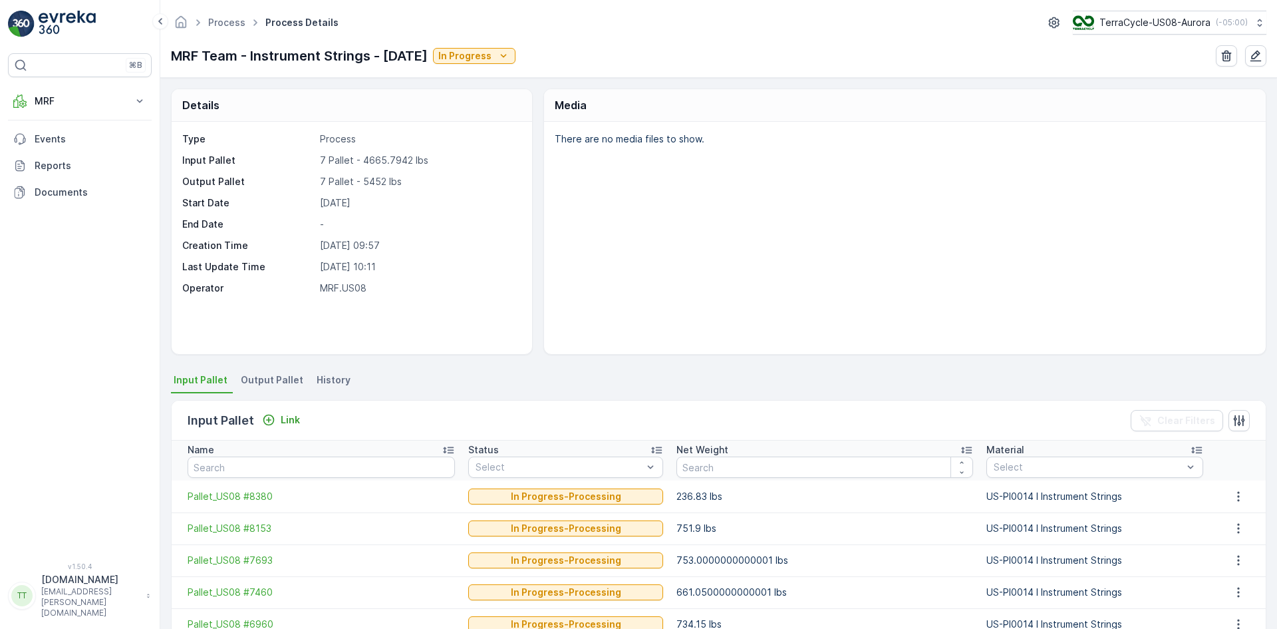
click at [317, 379] on span "History" at bounding box center [334, 379] width 34 height 13
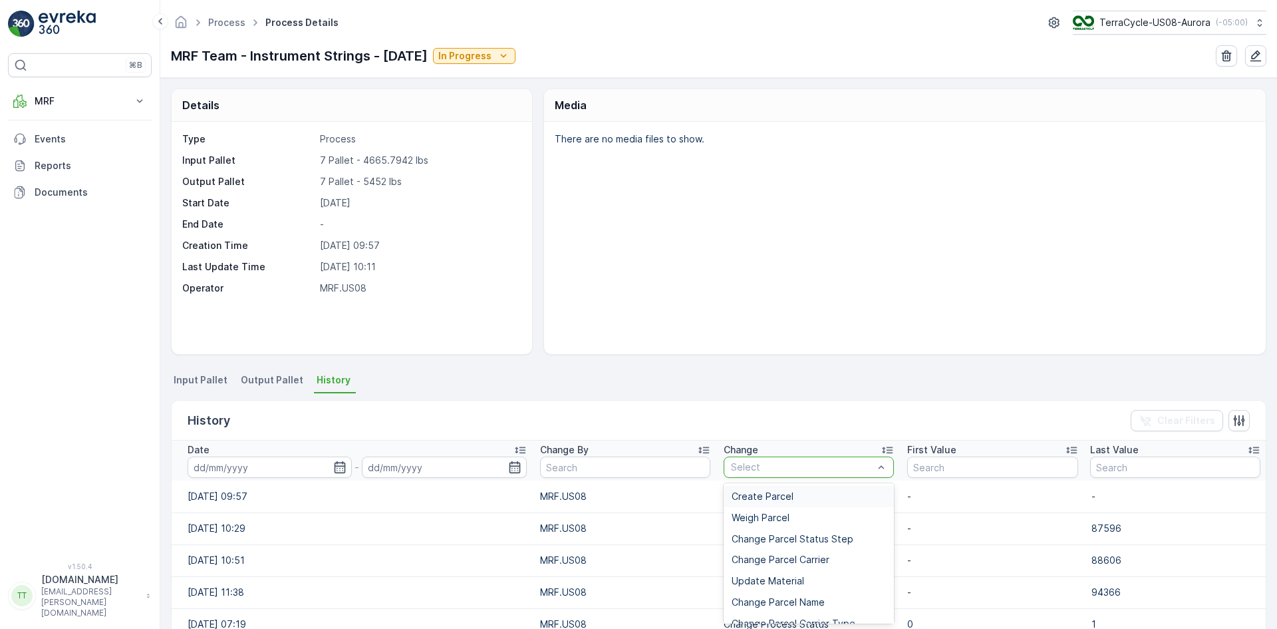
type input "Add Unprocessed Parcel To Process"
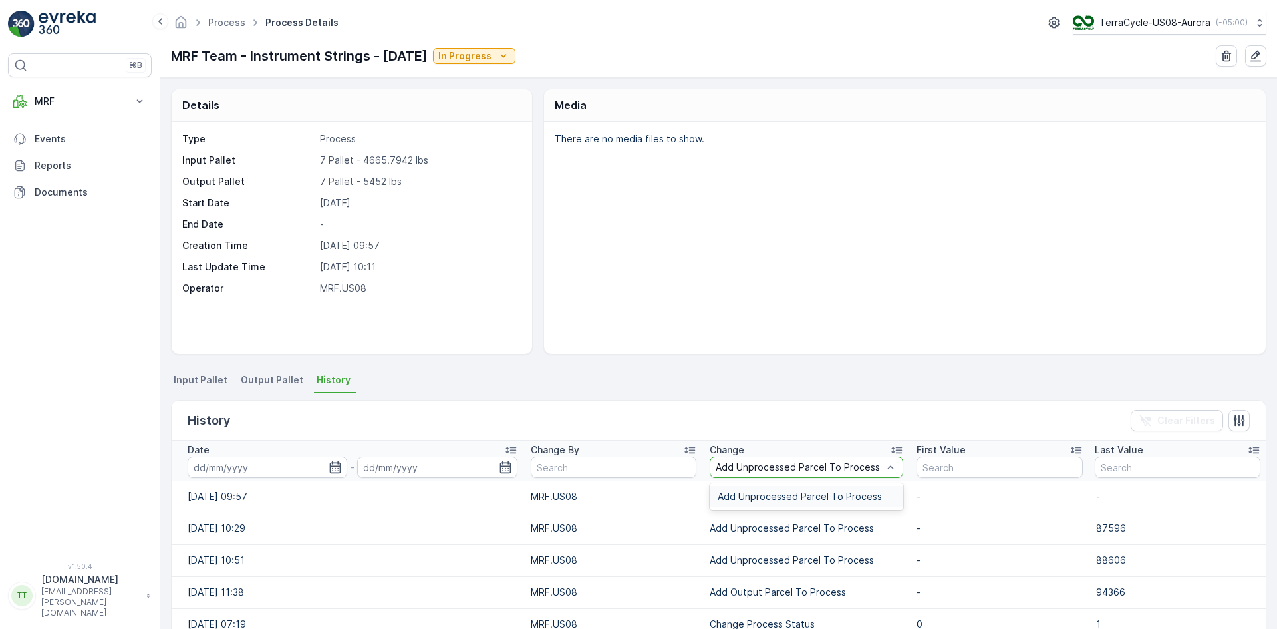
click at [750, 502] on div "Add Unprocessed Parcel To Process" at bounding box center [807, 496] width 194 height 21
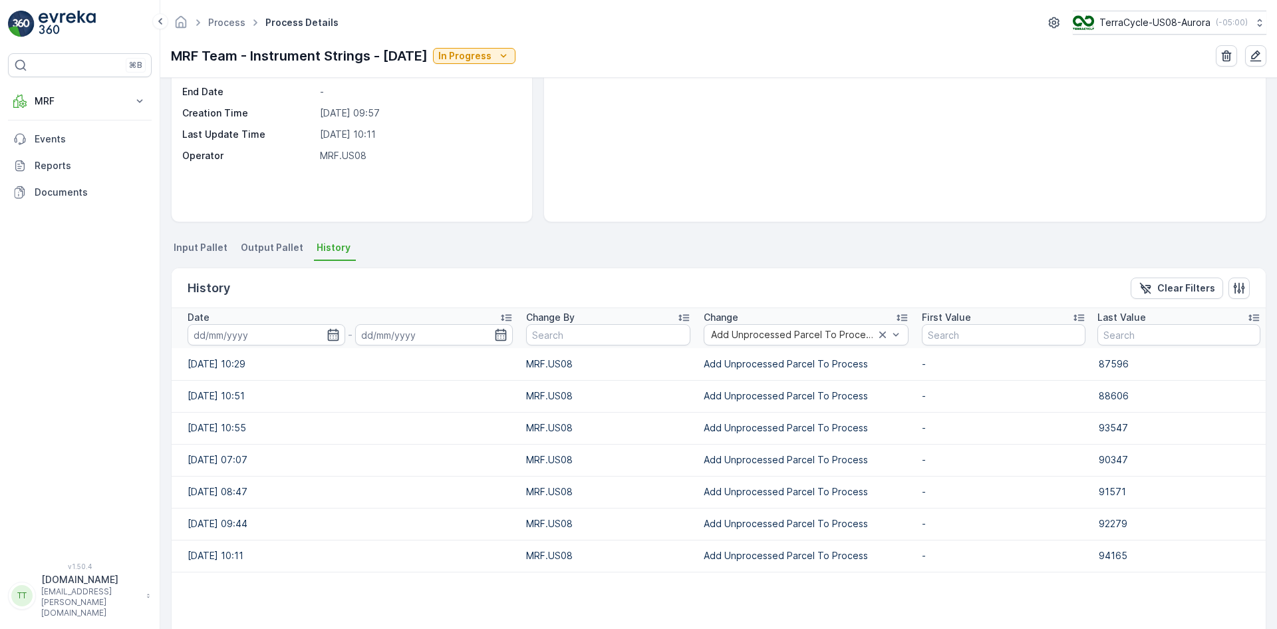
scroll to position [215, 0]
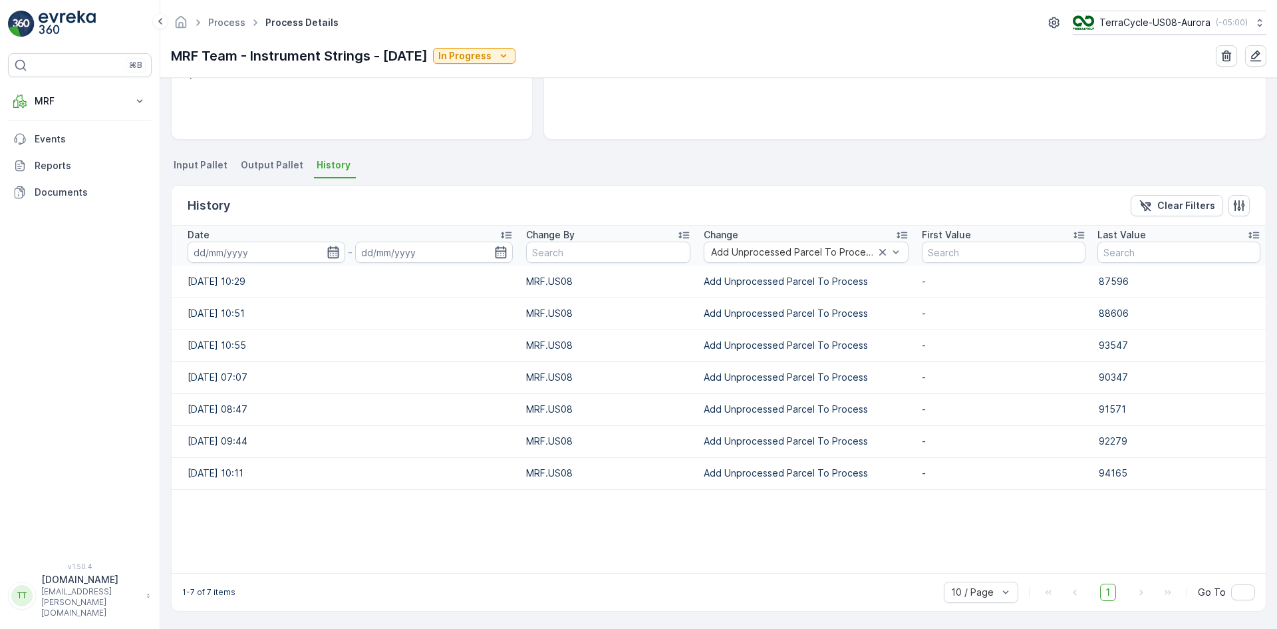
click at [331, 253] on icon "button" at bounding box center [333, 251] width 13 height 13
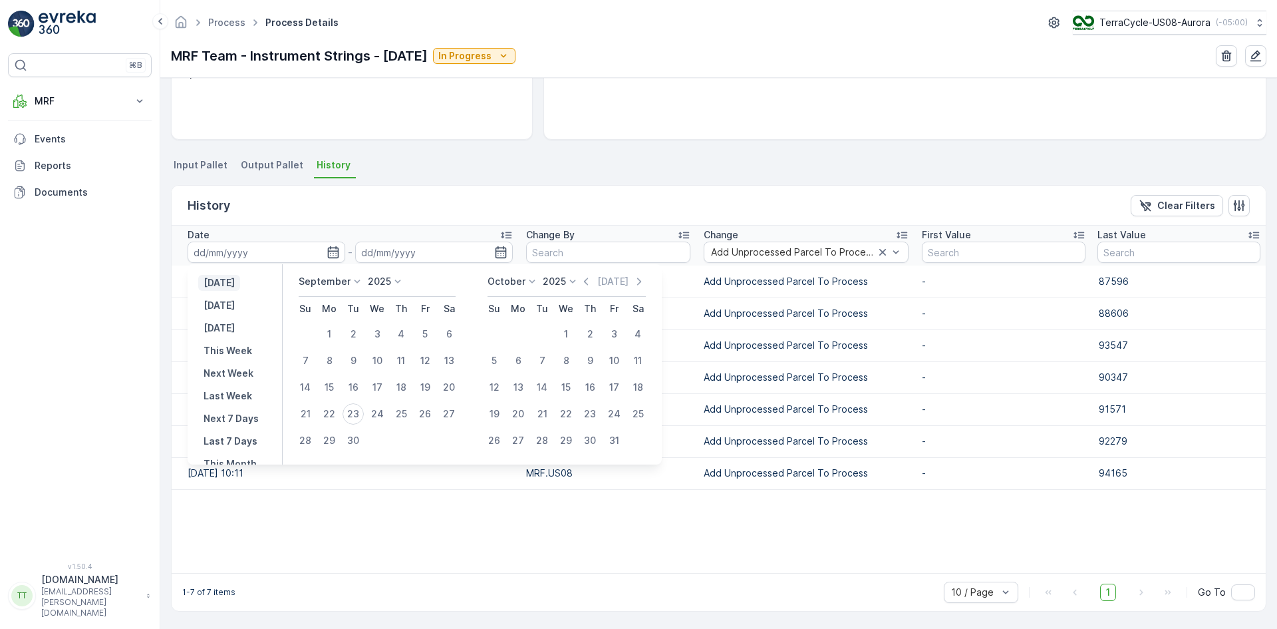
click at [232, 281] on p "[DATE]" at bounding box center [219, 282] width 31 height 13
type input "[DATE]"
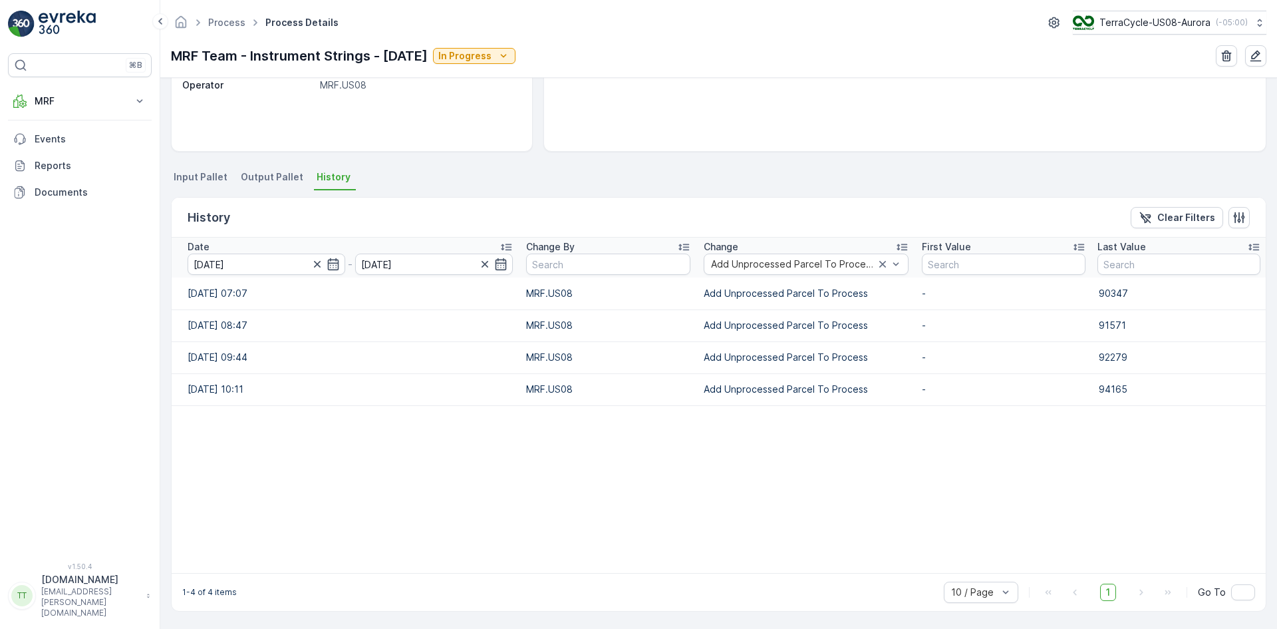
scroll to position [203, 0]
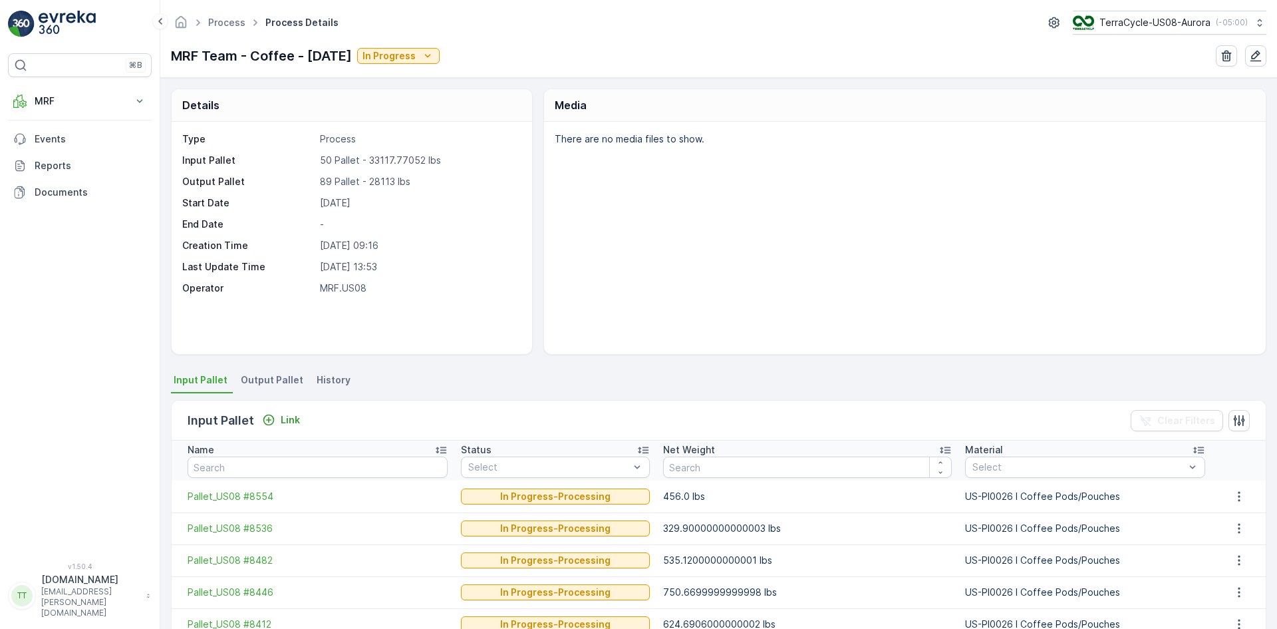
click at [332, 381] on span "History" at bounding box center [334, 379] width 34 height 13
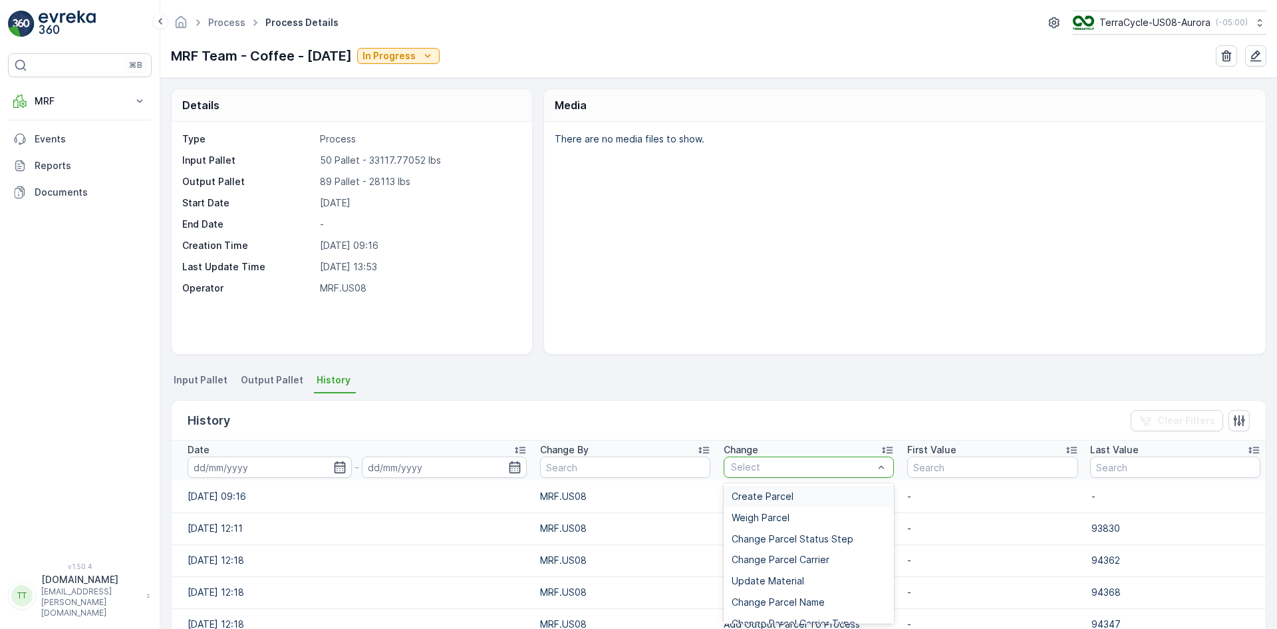
type input "Add Unprocessed Parcel To Process"
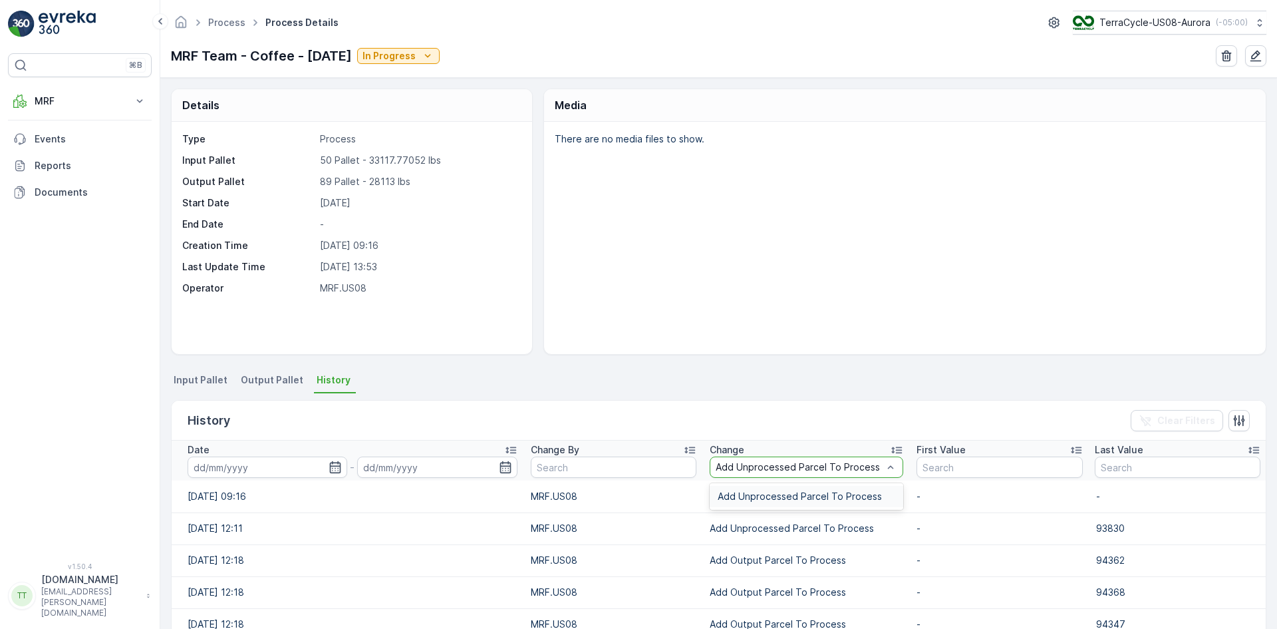
click at [770, 498] on span "Add Unprocessed Parcel To Process" at bounding box center [800, 496] width 164 height 11
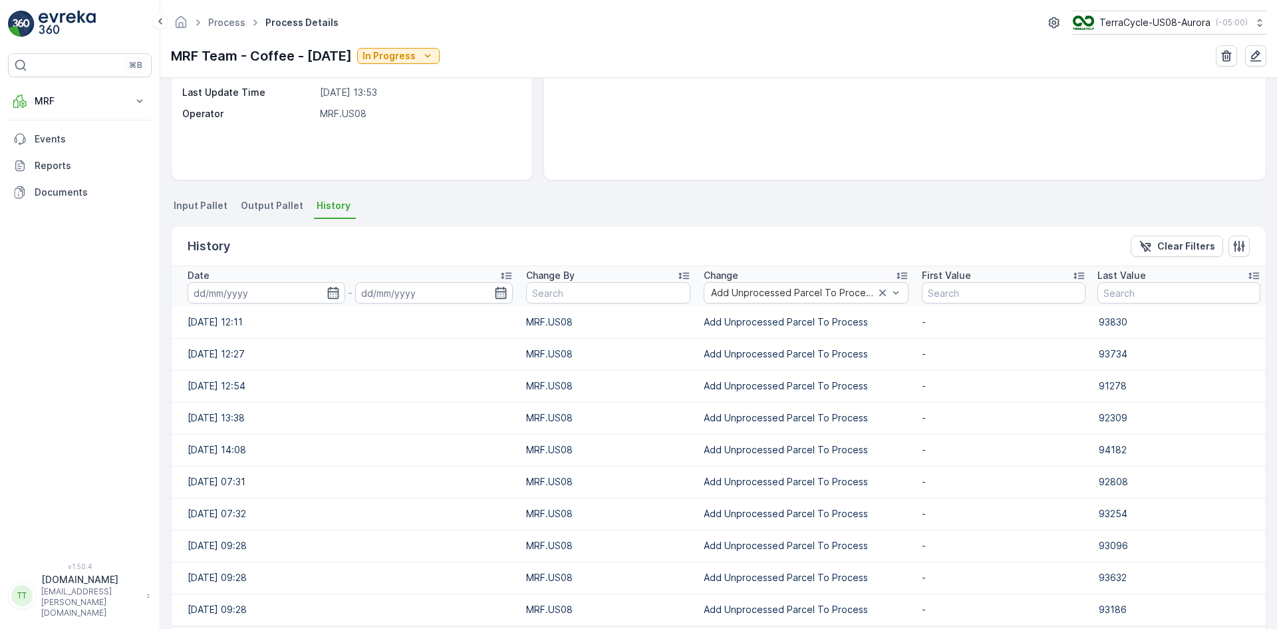
scroll to position [161, 0]
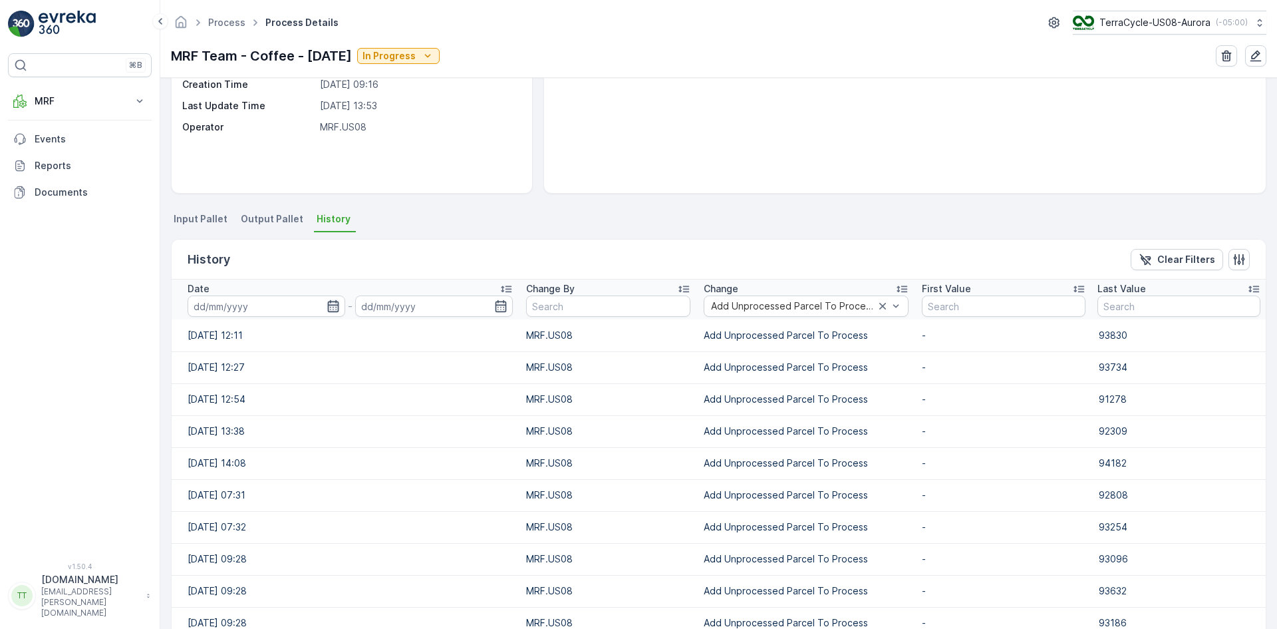
click at [331, 303] on icon "button" at bounding box center [333, 305] width 13 height 13
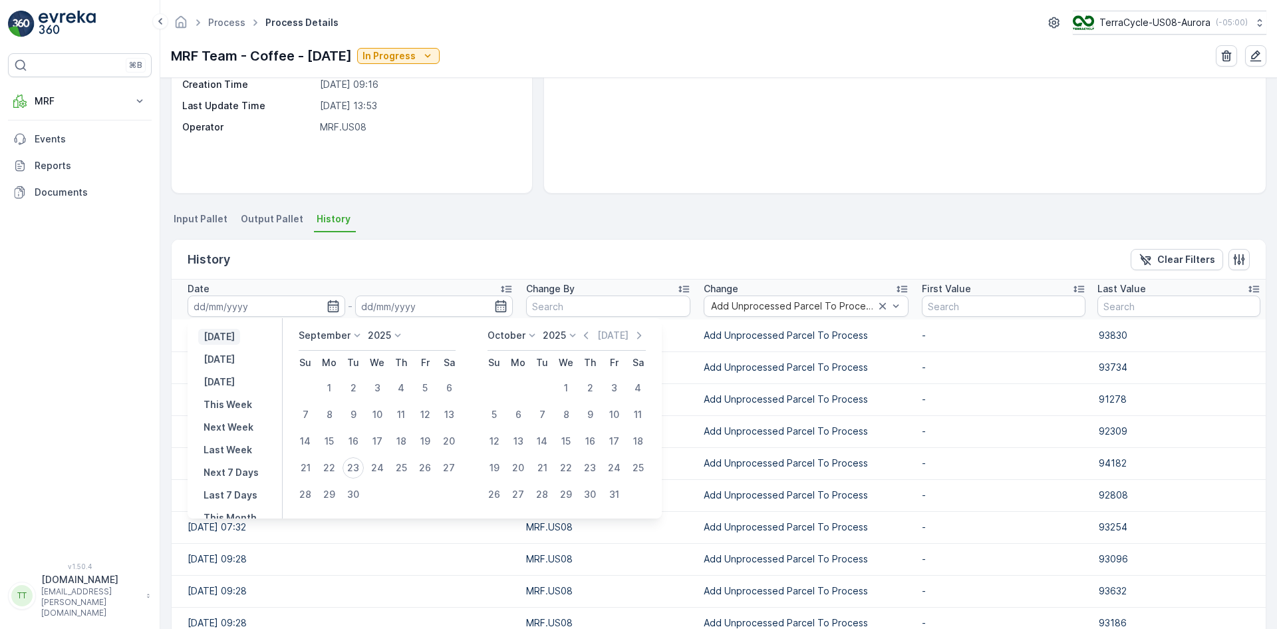
click at [231, 336] on p "[DATE]" at bounding box center [219, 336] width 31 height 13
type input "[DATE]"
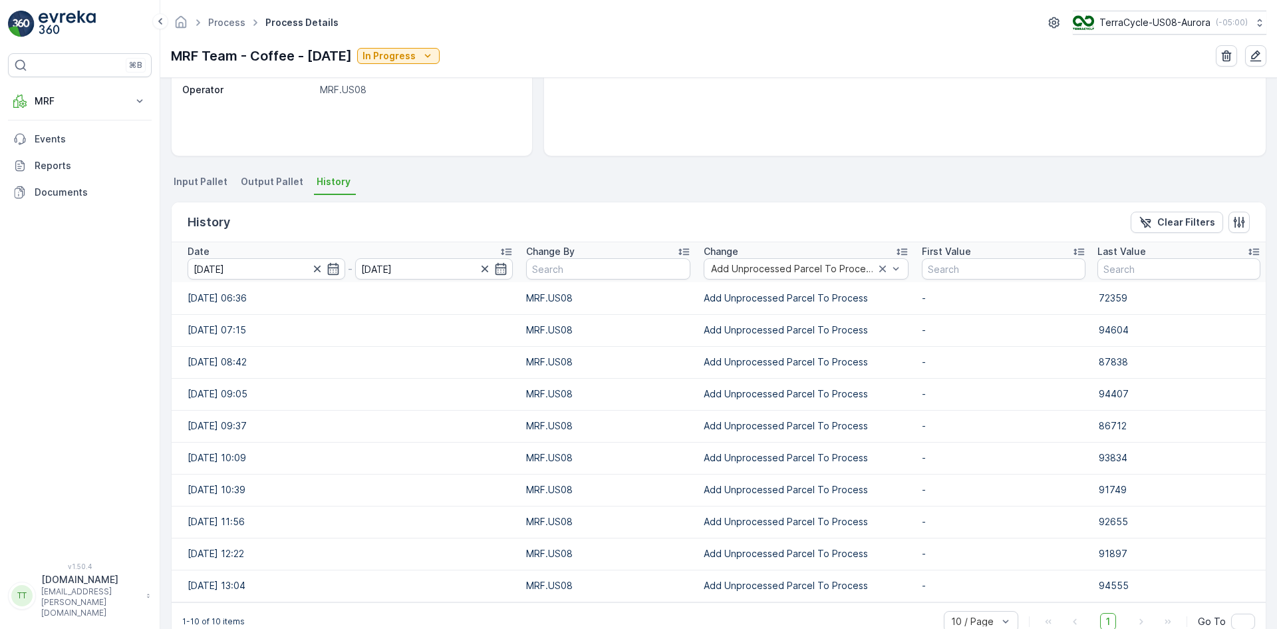
scroll to position [228, 0]
